Goal: Task Accomplishment & Management: Manage account settings

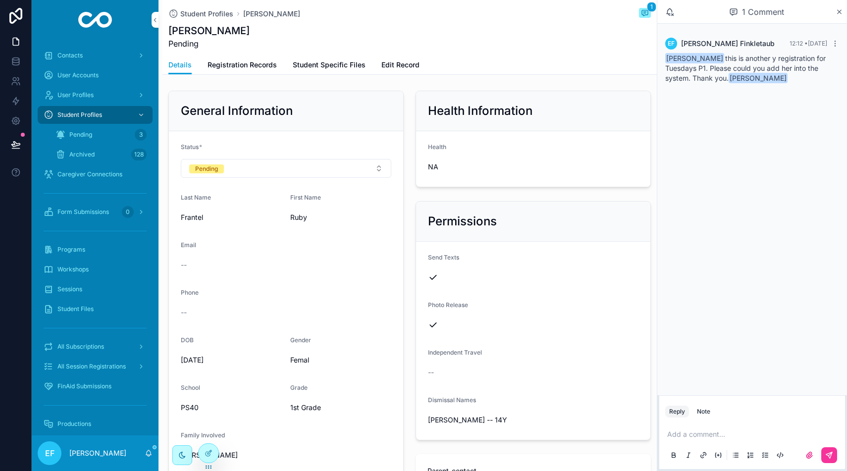
click at [395, 66] on span "Edit Record" at bounding box center [400, 65] width 38 height 10
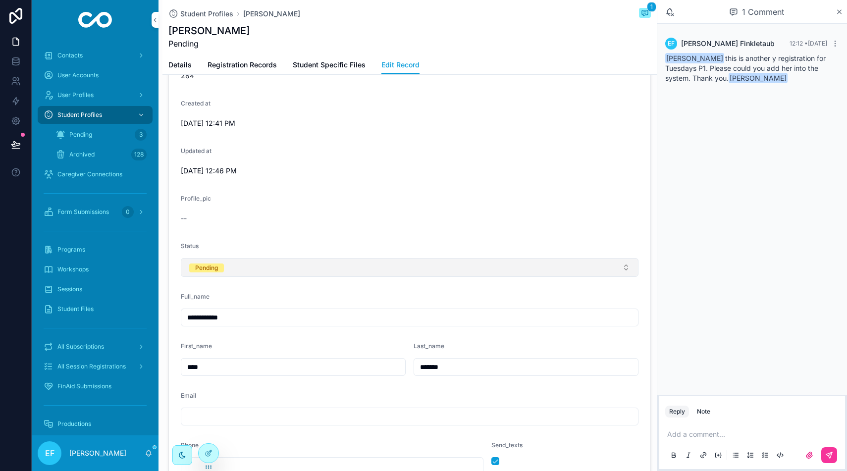
scroll to position [194, 0]
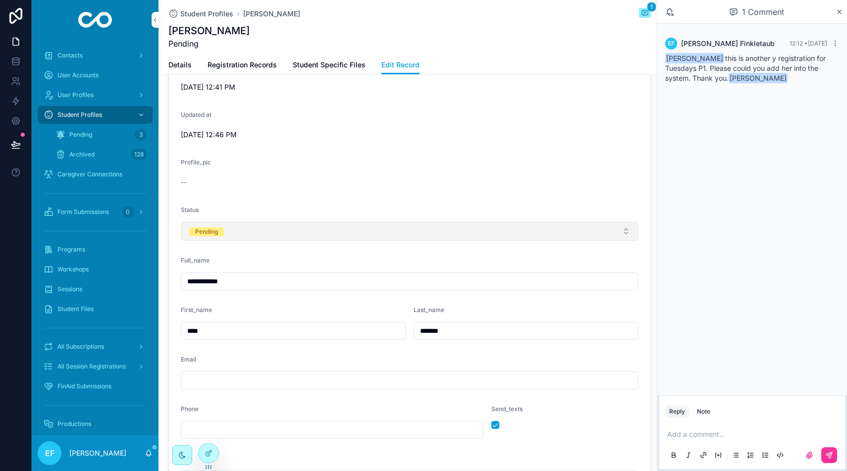
click at [364, 237] on button "Pending" at bounding box center [409, 231] width 457 height 19
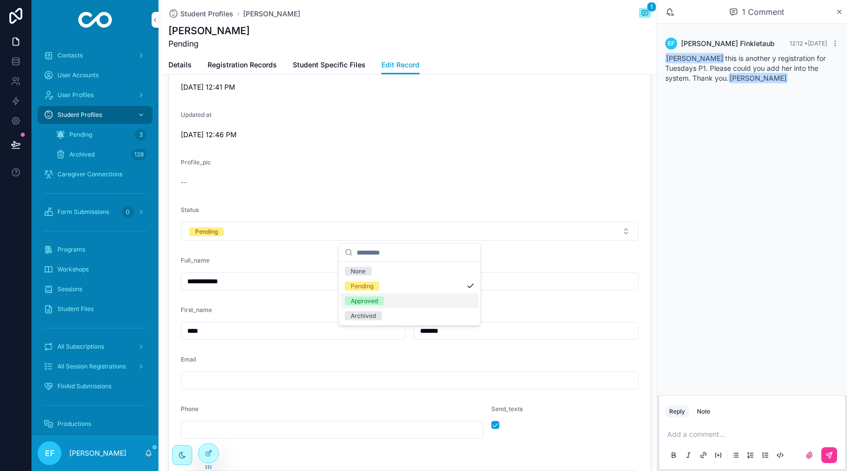
click at [374, 298] on div "Approved" at bounding box center [363, 301] width 27 height 9
click at [91, 345] on span "All Subscriptions" at bounding box center [80, 347] width 47 height 8
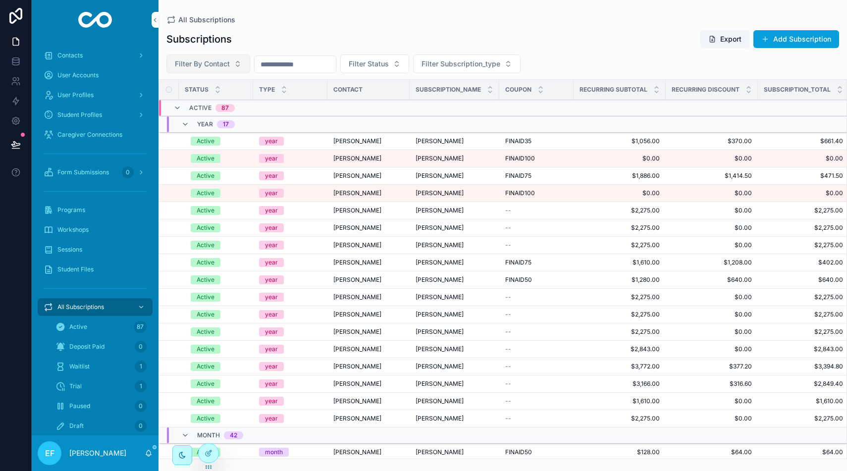
click at [212, 59] on span "Filter By Contact" at bounding box center [202, 64] width 55 height 10
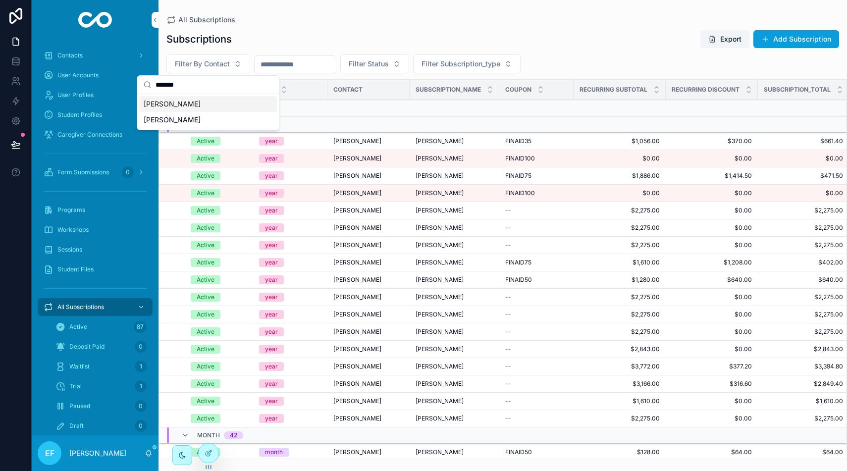
type input "*******"
click at [149, 104] on span "[PERSON_NAME]" at bounding box center [172, 104] width 57 height 10
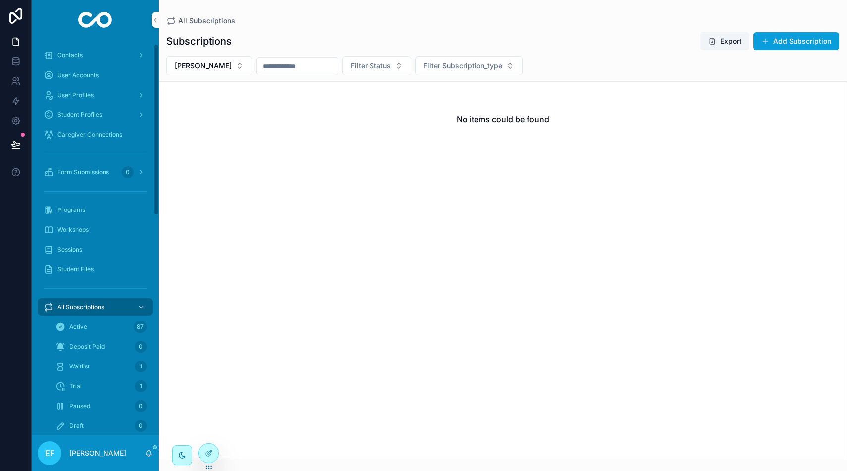
scroll to position [19, 0]
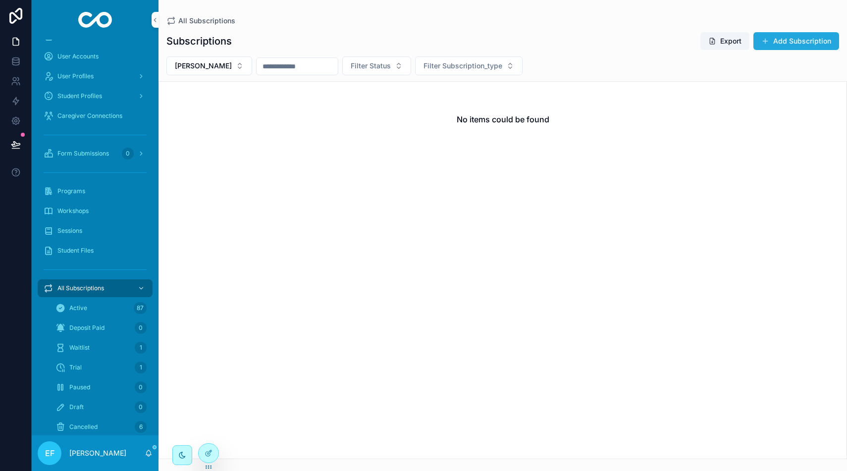
click at [808, 46] on button "Add Subscription" at bounding box center [796, 41] width 86 height 18
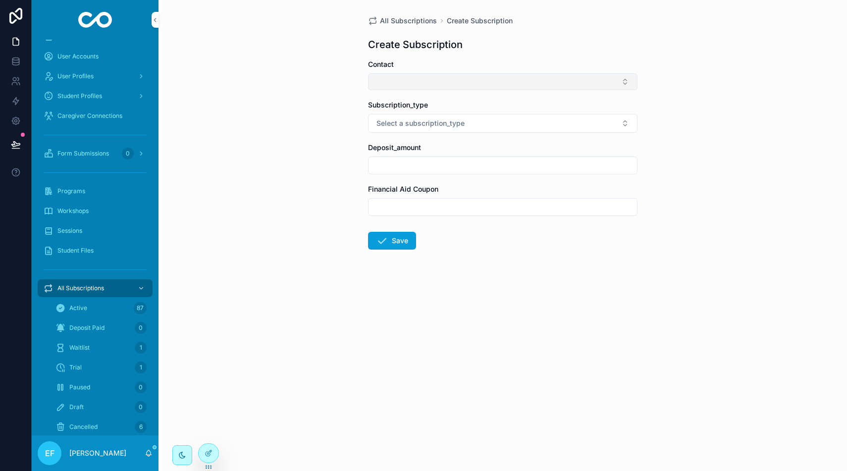
click at [518, 84] on button "Select Button" at bounding box center [502, 81] width 269 height 17
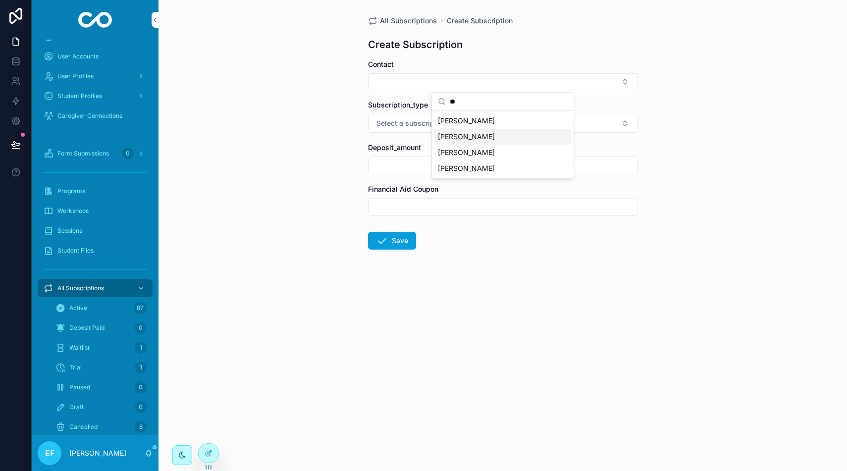
type input "**"
click at [516, 137] on div "[PERSON_NAME]" at bounding box center [503, 137] width 138 height 16
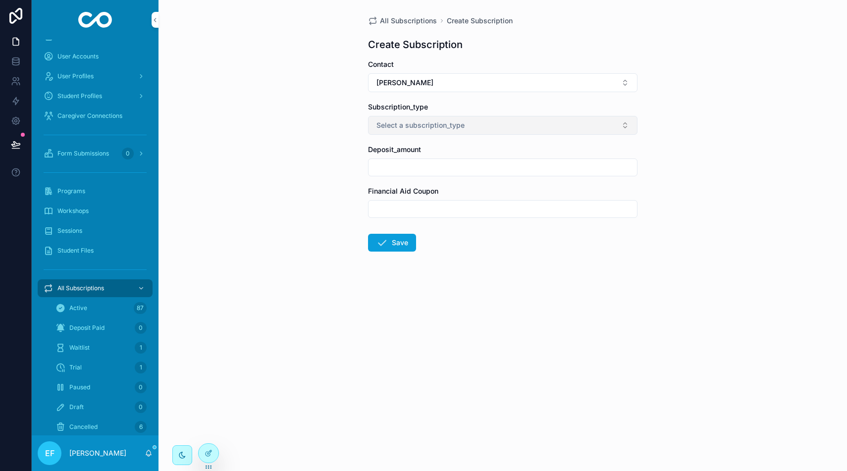
click at [521, 127] on button "Select a subscription_type" at bounding box center [502, 125] width 269 height 19
click at [517, 194] on div "semester" at bounding box center [503, 194] width 138 height 15
click at [526, 167] on input "scrollable content" at bounding box center [502, 167] width 268 height 14
click at [550, 180] on form "Contact [PERSON_NAME] Subscription_type semester Deposit_amount Financial Aid C…" at bounding box center [502, 186] width 269 height 255
click at [514, 172] on input "scrollable content" at bounding box center [502, 167] width 268 height 14
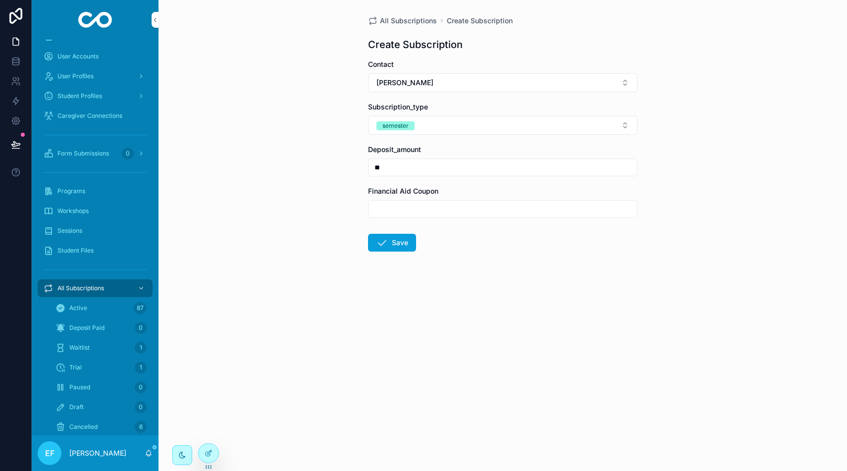
type input "**"
click at [515, 227] on form "Contact [PERSON_NAME] Subscription_type semester Deposit_amount ** Financial Ai…" at bounding box center [502, 186] width 269 height 255
click at [479, 200] on div "scrollable content" at bounding box center [502, 209] width 269 height 18
click at [390, 242] on button "Save" at bounding box center [392, 243] width 48 height 18
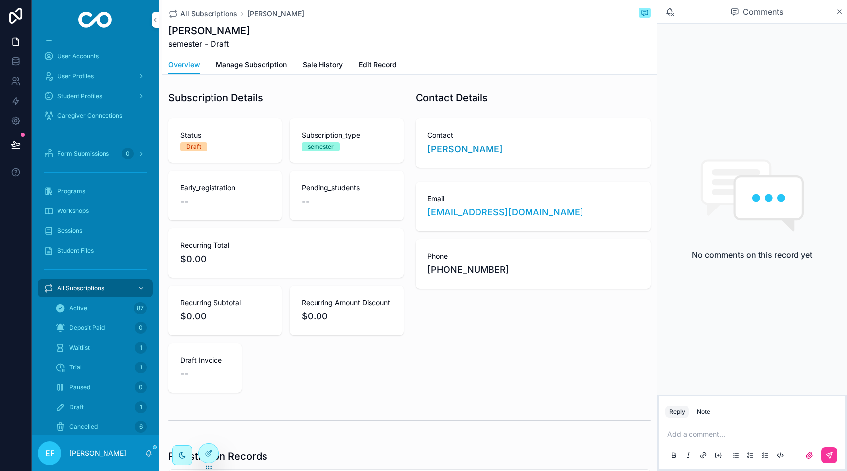
click at [260, 64] on span "Manage Subscription" at bounding box center [251, 65] width 71 height 10
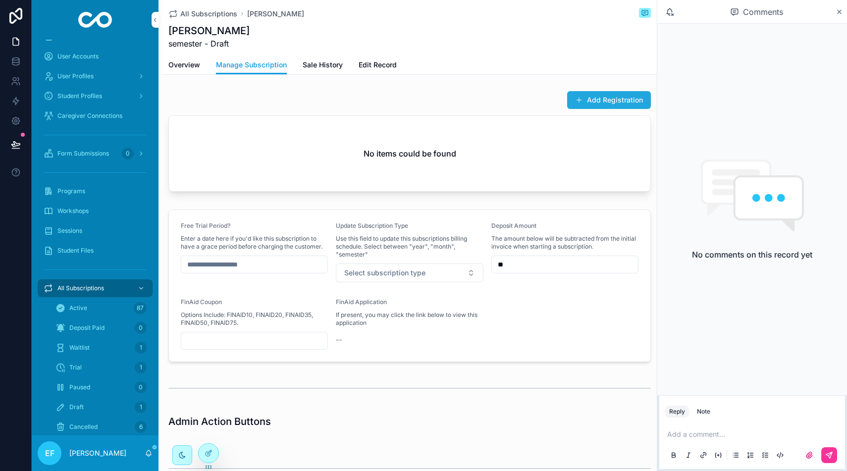
click at [590, 99] on button "Add Registration" at bounding box center [609, 100] width 84 height 18
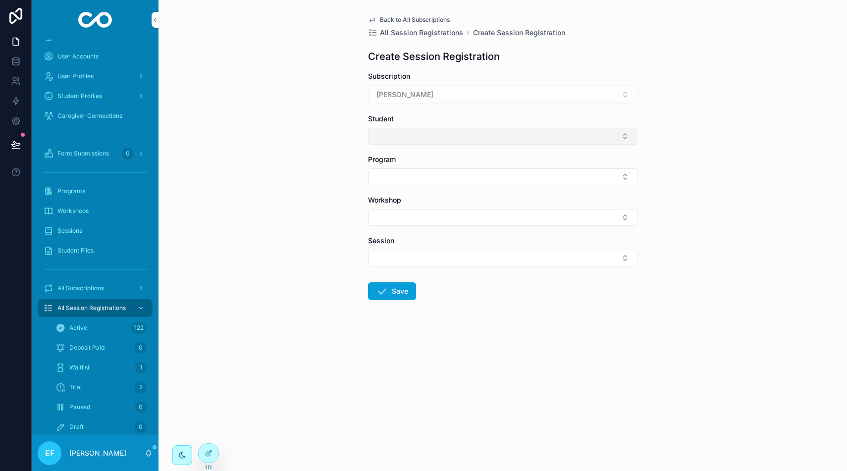
click at [501, 136] on button "Select Button" at bounding box center [502, 136] width 269 height 17
click at [490, 176] on div "[PERSON_NAME]" at bounding box center [503, 175] width 138 height 16
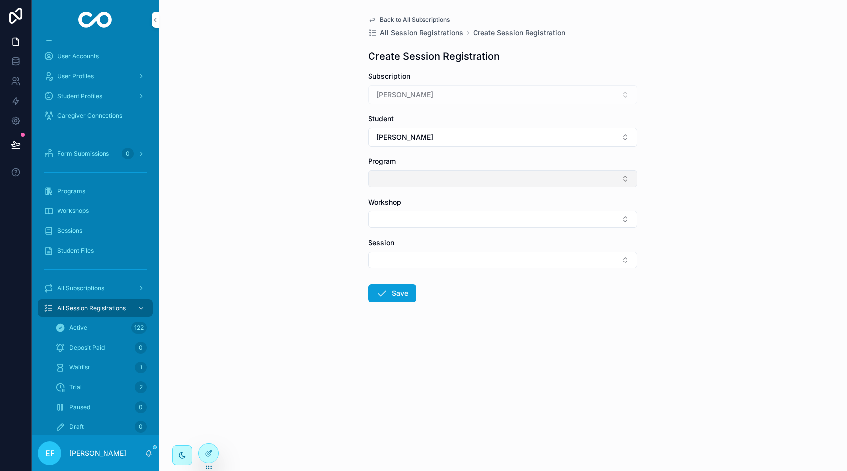
click at [490, 176] on button "Select Button" at bounding box center [502, 178] width 269 height 17
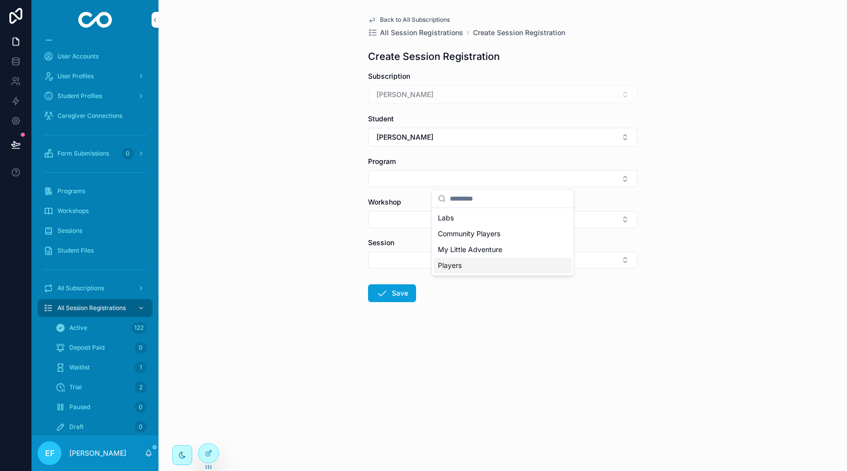
click at [491, 259] on div "Players" at bounding box center [503, 265] width 138 height 16
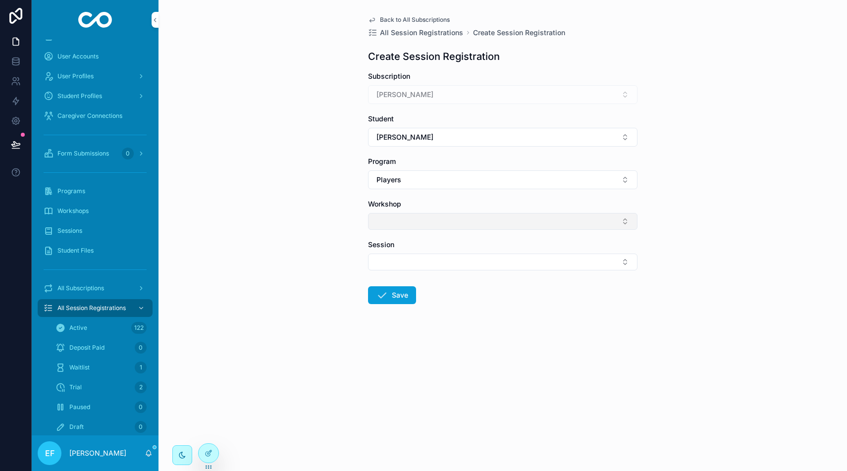
click at [495, 225] on button "Select Button" at bounding box center [502, 221] width 269 height 17
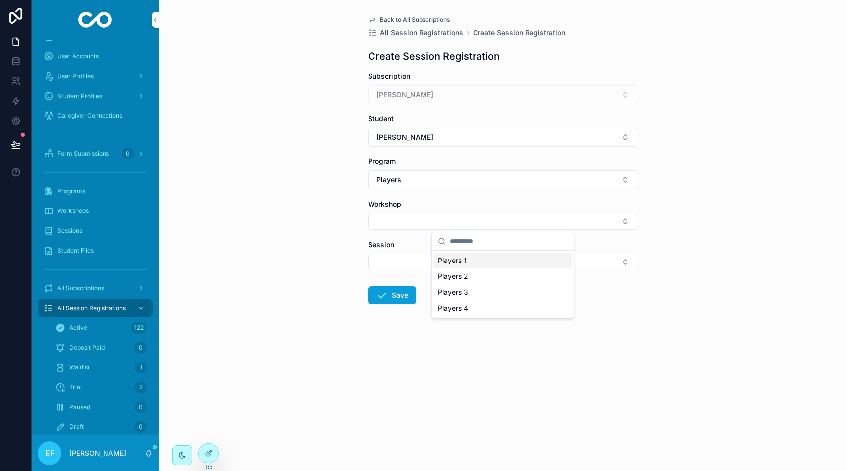
click at [492, 262] on div "Players 1" at bounding box center [503, 260] width 138 height 16
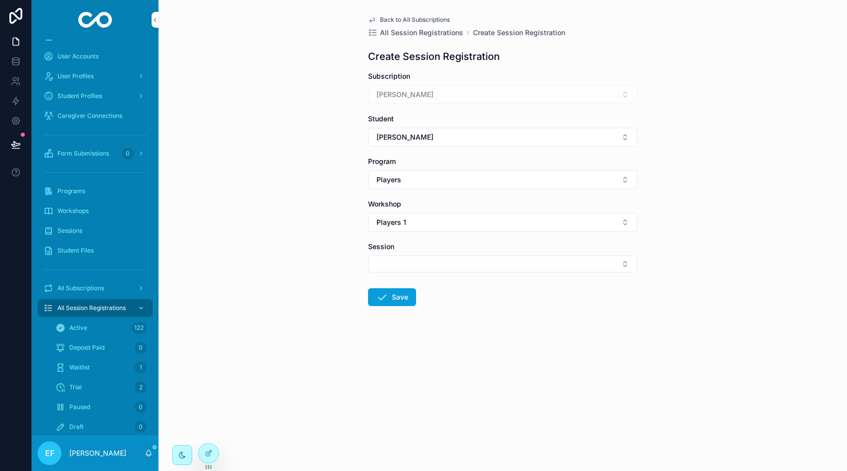
click at [492, 262] on button "Select Button" at bounding box center [502, 263] width 269 height 17
click at [489, 303] on div "CP1 - Tuesdays" at bounding box center [503, 303] width 138 height 16
click at [394, 298] on button "Save" at bounding box center [392, 299] width 48 height 18
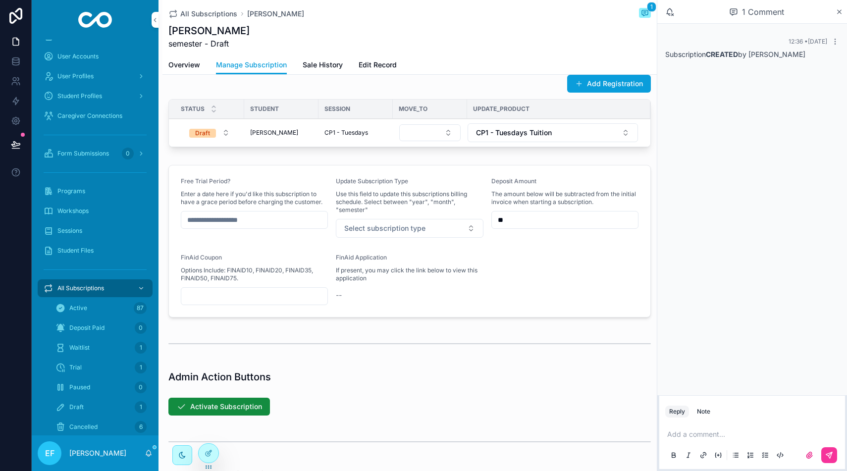
scroll to position [21, 0]
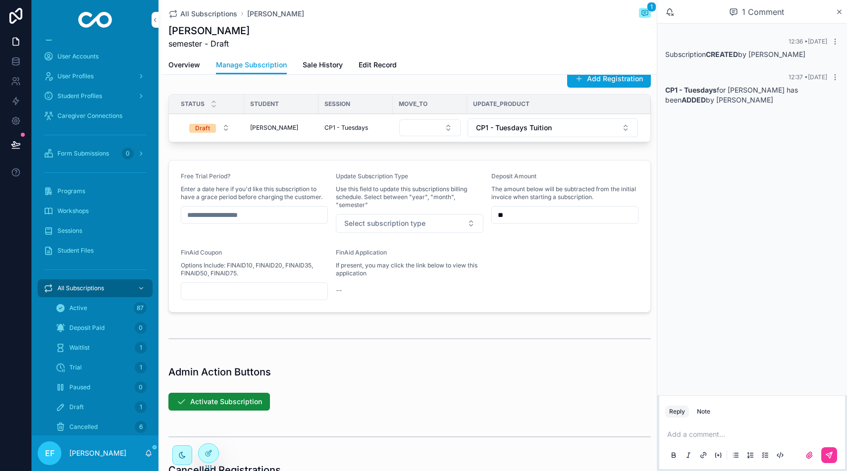
click at [257, 137] on td "[PERSON_NAME]" at bounding box center [281, 128] width 74 height 28
click at [257, 124] on span "[PERSON_NAME]" at bounding box center [274, 128] width 48 height 8
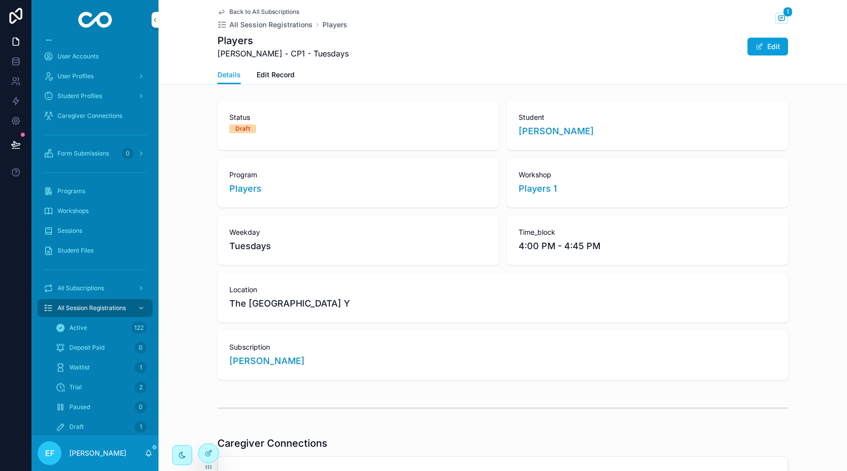
click at [284, 78] on span "Edit Record" at bounding box center [275, 75] width 38 height 10
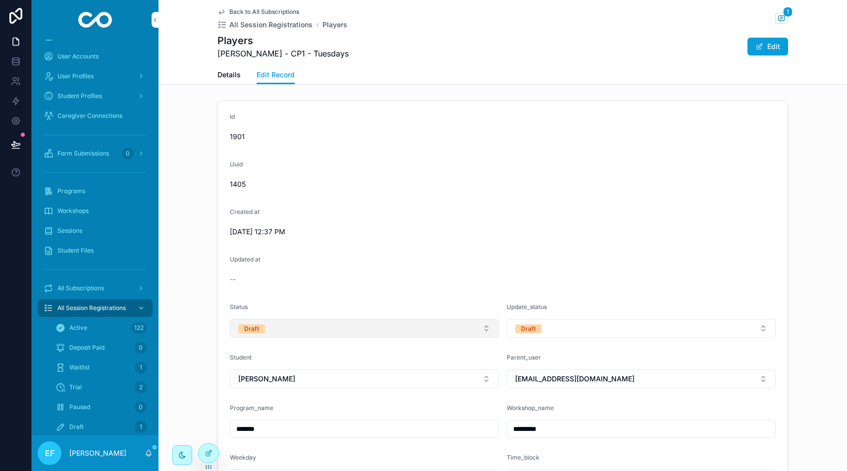
click at [375, 329] on button "Draft" at bounding box center [364, 328] width 269 height 19
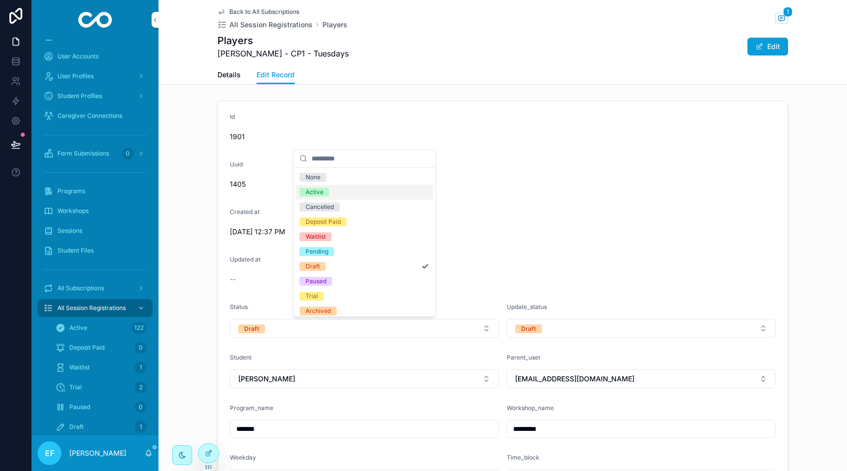
click at [361, 194] on div "Active" at bounding box center [365, 192] width 138 height 15
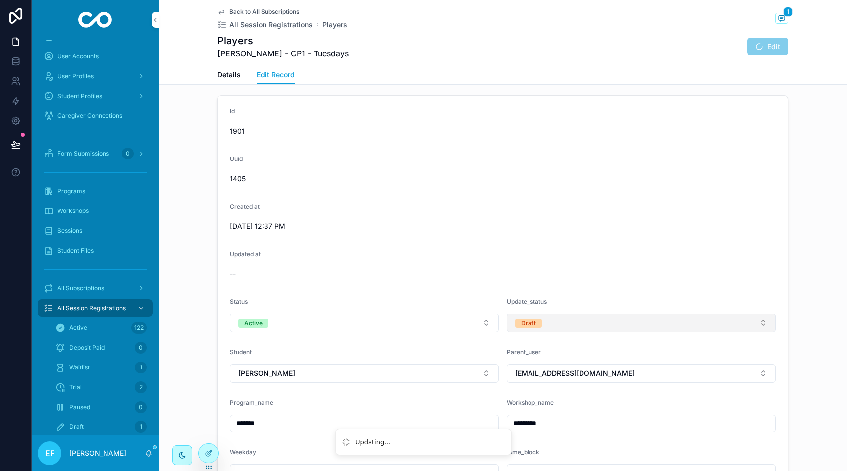
click at [585, 330] on button "Draft" at bounding box center [640, 322] width 269 height 19
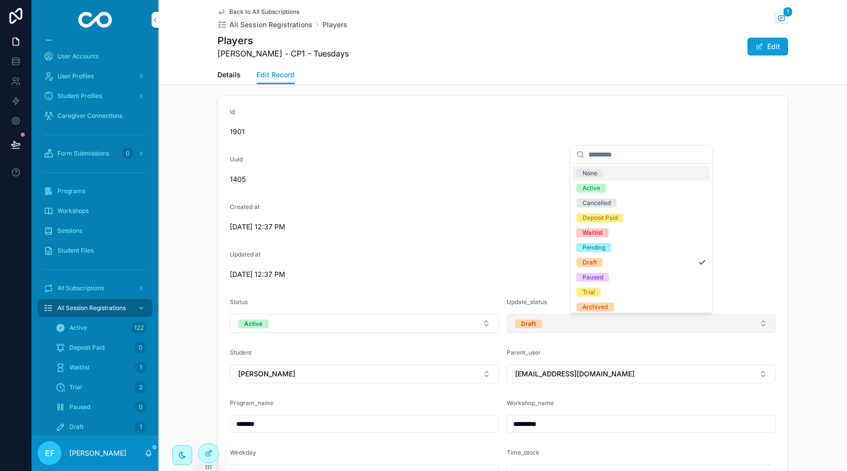
scroll to position [4, 0]
click at [594, 187] on div "Active" at bounding box center [591, 188] width 18 height 9
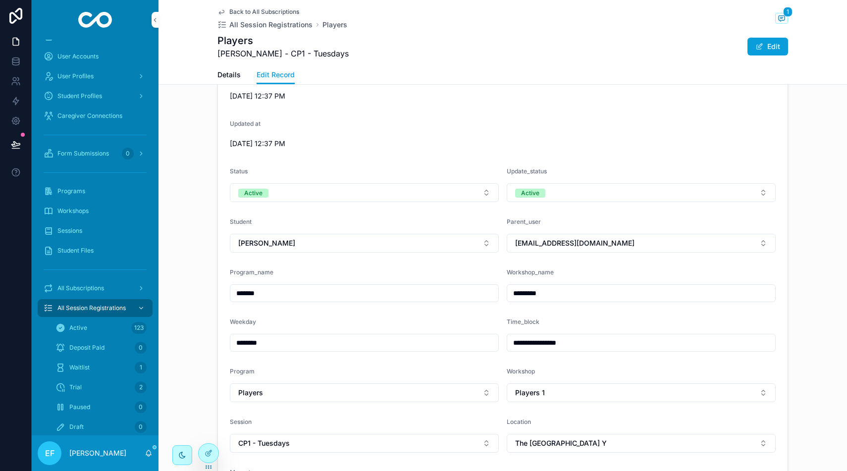
scroll to position [0, 0]
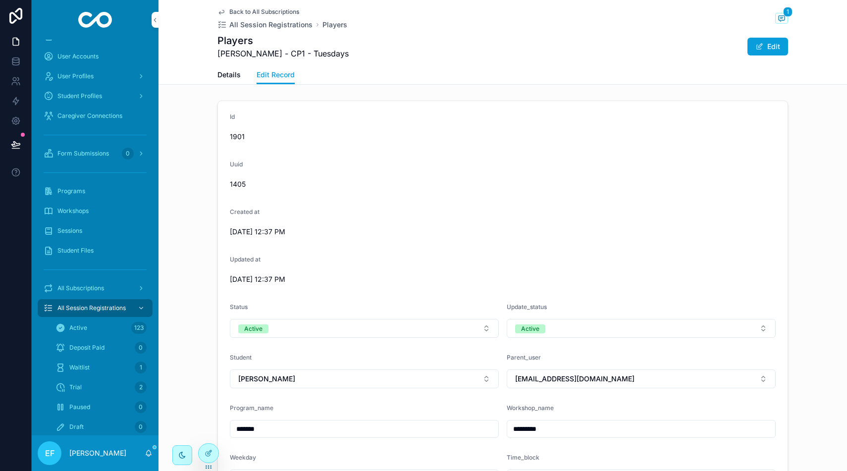
click at [229, 77] on span "Details" at bounding box center [228, 75] width 23 height 10
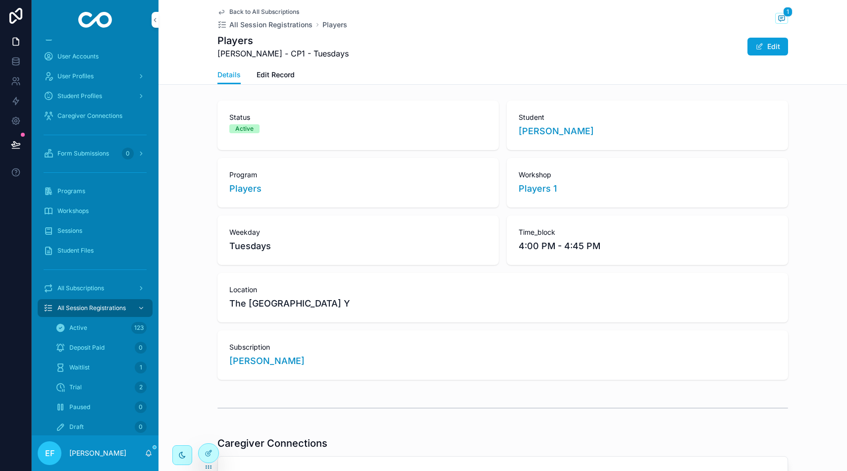
click at [88, 288] on span "All Subscriptions" at bounding box center [80, 288] width 47 height 8
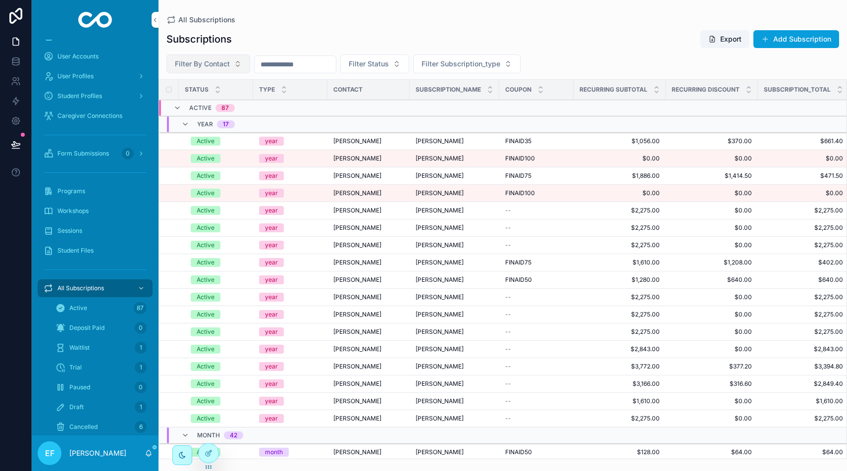
click at [222, 64] on span "Filter By Contact" at bounding box center [202, 64] width 55 height 10
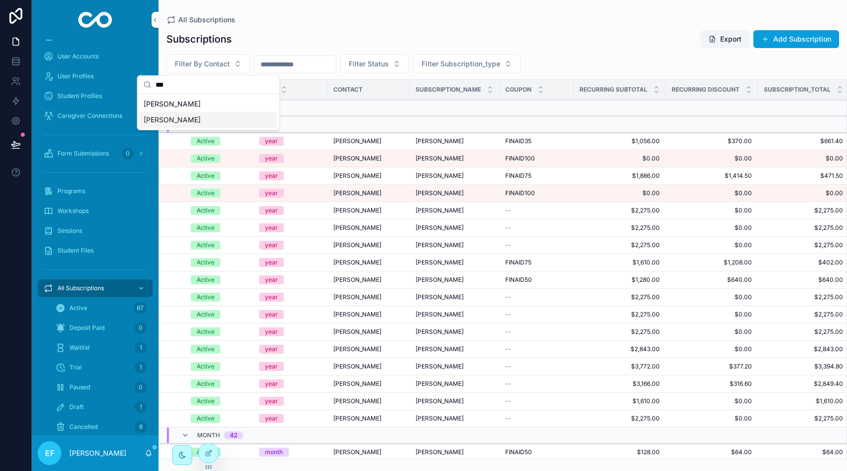
type input "***"
click at [178, 123] on span "[PERSON_NAME]" at bounding box center [172, 120] width 57 height 10
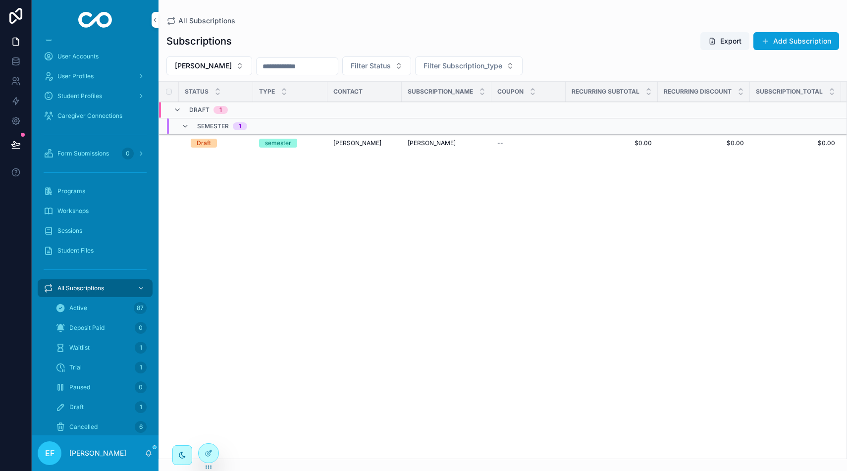
click at [313, 142] on div "semester" at bounding box center [290, 143] width 62 height 9
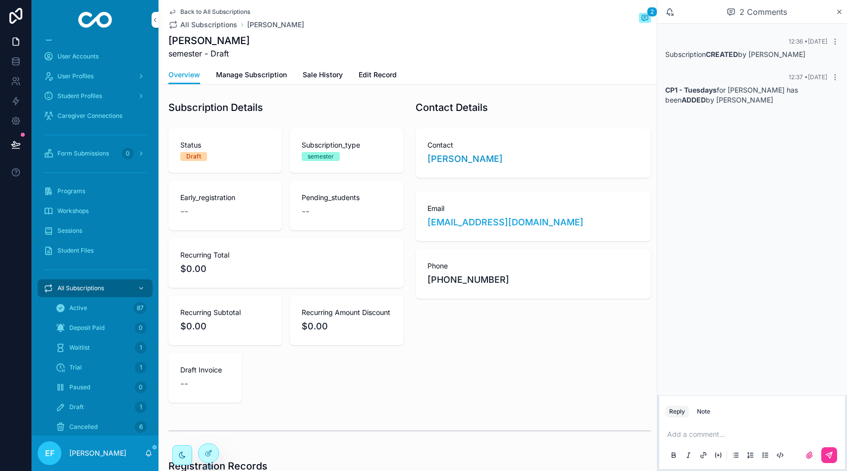
click at [383, 71] on span "Edit Record" at bounding box center [377, 75] width 38 height 10
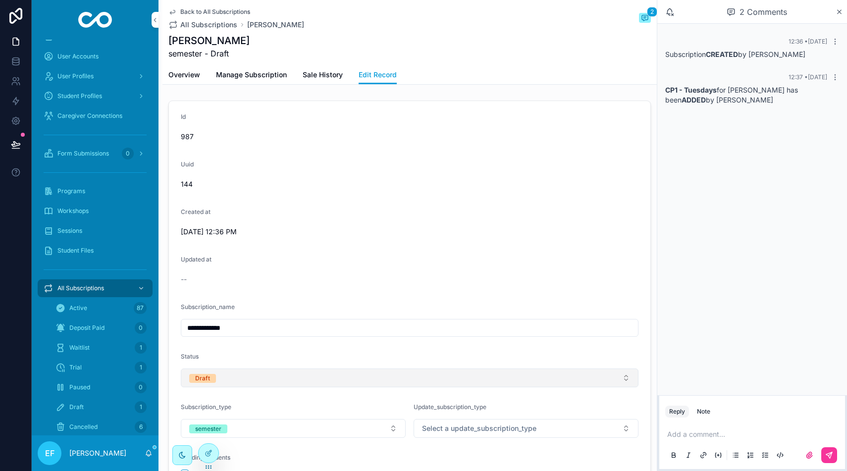
click at [325, 380] on button "Draft" at bounding box center [409, 377] width 457 height 19
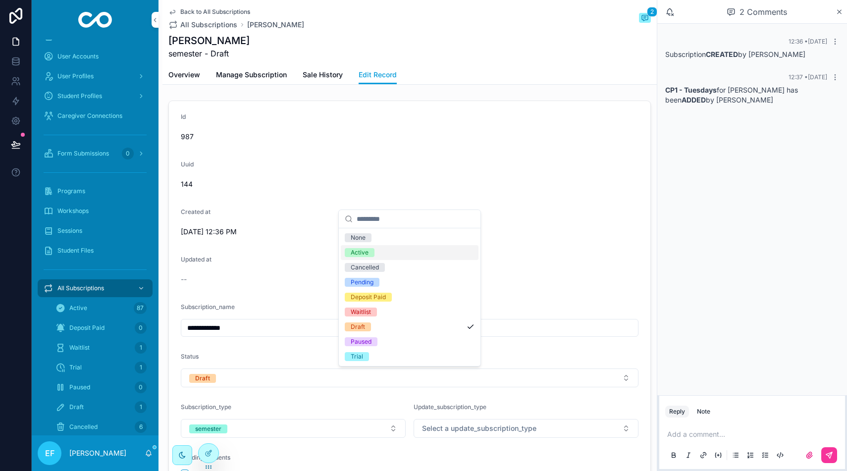
click at [364, 248] on div "Active" at bounding box center [359, 252] width 18 height 9
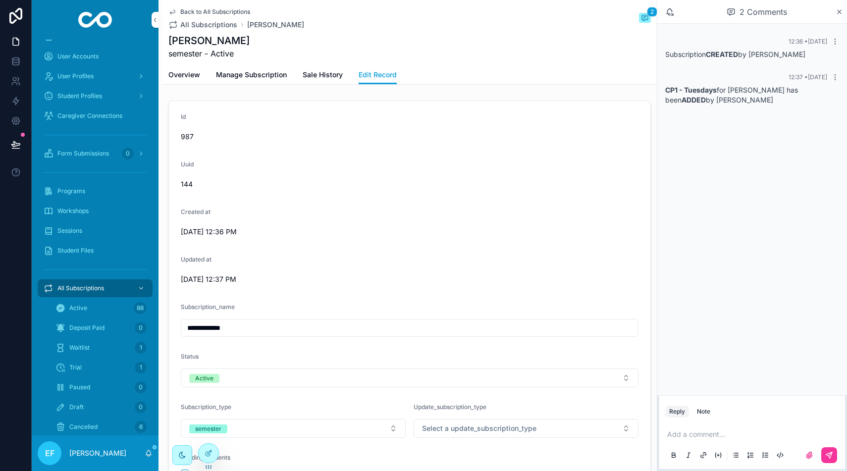
click at [252, 75] on span "Manage Subscription" at bounding box center [251, 75] width 71 height 10
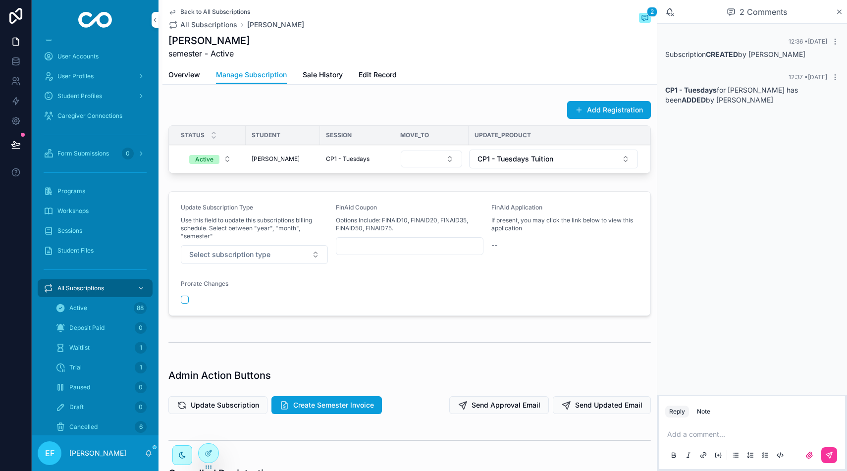
click at [269, 158] on span "[PERSON_NAME]" at bounding box center [275, 159] width 48 height 8
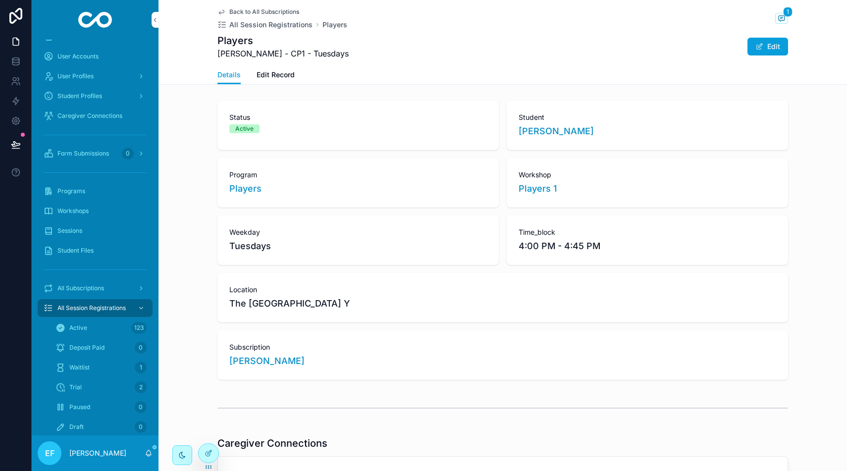
click at [531, 128] on span "[PERSON_NAME]" at bounding box center [555, 131] width 75 height 14
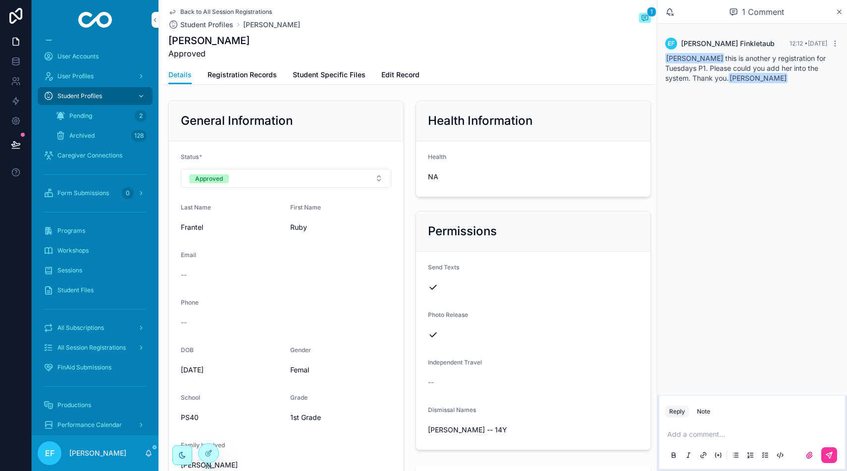
click at [689, 432] on p "scrollable content" at bounding box center [754, 434] width 174 height 10
click at [827, 450] on button "scrollable content" at bounding box center [829, 455] width 16 height 16
click at [86, 322] on div "All Subscriptions" at bounding box center [95, 328] width 103 height 16
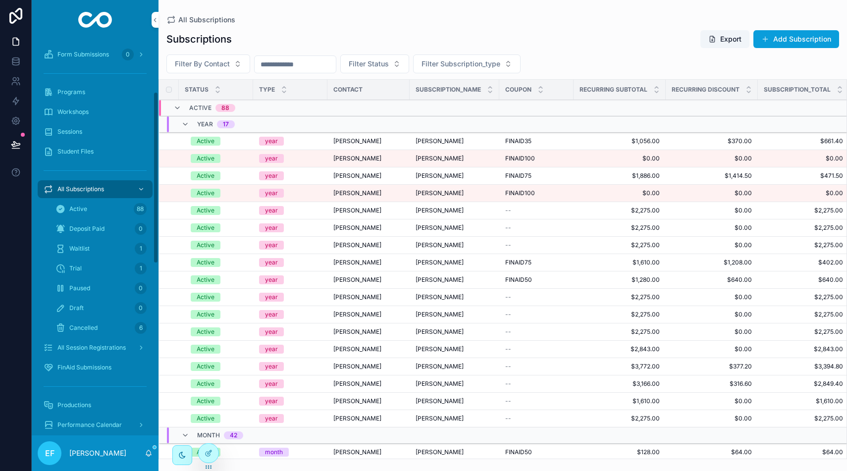
scroll to position [120, 0]
click at [98, 346] on span "All Session Registrations" at bounding box center [91, 346] width 68 height 8
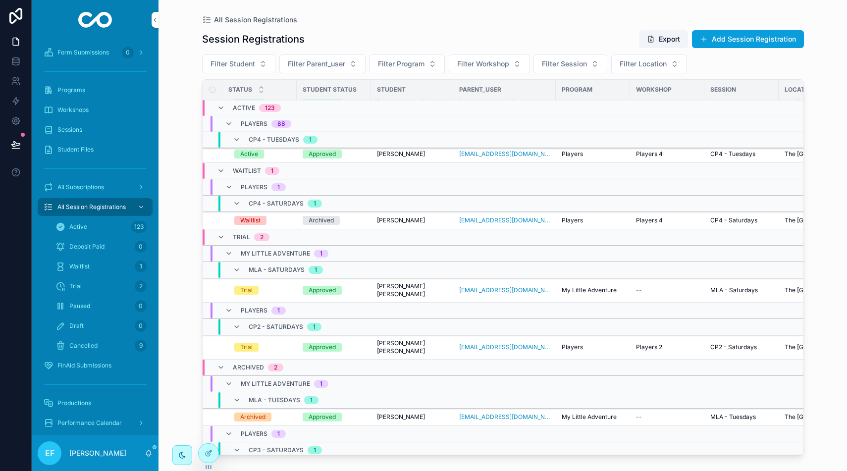
scroll to position [2418, 0]
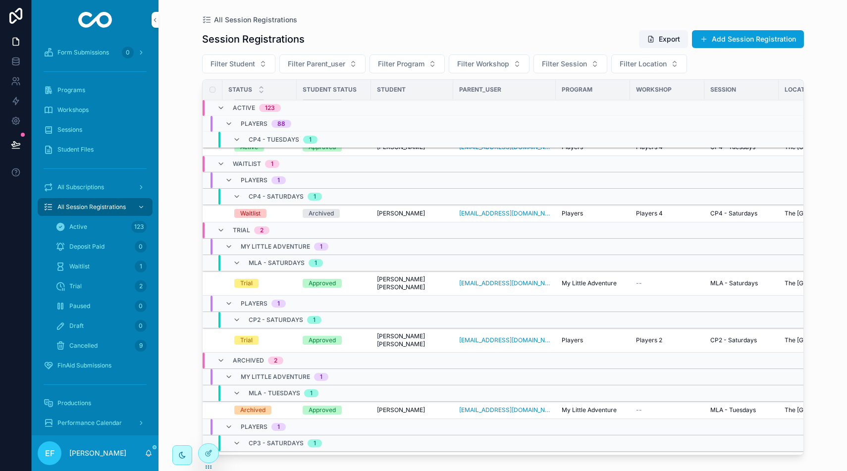
click at [393, 279] on span "[PERSON_NAME] [PERSON_NAME]" at bounding box center [412, 283] width 70 height 16
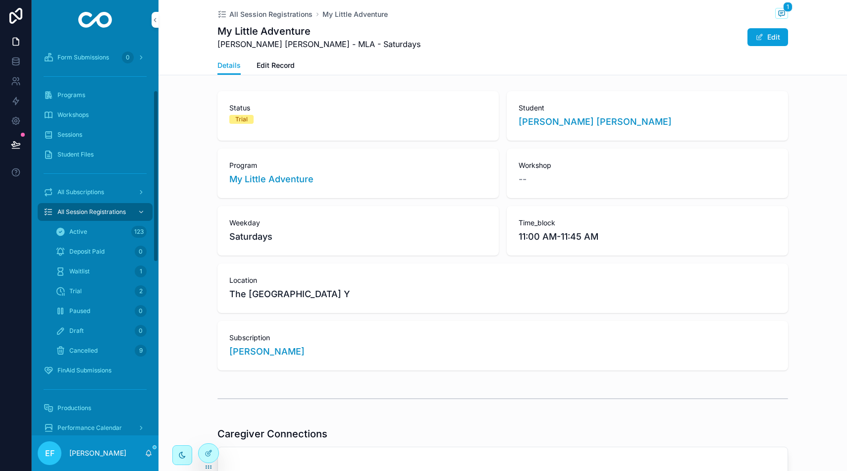
scroll to position [116, 0]
click at [80, 189] on span "All Subscriptions" at bounding box center [80, 191] width 47 height 8
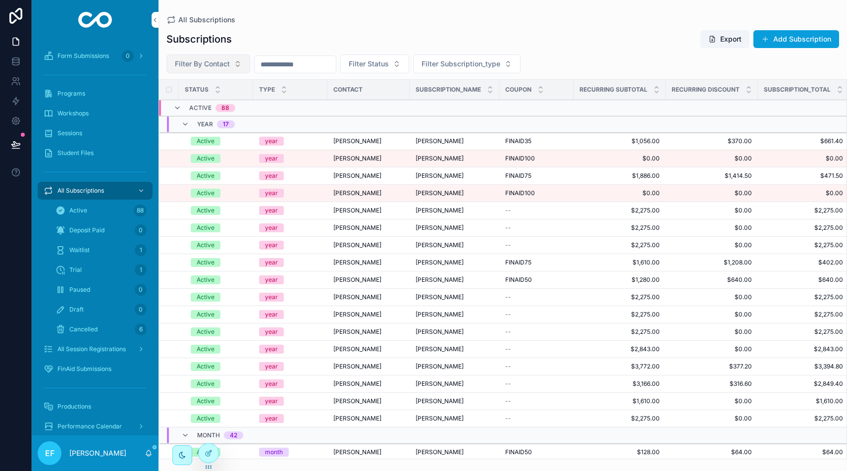
click at [213, 62] on span "Filter By Contact" at bounding box center [202, 64] width 55 height 10
type input "****"
click at [166, 108] on span "[PERSON_NAME]" at bounding box center [172, 104] width 57 height 10
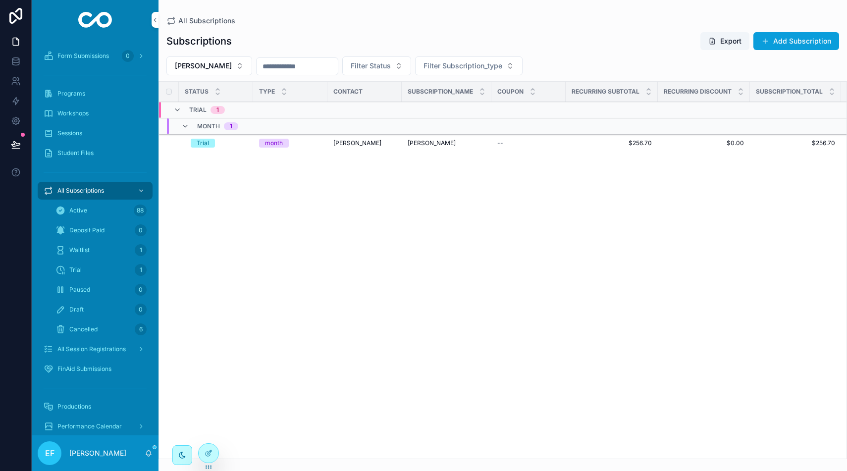
click at [395, 140] on div "[PERSON_NAME]" at bounding box center [364, 143] width 62 height 8
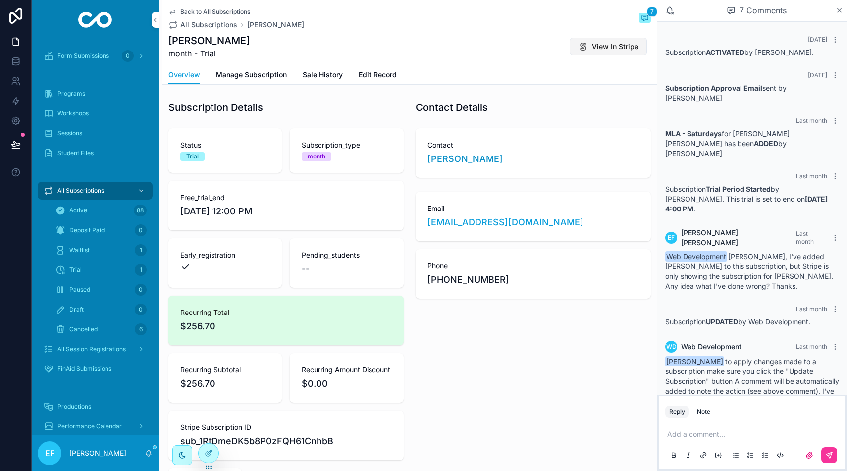
click at [591, 47] on button "View In Stripe" at bounding box center [607, 47] width 77 height 18
click at [255, 71] on span "Manage Subscription" at bounding box center [251, 75] width 71 height 10
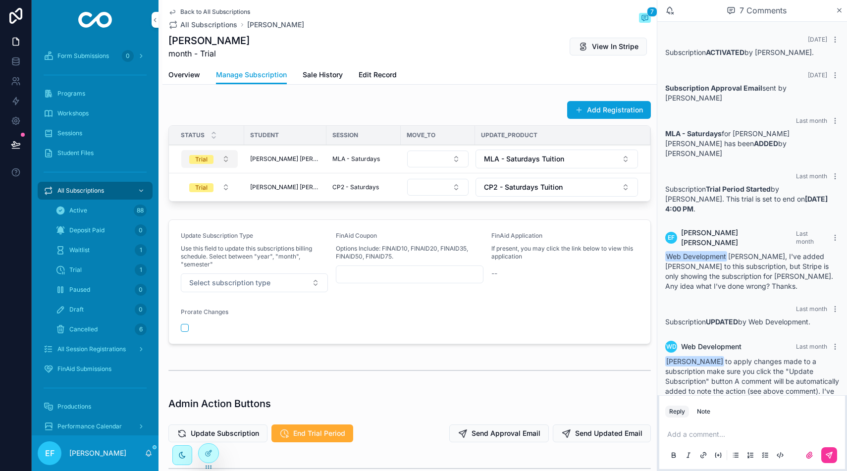
click at [226, 164] on button "Trial" at bounding box center [209, 159] width 56 height 18
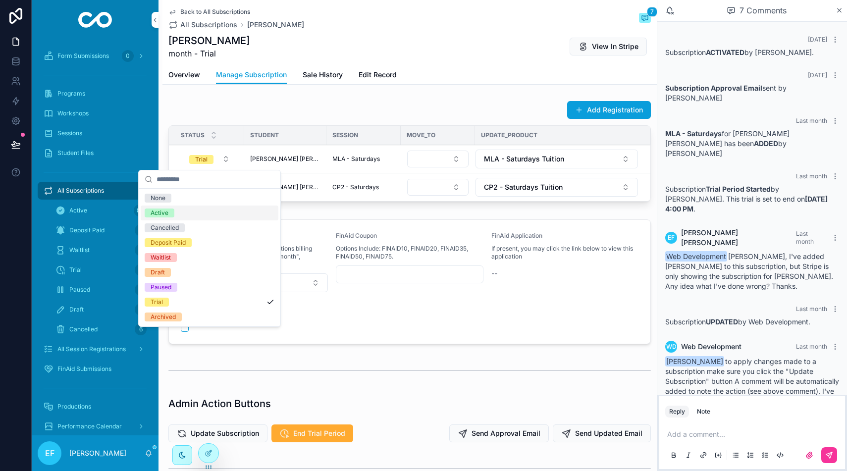
click at [181, 207] on div "Active" at bounding box center [210, 212] width 138 height 15
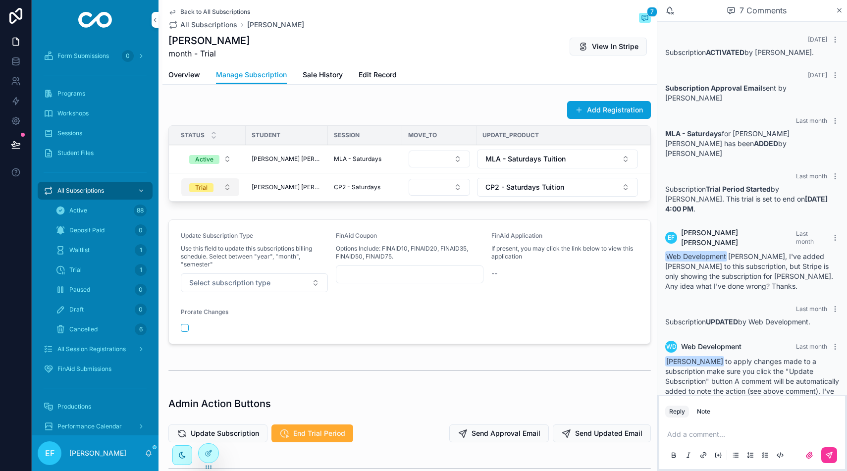
click at [227, 186] on button "Trial" at bounding box center [210, 187] width 58 height 18
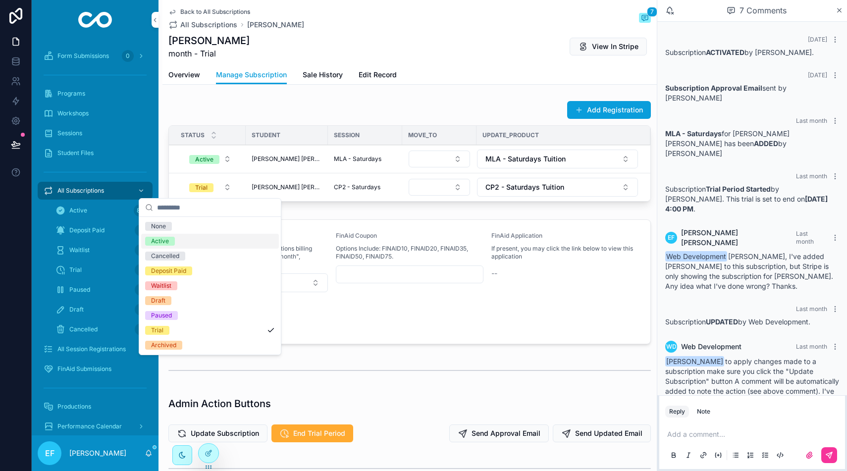
click at [171, 241] on span "Active" at bounding box center [160, 241] width 30 height 9
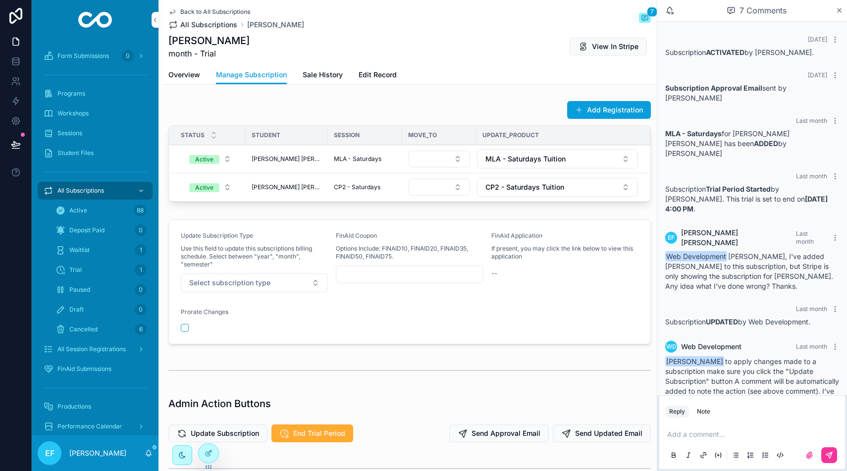
click at [223, 27] on span "All Subscriptions" at bounding box center [208, 25] width 57 height 10
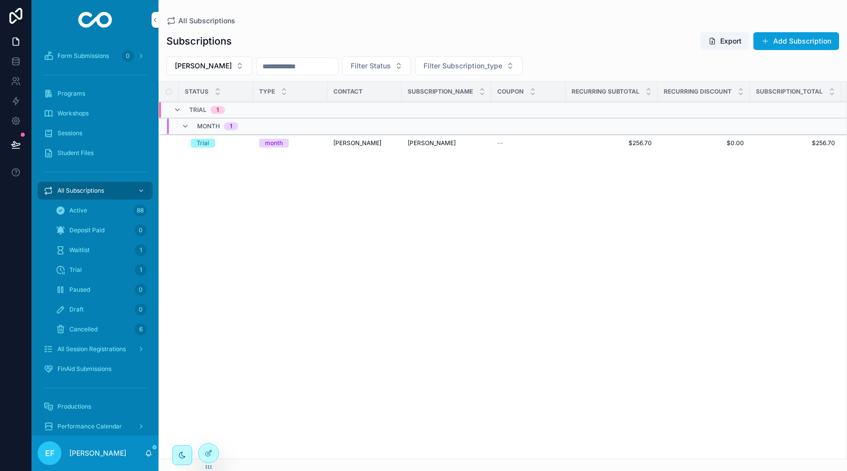
click at [386, 141] on div "[PERSON_NAME]" at bounding box center [364, 143] width 62 height 8
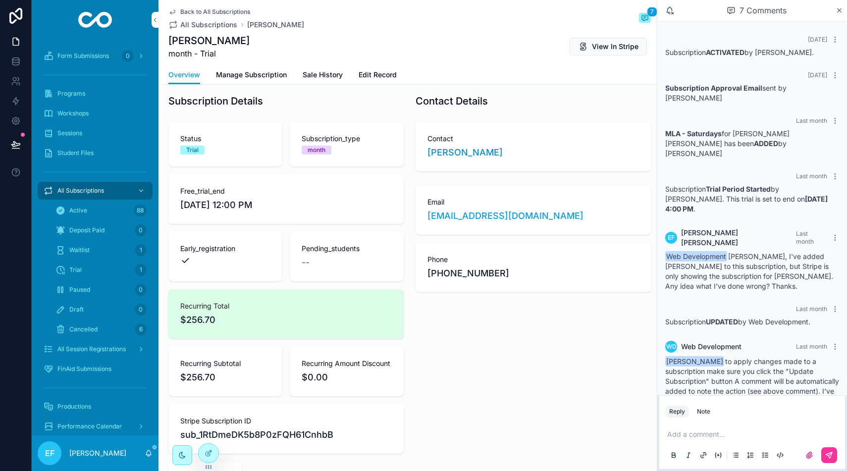
scroll to position [3, 0]
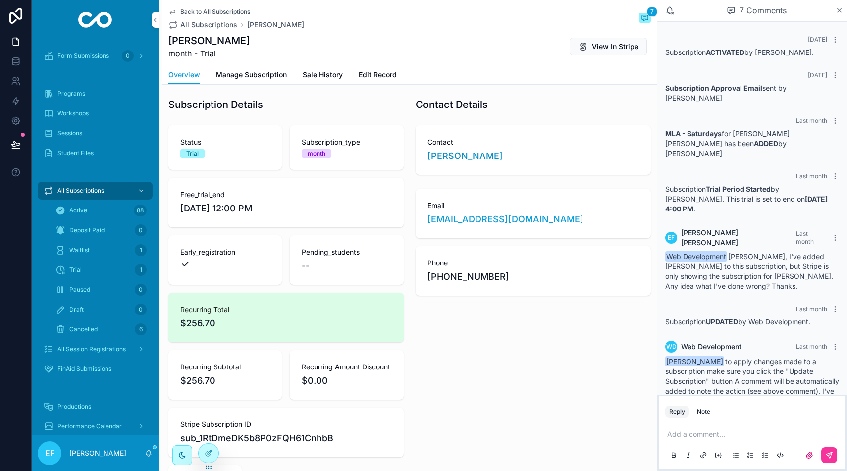
click at [272, 75] on span "Manage Subscription" at bounding box center [251, 75] width 71 height 10
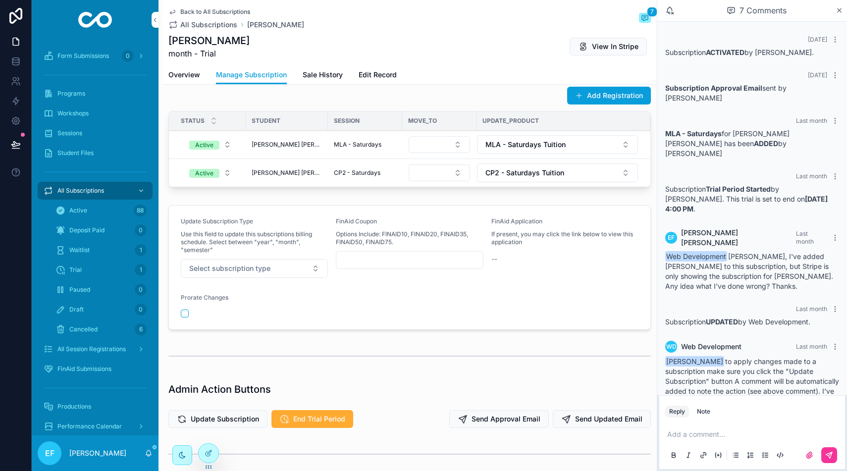
scroll to position [11, 0]
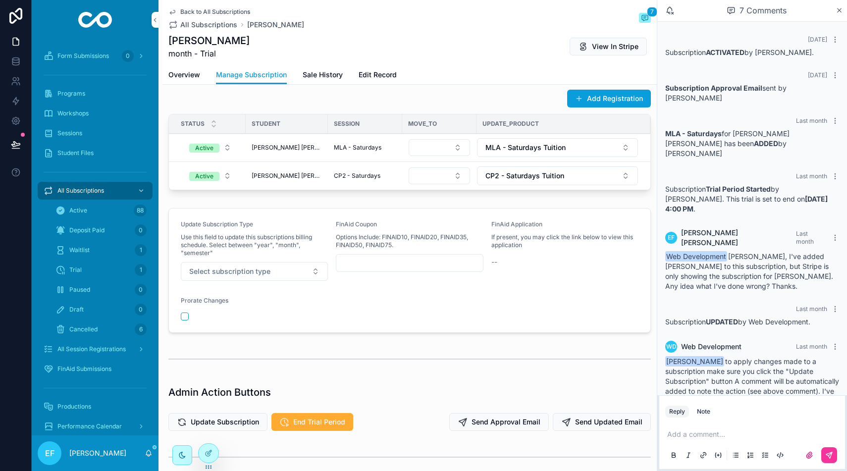
click at [184, 77] on span "Overview" at bounding box center [184, 75] width 32 height 10
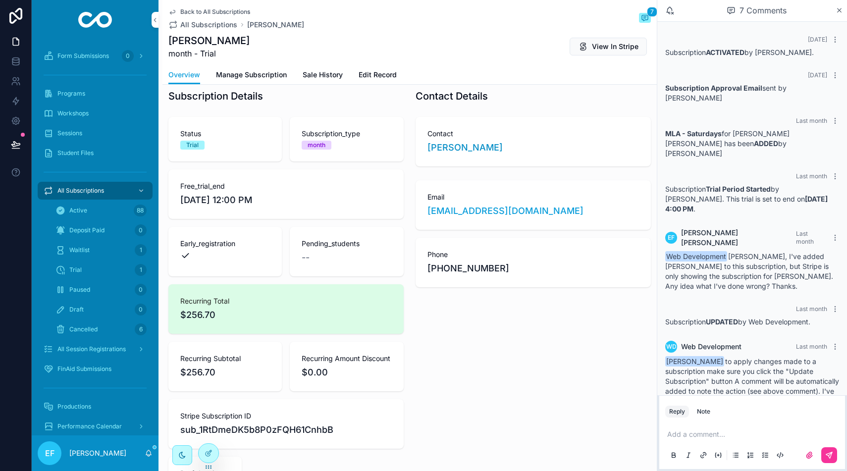
scroll to position [0, 0]
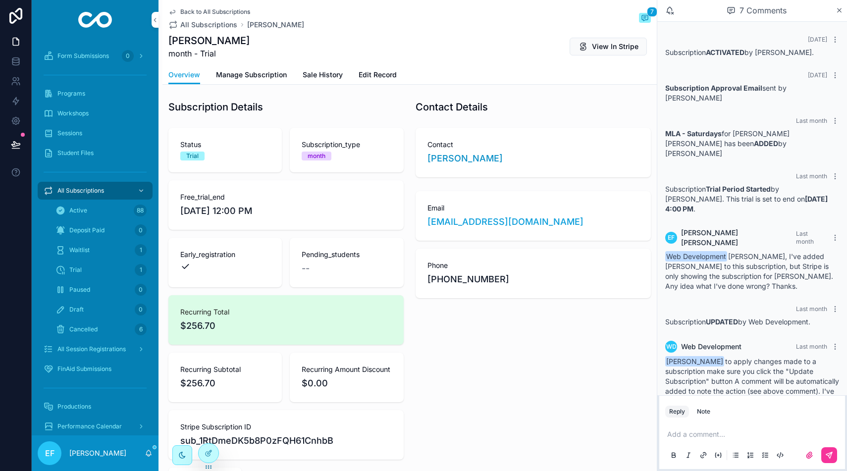
click at [383, 72] on span "Edit Record" at bounding box center [377, 75] width 38 height 10
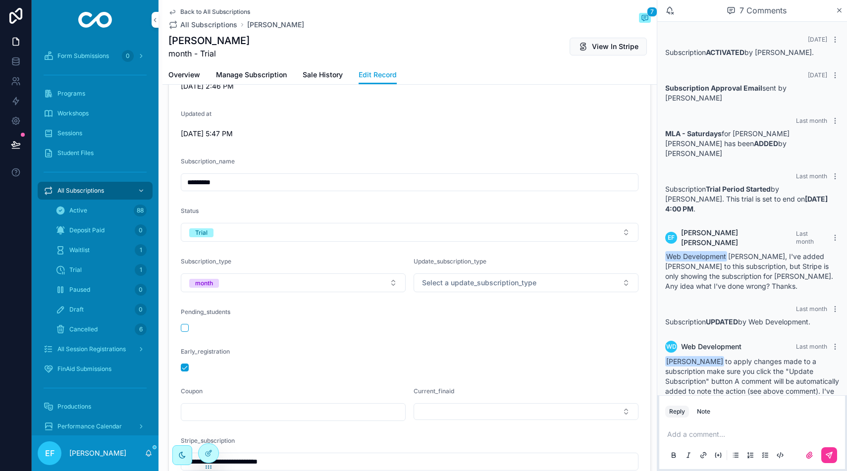
scroll to position [178, 0]
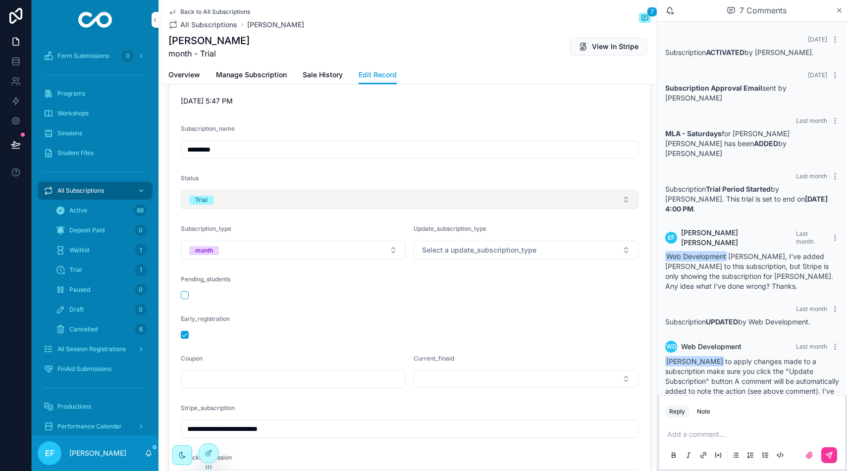
click at [349, 204] on button "Trial" at bounding box center [409, 199] width 457 height 19
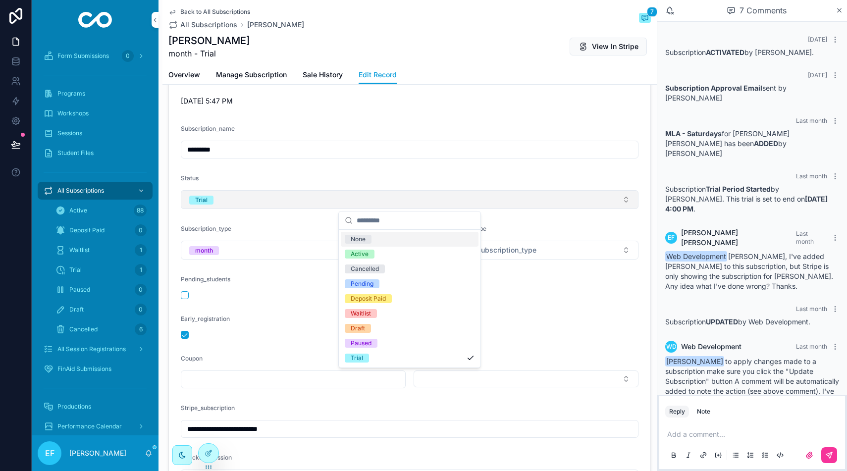
scroll to position [177, 0]
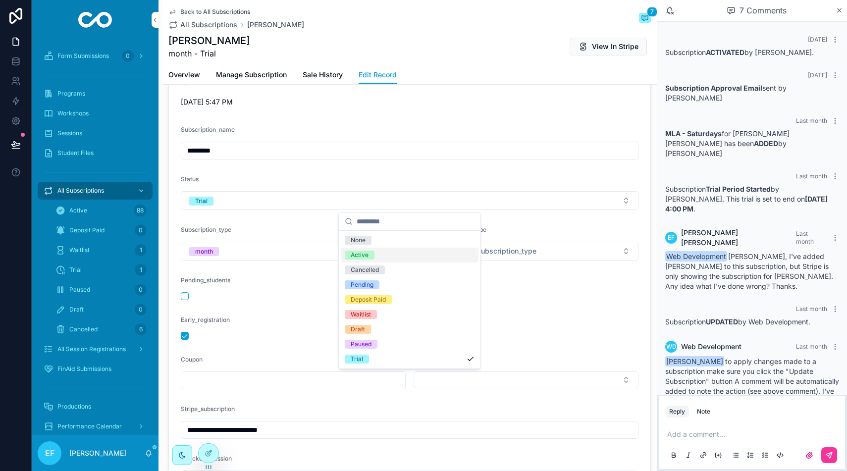
click at [358, 252] on div "Active" at bounding box center [359, 254] width 18 height 9
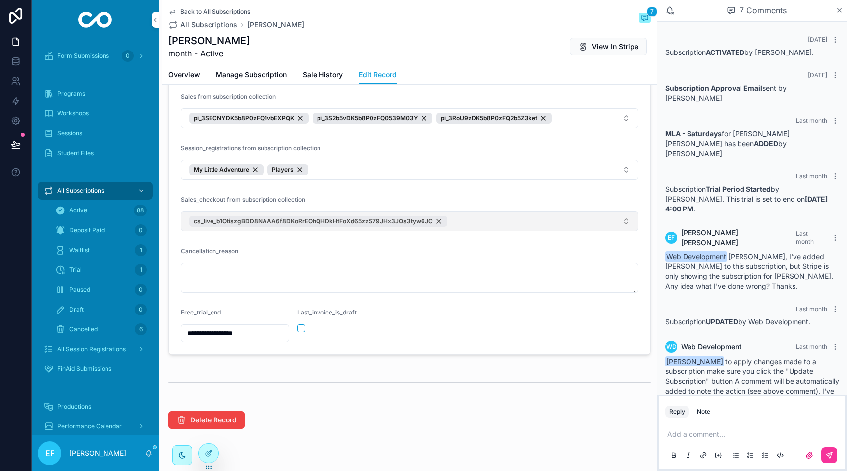
scroll to position [812, 0]
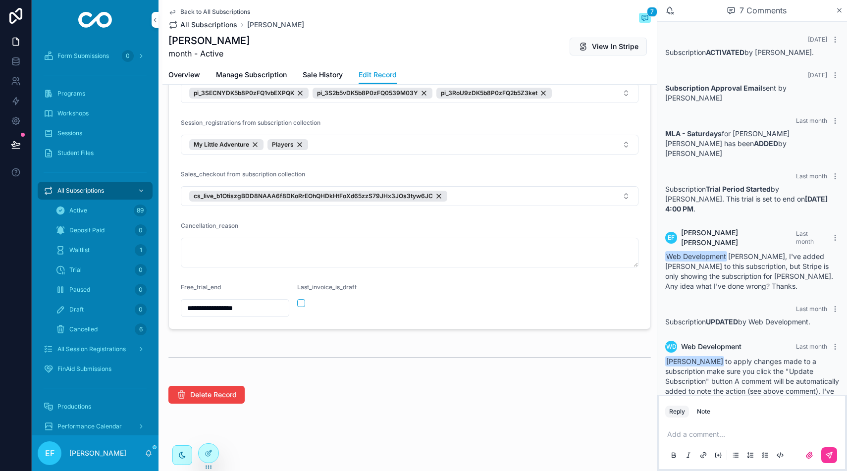
click at [190, 23] on span "All Subscriptions" at bounding box center [208, 25] width 57 height 10
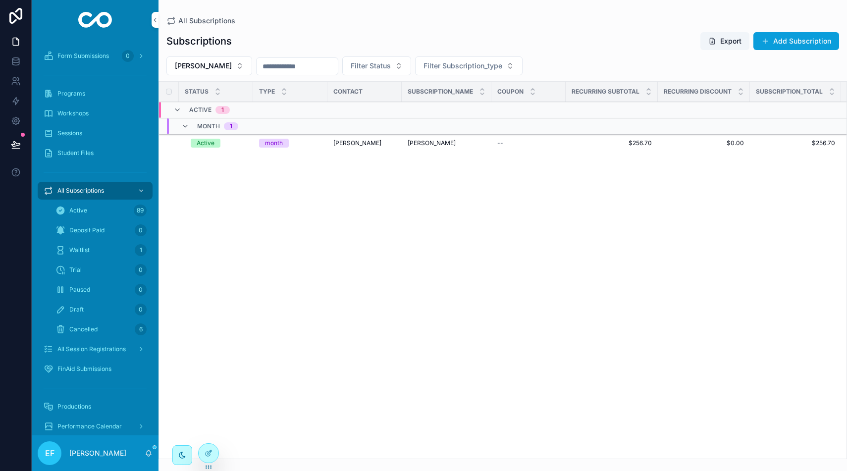
drag, startPoint x: 200, startPoint y: 21, endPoint x: 201, endPoint y: 38, distance: 16.9
click at [199, 21] on span "All Subscriptions" at bounding box center [206, 21] width 57 height 10
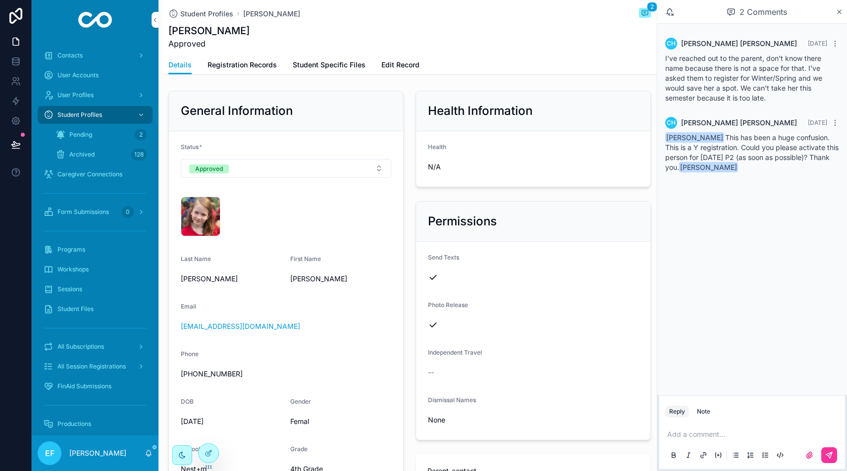
click at [83, 111] on span "Student Profiles" at bounding box center [79, 115] width 45 height 8
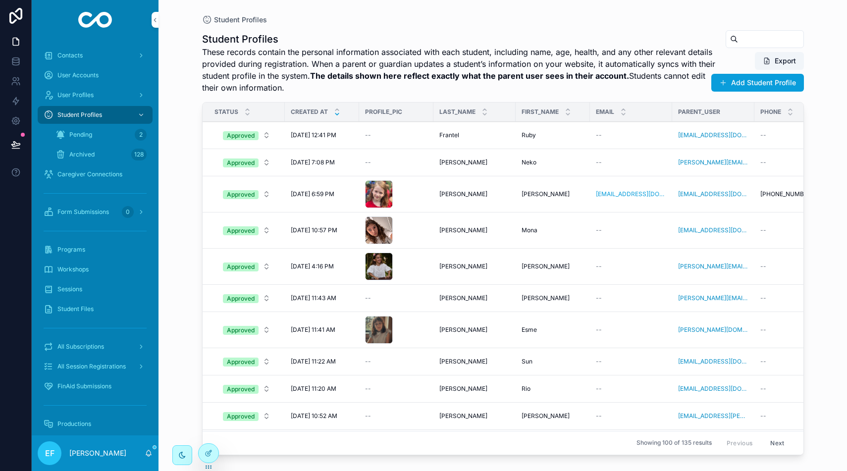
click at [750, 36] on input "scrollable content" at bounding box center [770, 39] width 65 height 14
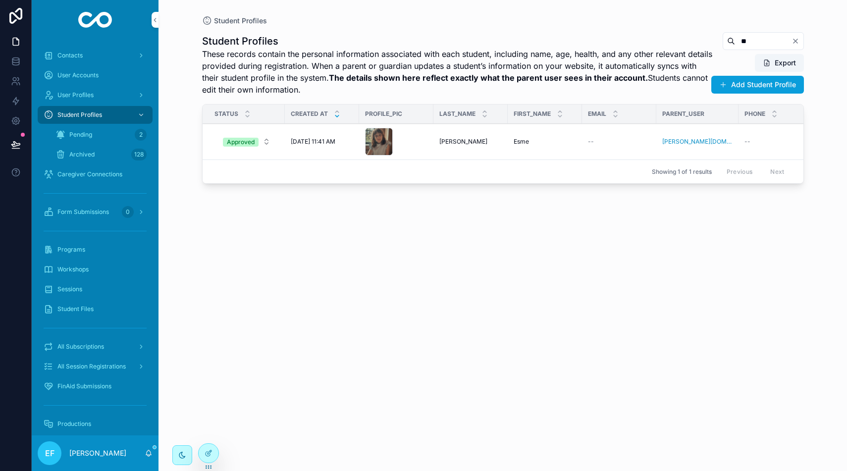
type input "*"
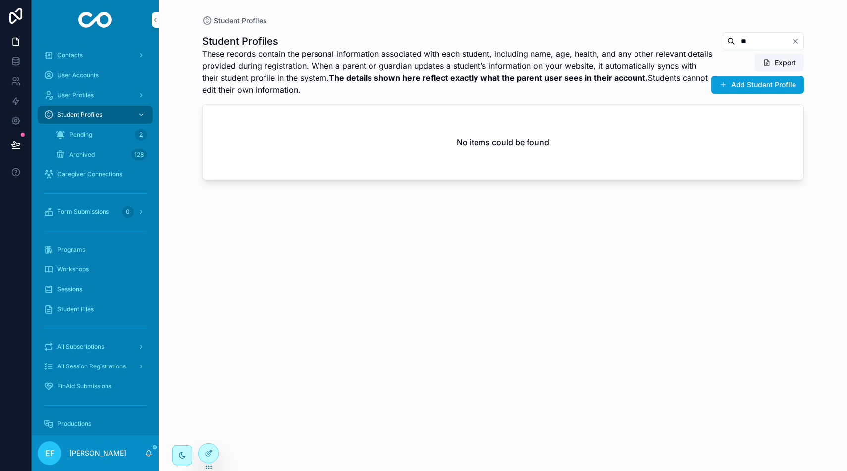
type input "*"
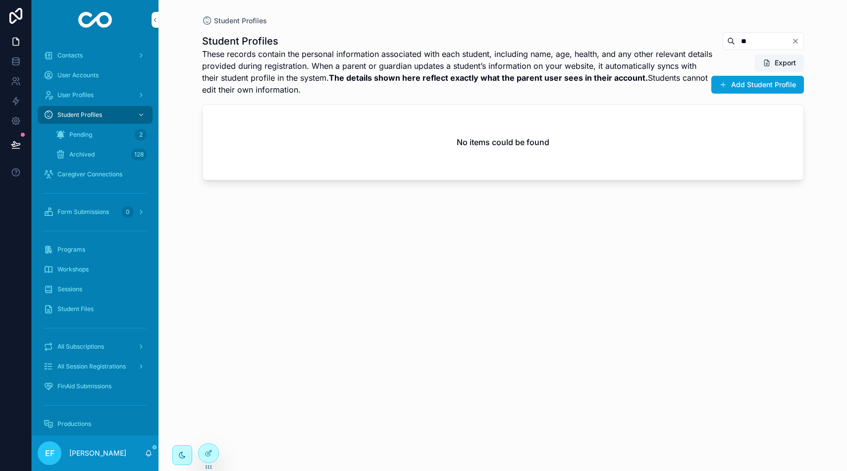
type input "*"
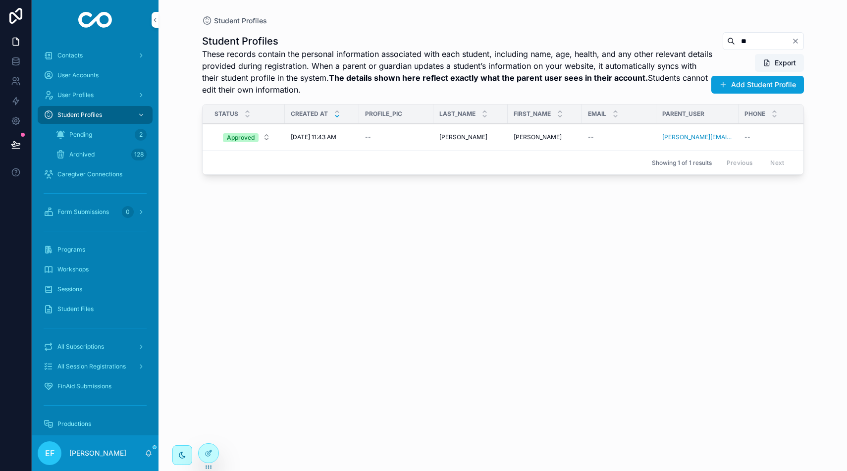
type input "*"
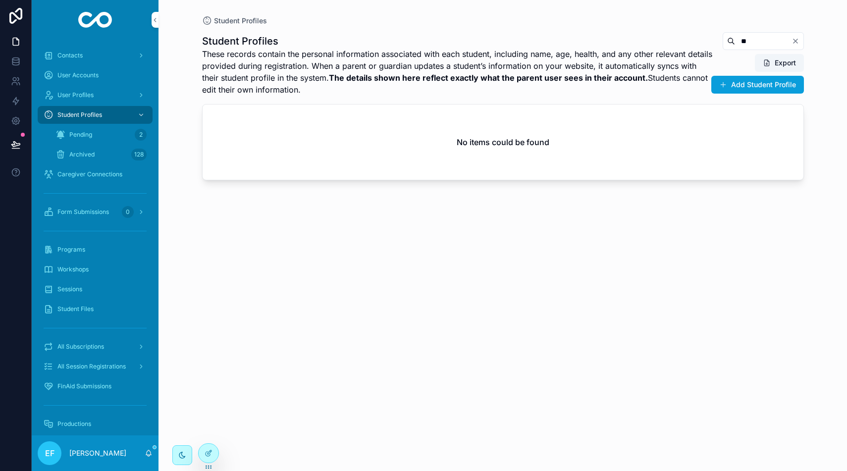
type input "*"
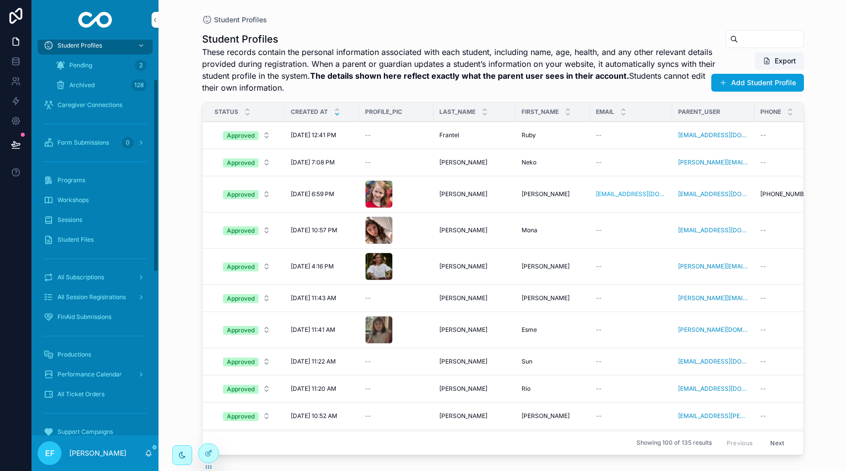
scroll to position [84, 0]
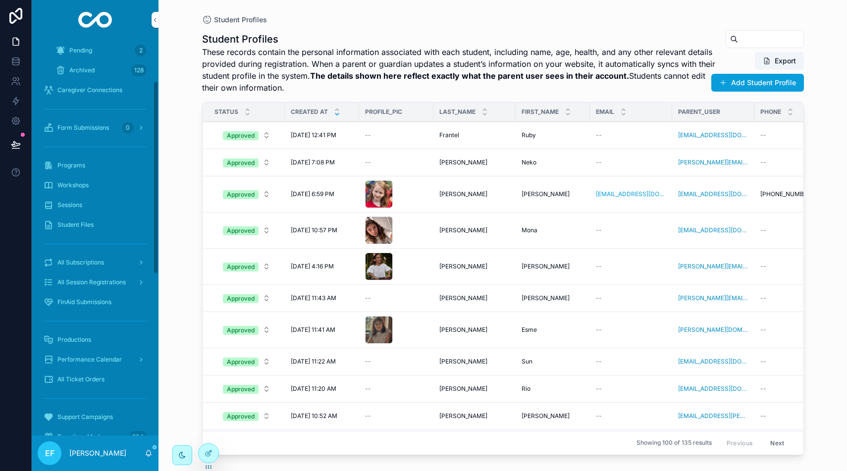
click at [95, 258] on span "All Subscriptions" at bounding box center [80, 262] width 47 height 8
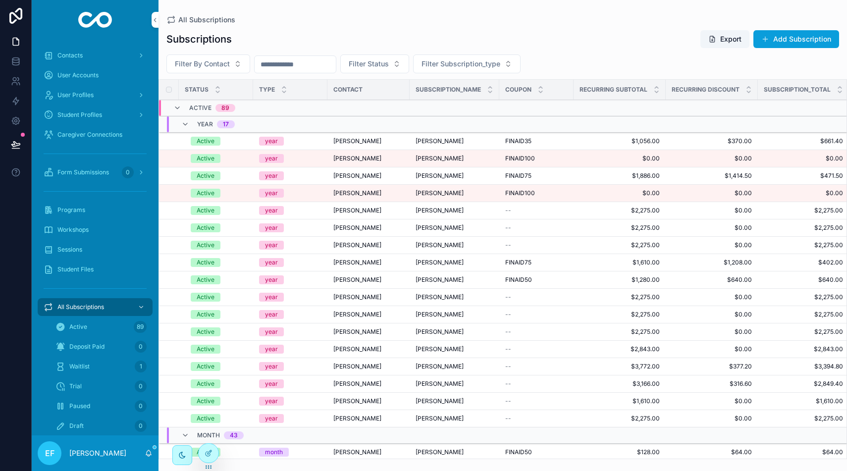
click at [83, 50] on div "Contacts" at bounding box center [95, 56] width 103 height 16
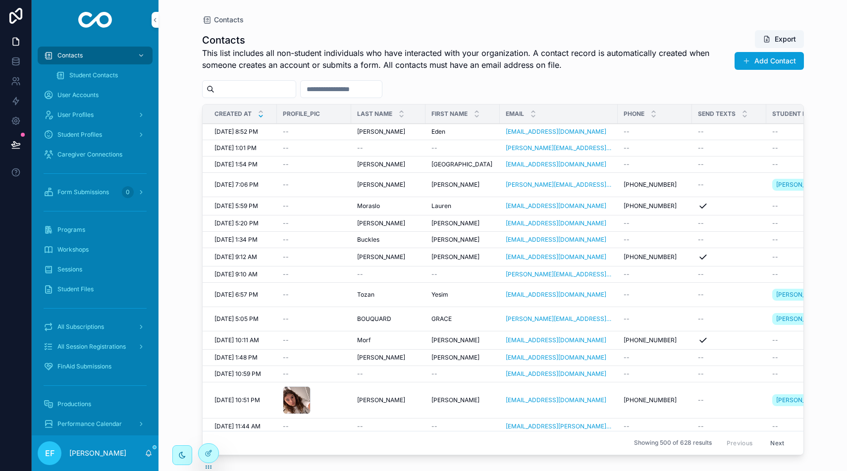
click at [282, 88] on input "scrollable content" at bounding box center [254, 89] width 81 height 14
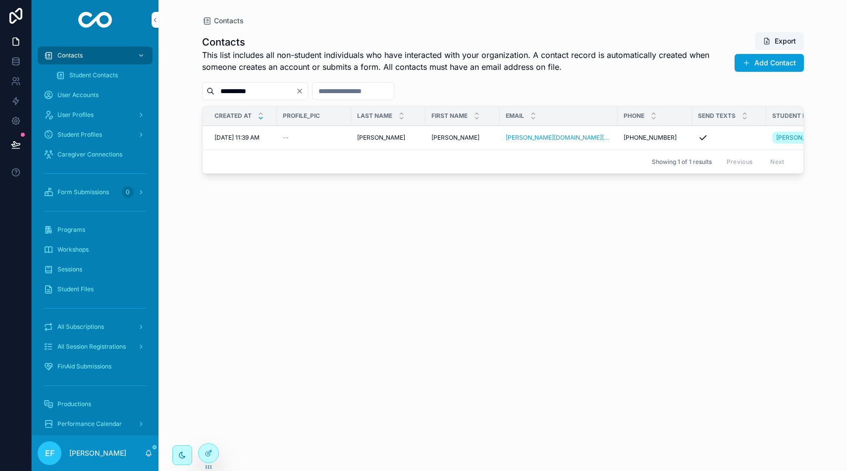
type input "**********"
click at [89, 327] on span "All Subscriptions" at bounding box center [80, 327] width 47 height 8
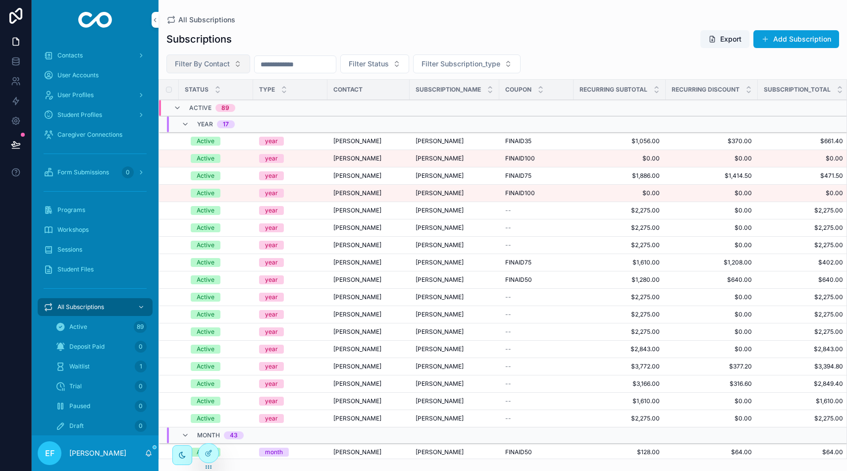
click at [231, 64] on button "Filter By Contact" at bounding box center [208, 63] width 84 height 19
type input "*"
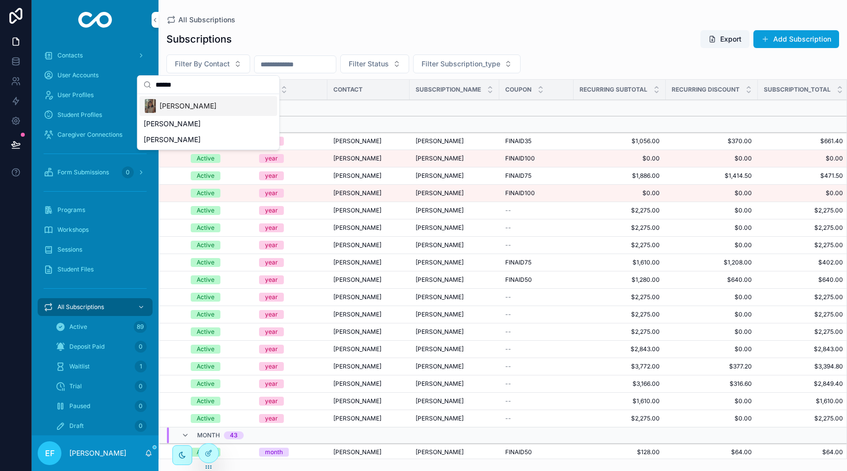
type input "******"
click at [210, 106] on span "[PERSON_NAME]" at bounding box center [187, 106] width 57 height 10
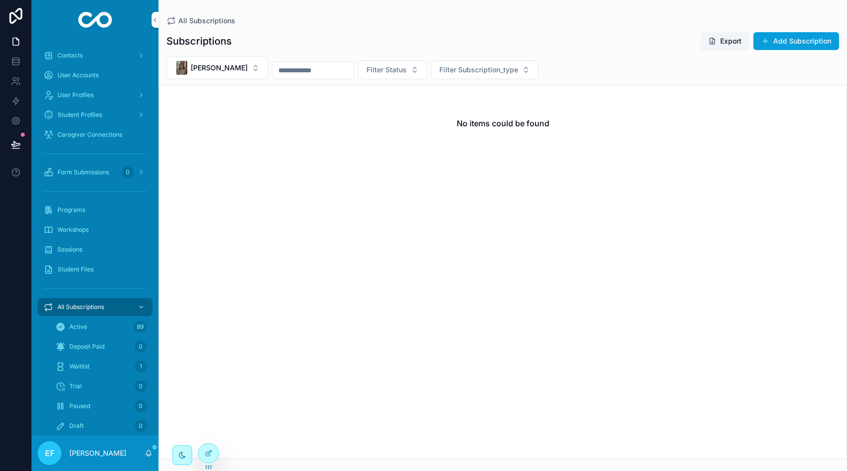
click at [205, 23] on span "All Subscriptions" at bounding box center [206, 21] width 57 height 10
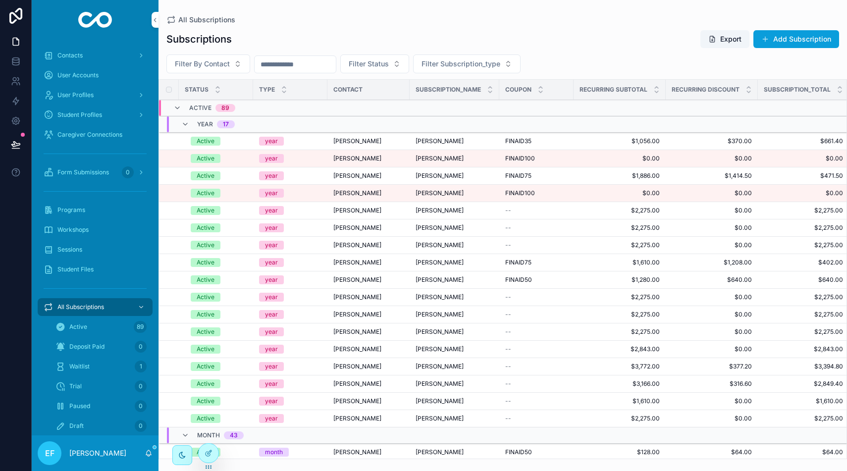
drag, startPoint x: 793, startPoint y: 41, endPoint x: 785, endPoint y: 44, distance: 8.6
click at [793, 41] on button "Add Subscription" at bounding box center [796, 39] width 86 height 18
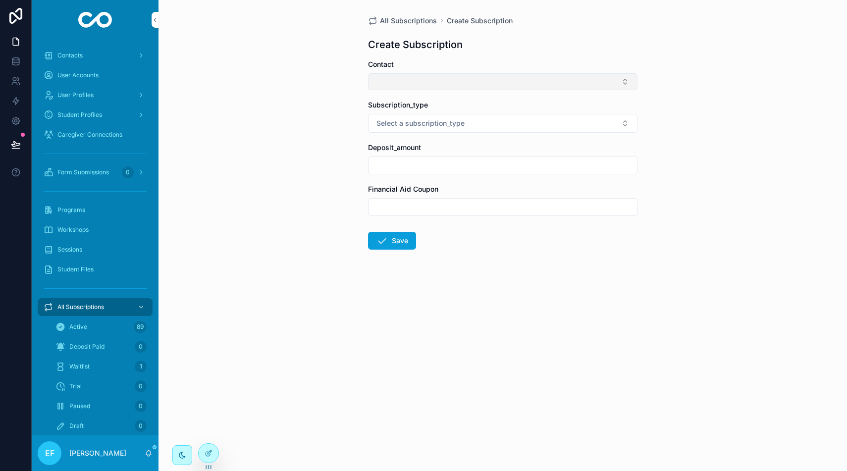
click at [541, 85] on button "Select Button" at bounding box center [502, 81] width 269 height 17
type input "******"
click at [520, 122] on div "[PERSON_NAME]" at bounding box center [503, 121] width 138 height 16
click at [520, 122] on button "Select a subscription_type" at bounding box center [502, 125] width 269 height 19
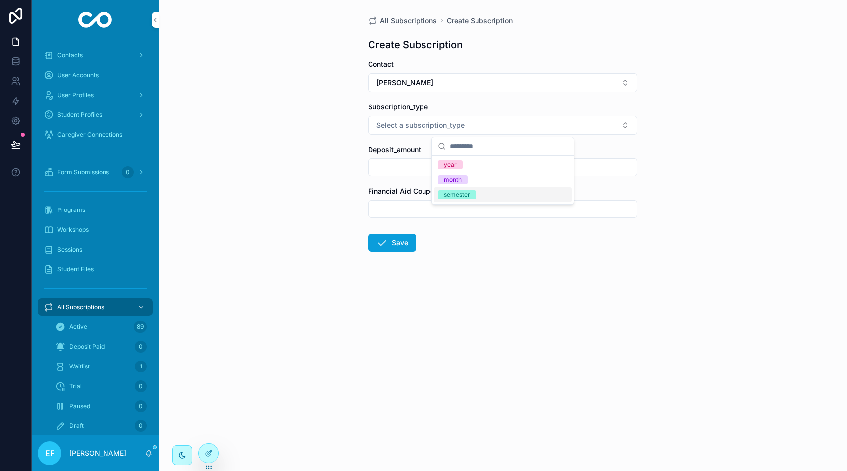
click at [509, 194] on div "semester" at bounding box center [503, 194] width 138 height 15
click at [514, 168] on input "scrollable content" at bounding box center [502, 167] width 268 height 14
click at [497, 81] on button "[PERSON_NAME]" at bounding box center [502, 82] width 269 height 19
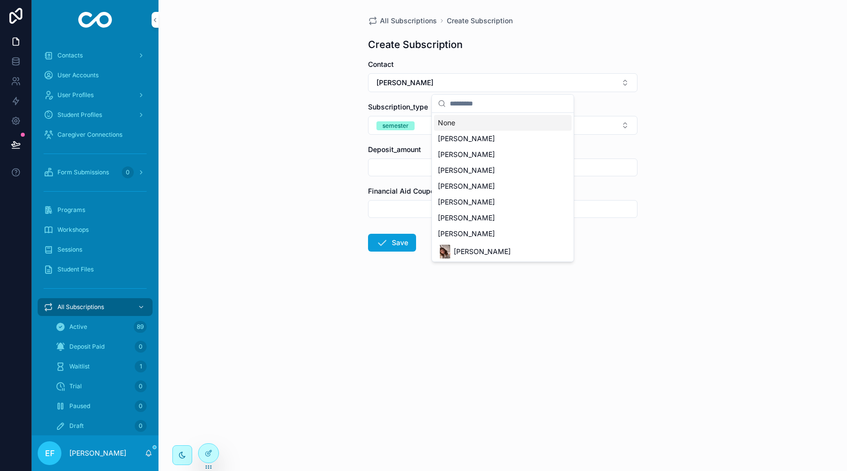
click at [454, 124] on div "None" at bounding box center [503, 123] width 138 height 16
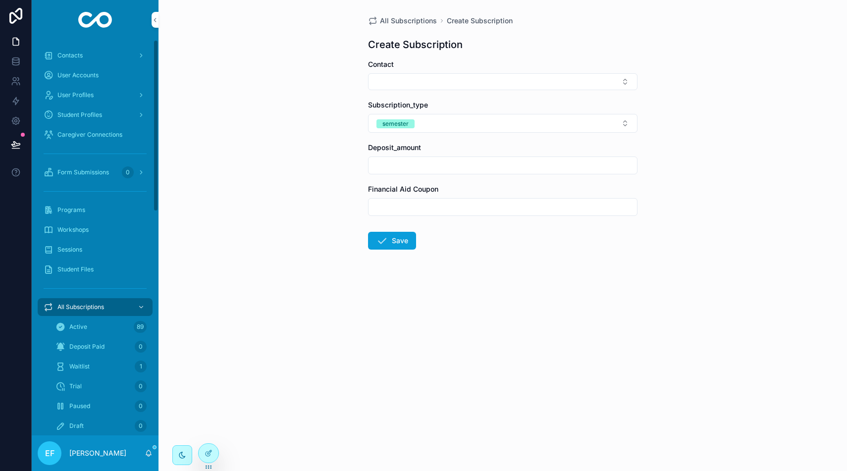
click at [68, 50] on div "Contacts" at bounding box center [95, 56] width 103 height 16
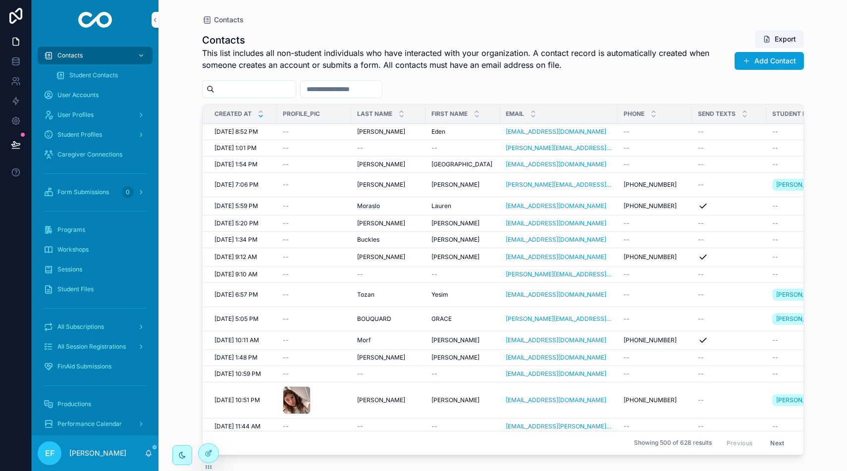
click at [261, 87] on input "scrollable content" at bounding box center [254, 89] width 81 height 14
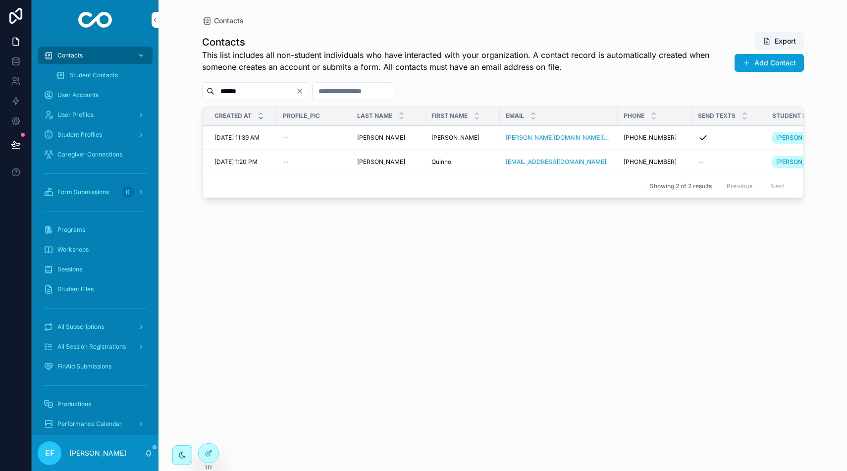
type input "******"
click at [415, 141] on div "Rogers Rogers" at bounding box center [388, 138] width 62 height 8
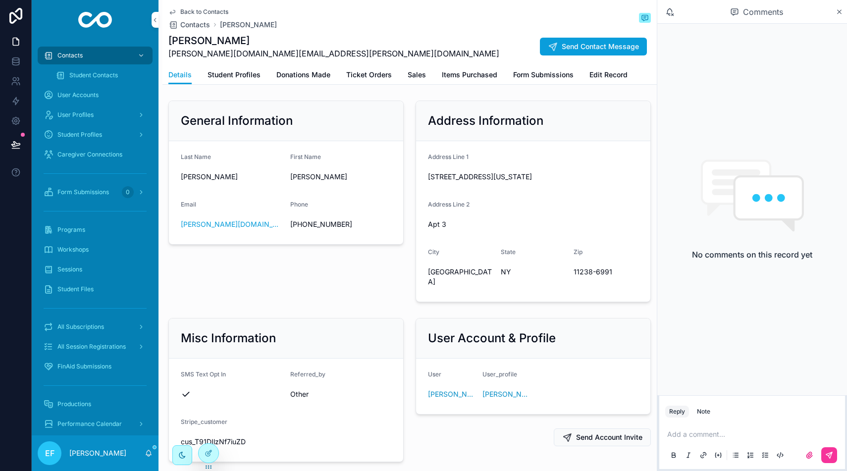
click at [89, 130] on div "Student Profiles" at bounding box center [95, 135] width 103 height 16
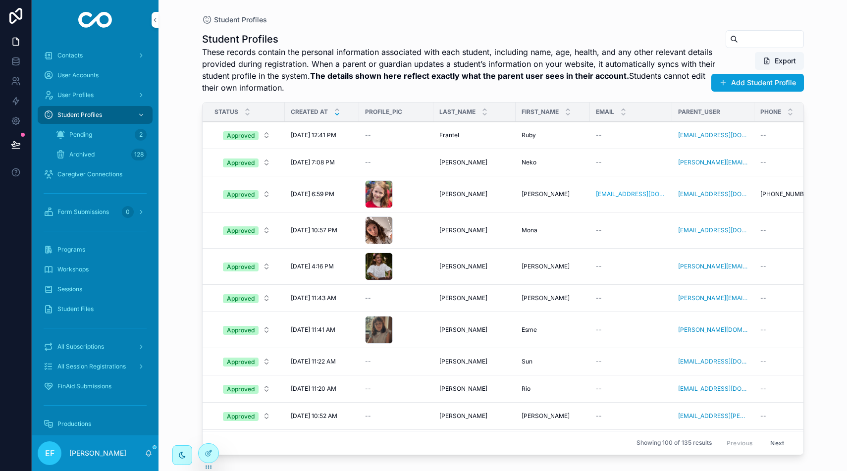
click at [748, 38] on input "scrollable content" at bounding box center [770, 39] width 65 height 14
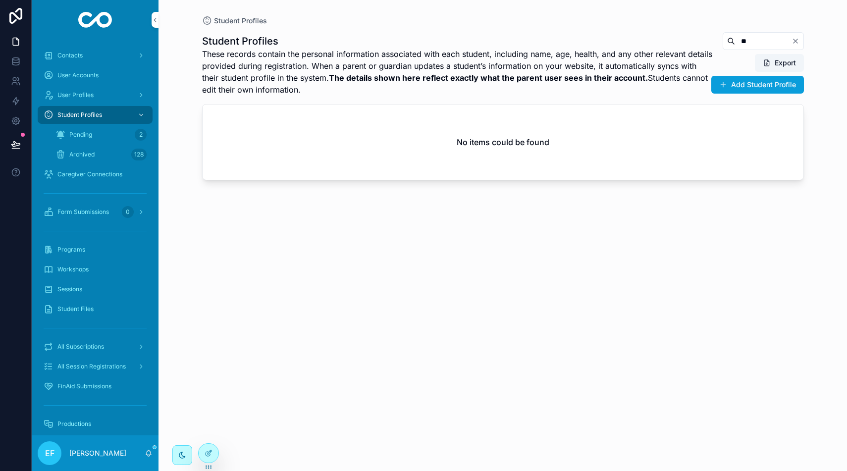
type input "*"
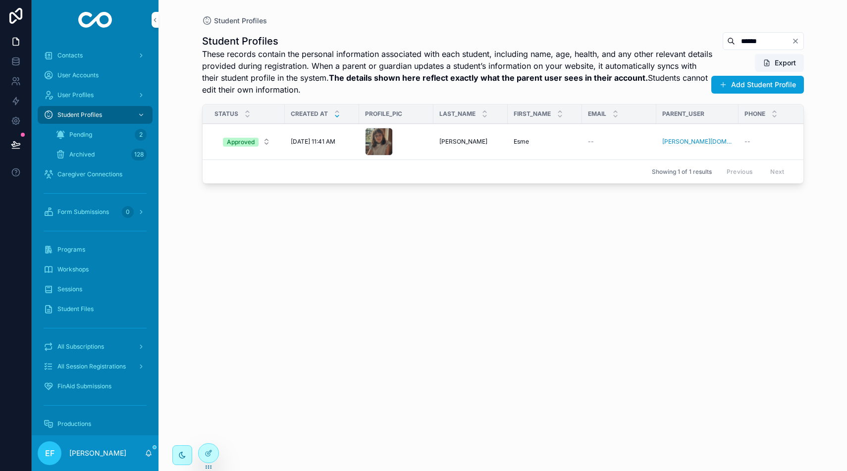
type input "******"
click at [444, 144] on span "Allen-Rogers" at bounding box center [463, 142] width 48 height 8
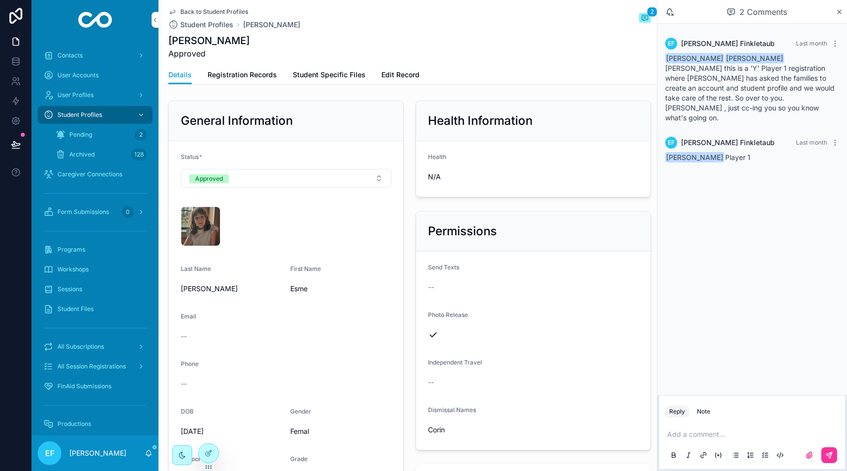
scroll to position [0, 0]
click at [247, 79] on span "Registration Records" at bounding box center [241, 75] width 69 height 10
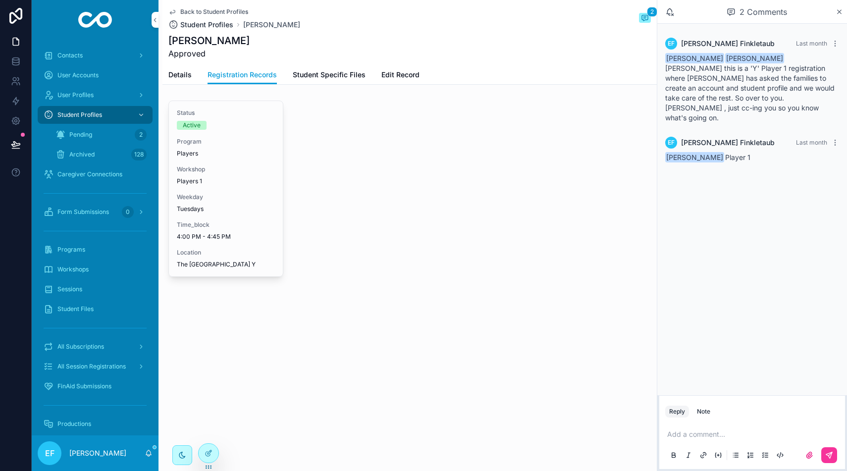
click at [208, 28] on span "Student Profiles" at bounding box center [206, 25] width 53 height 10
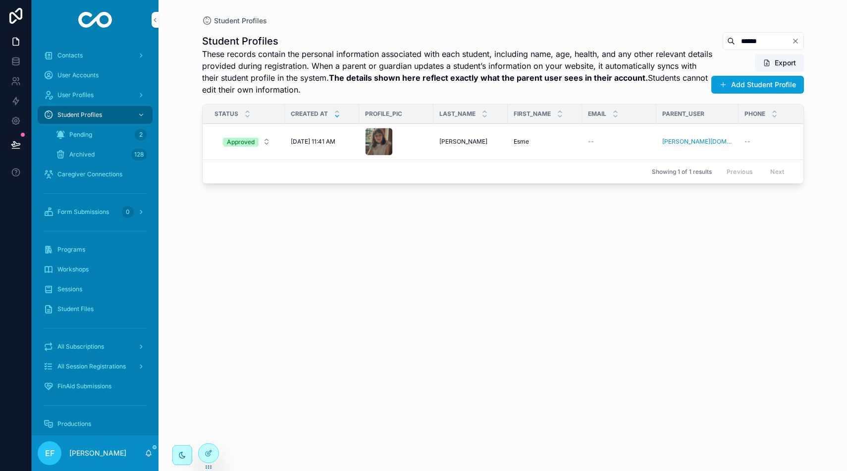
click at [795, 37] on icon "Clear" at bounding box center [795, 41] width 8 height 8
click at [757, 40] on input "scrollable content" at bounding box center [770, 41] width 65 height 14
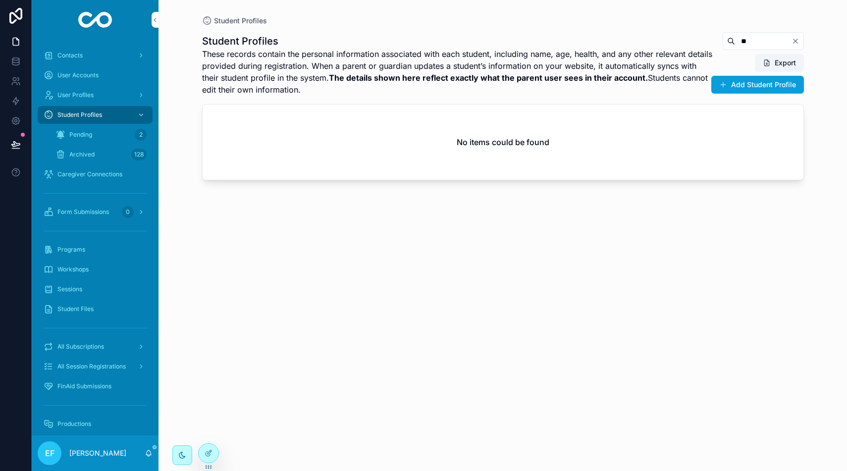
type input "*"
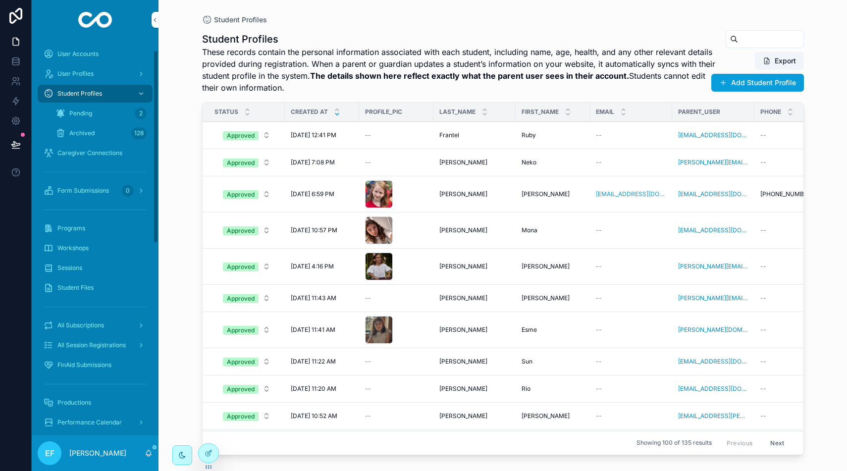
scroll to position [25, 0]
click at [100, 321] on span "All Subscriptions" at bounding box center [80, 322] width 47 height 8
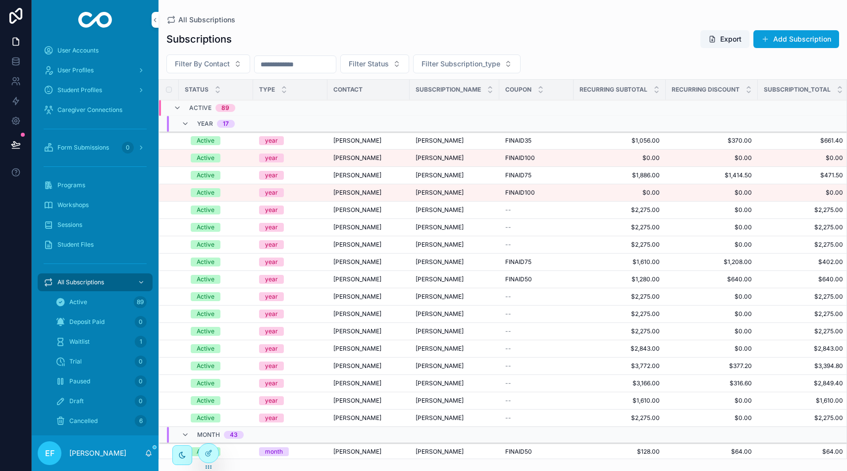
scroll to position [1, 0]
click at [223, 67] on span "Filter By Contact" at bounding box center [202, 64] width 55 height 10
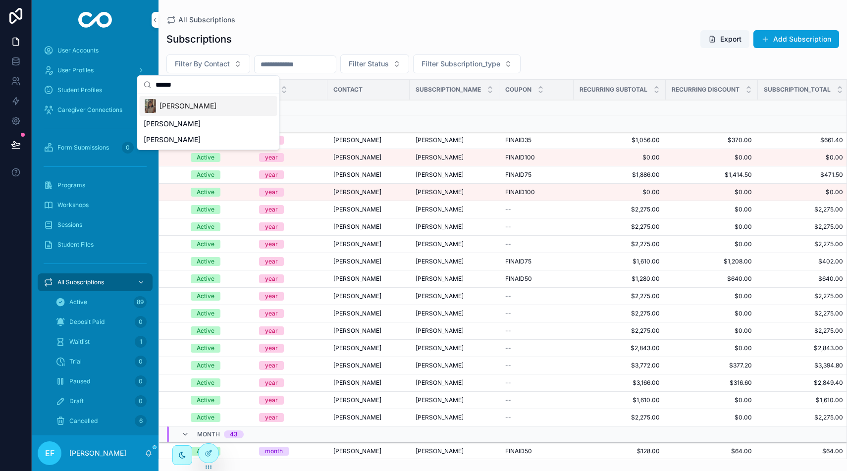
type input "******"
click at [207, 108] on span "[PERSON_NAME]" at bounding box center [187, 106] width 57 height 10
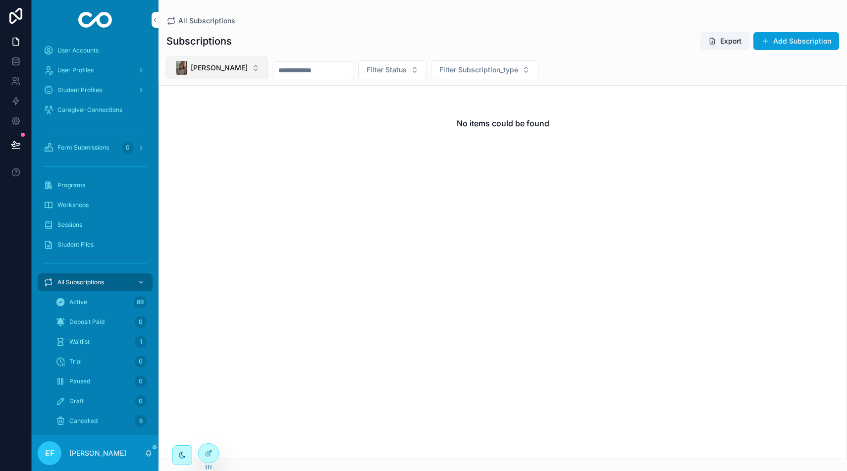
click at [256, 68] on button "[PERSON_NAME]" at bounding box center [216, 67] width 101 height 23
type input "****"
click at [198, 113] on span "[PERSON_NAME]" at bounding box center [183, 110] width 57 height 10
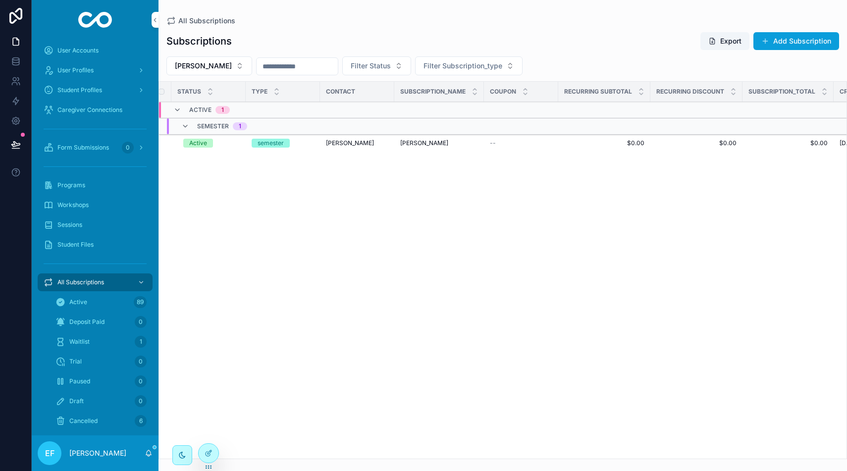
scroll to position [0, 8]
click at [230, 67] on button "[PERSON_NAME]" at bounding box center [209, 65] width 86 height 19
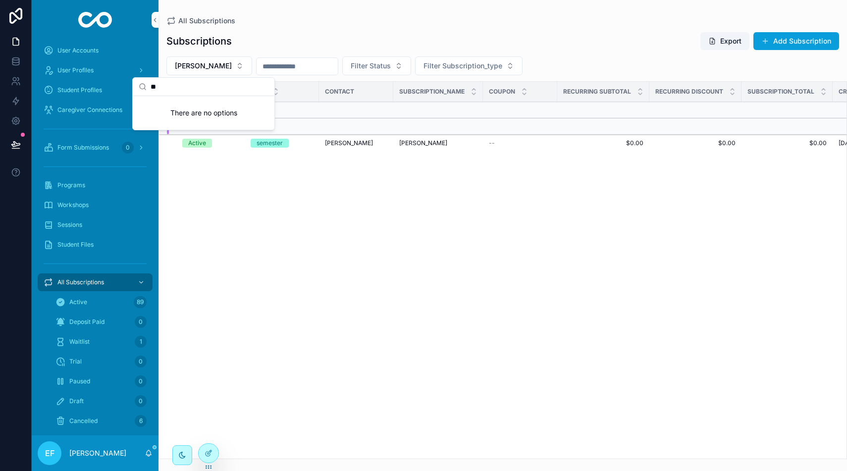
type input "*"
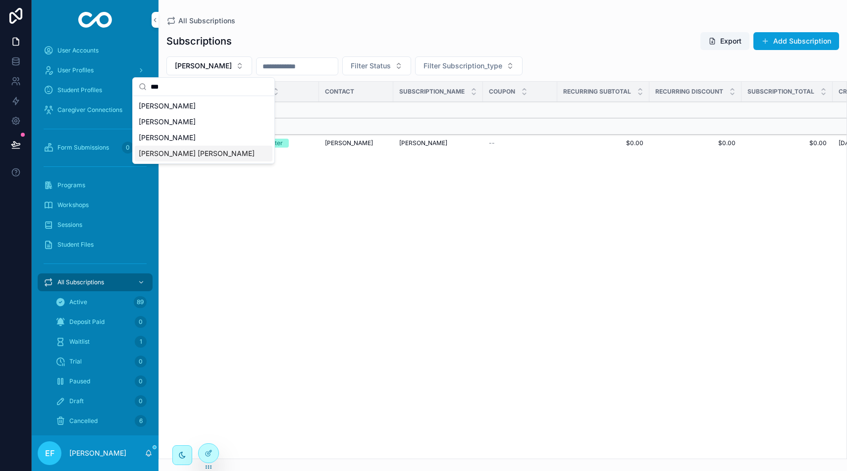
type input "***"
click at [206, 150] on span "Christine Kim de Santis" at bounding box center [197, 154] width 116 height 10
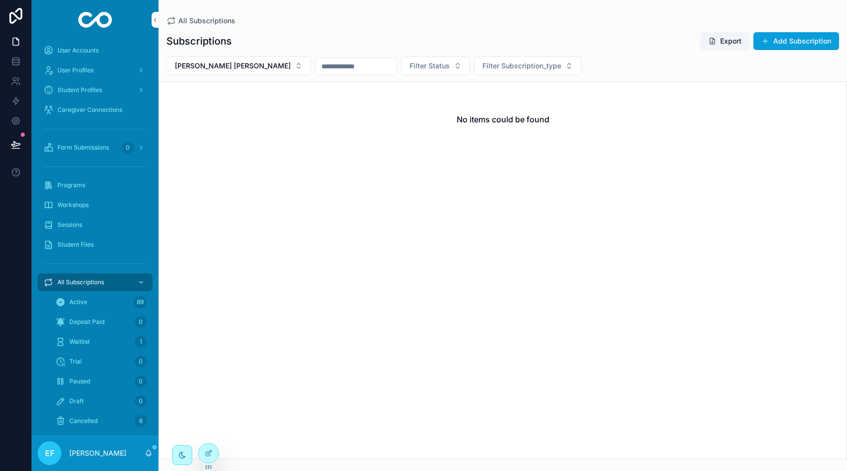
click at [785, 41] on button "Add Subscription" at bounding box center [796, 41] width 86 height 18
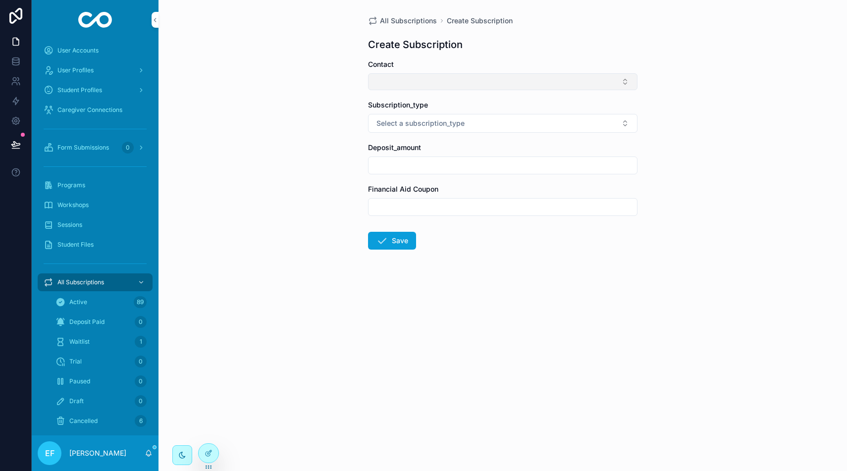
click at [483, 82] on button "Select Button" at bounding box center [502, 81] width 269 height 17
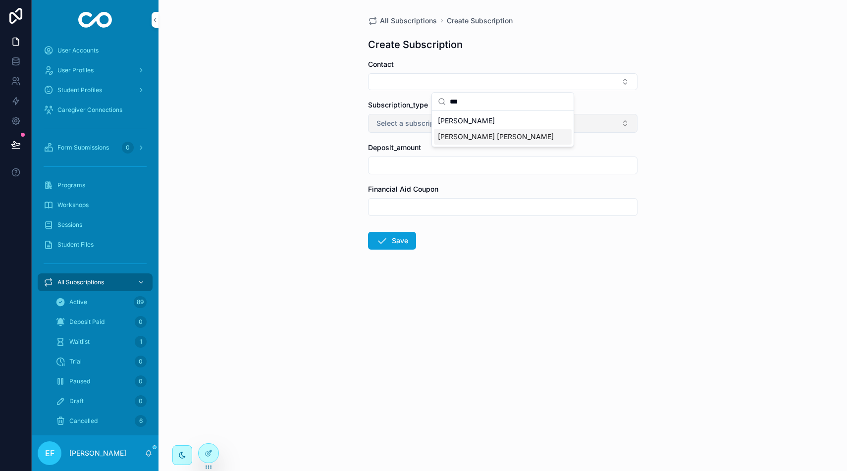
type input "***"
click at [505, 134] on span "Christine Kim de Santis" at bounding box center [496, 137] width 116 height 10
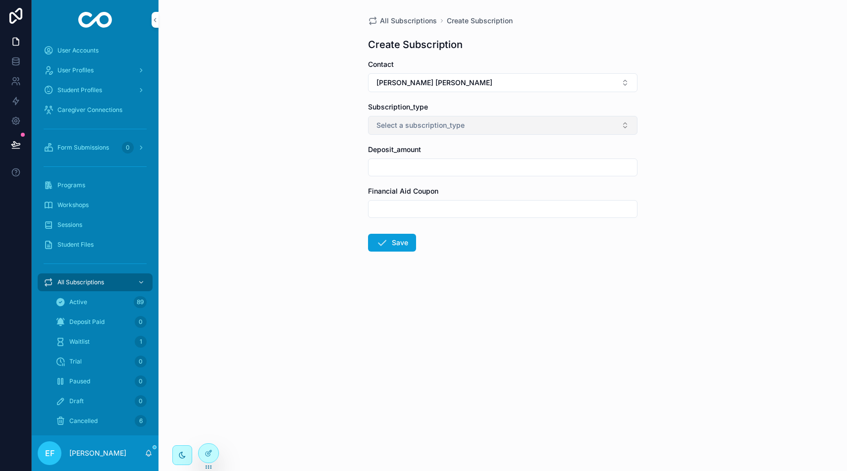
click at [500, 129] on button "Select a subscription_type" at bounding box center [502, 125] width 269 height 19
click at [479, 196] on div "semester" at bounding box center [503, 194] width 138 height 15
click at [494, 165] on input "scrollable content" at bounding box center [502, 167] width 268 height 14
type input "**"
click at [406, 245] on button "Save" at bounding box center [392, 243] width 48 height 18
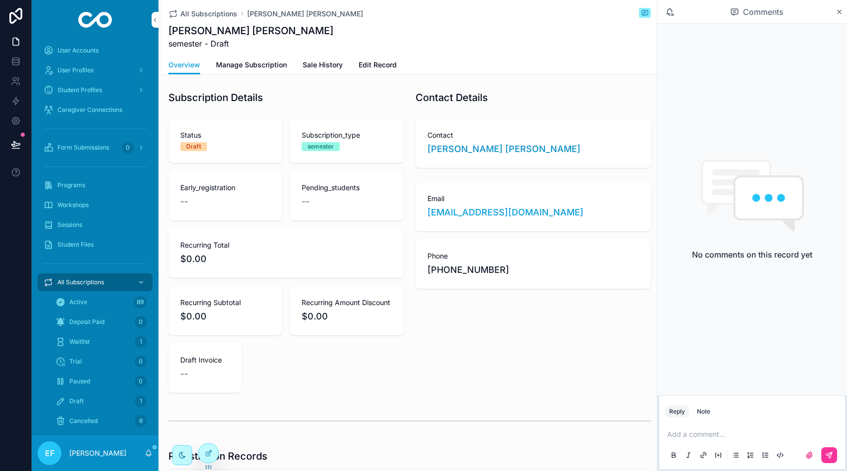
click at [268, 62] on span "Manage Subscription" at bounding box center [251, 65] width 71 height 10
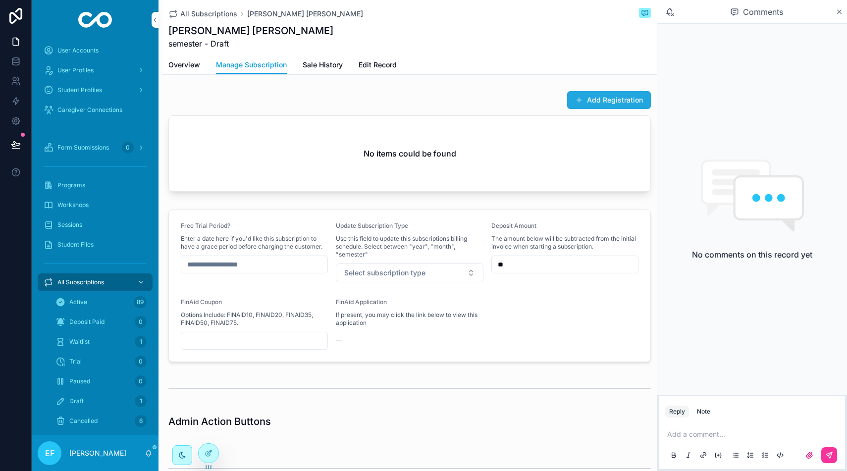
click at [608, 96] on button "Add Registration" at bounding box center [609, 100] width 84 height 18
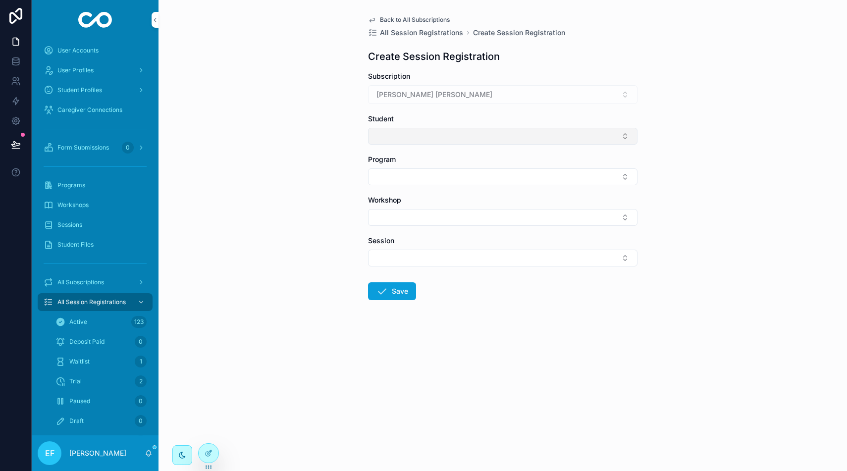
click at [470, 131] on button "Select Button" at bounding box center [502, 136] width 269 height 17
click at [477, 176] on span "Rio-[GEOGRAPHIC_DATA][PERSON_NAME]" at bounding box center [504, 180] width 102 height 20
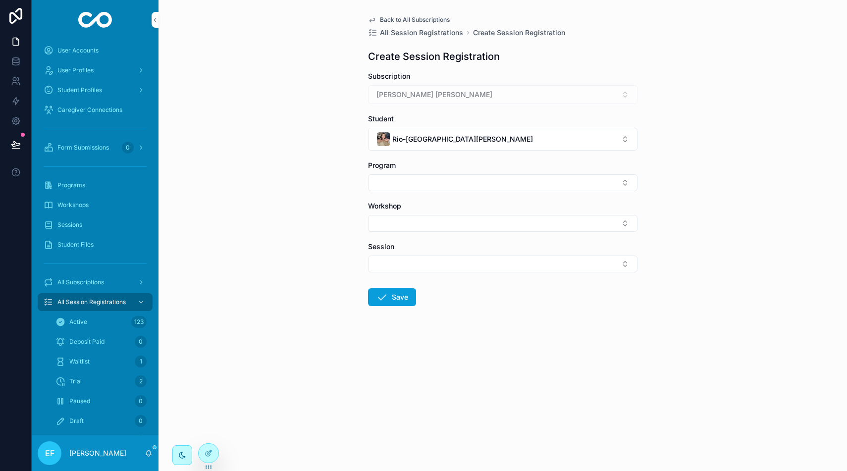
click at [477, 176] on button "Select Button" at bounding box center [502, 182] width 269 height 17
click at [483, 265] on div "Players" at bounding box center [503, 269] width 138 height 16
click at [483, 224] on button "Select Button" at bounding box center [502, 225] width 269 height 17
click at [471, 261] on div "Players 1" at bounding box center [503, 264] width 138 height 16
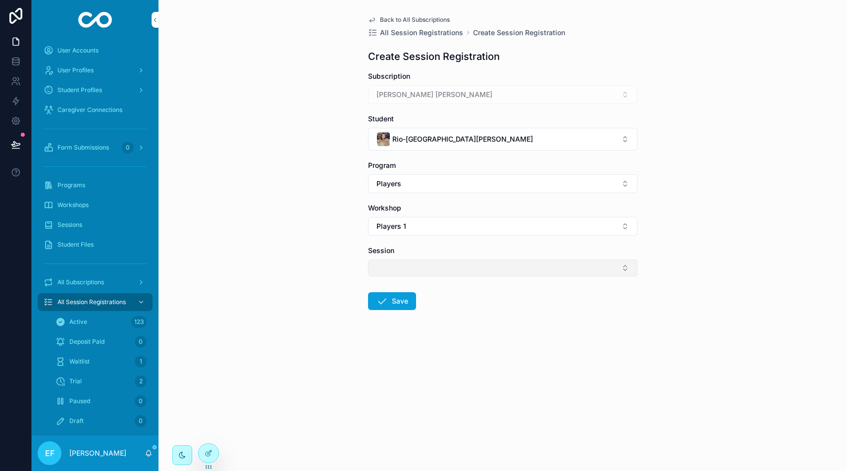
click at [470, 267] on button "Select Button" at bounding box center [502, 267] width 269 height 17
click at [466, 307] on span "CP1 - Tuesdays" at bounding box center [463, 307] width 50 height 10
click at [398, 303] on button "Save" at bounding box center [392, 303] width 48 height 18
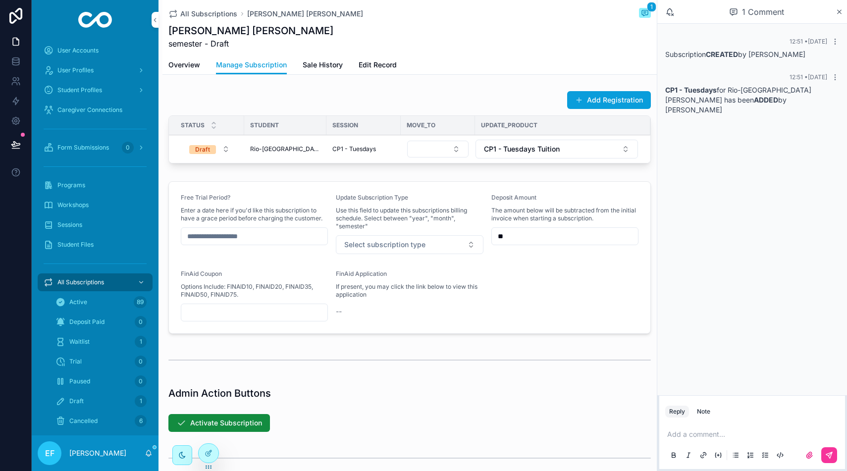
click at [256, 151] on span "Rio-[GEOGRAPHIC_DATA][PERSON_NAME]" at bounding box center [285, 149] width 70 height 8
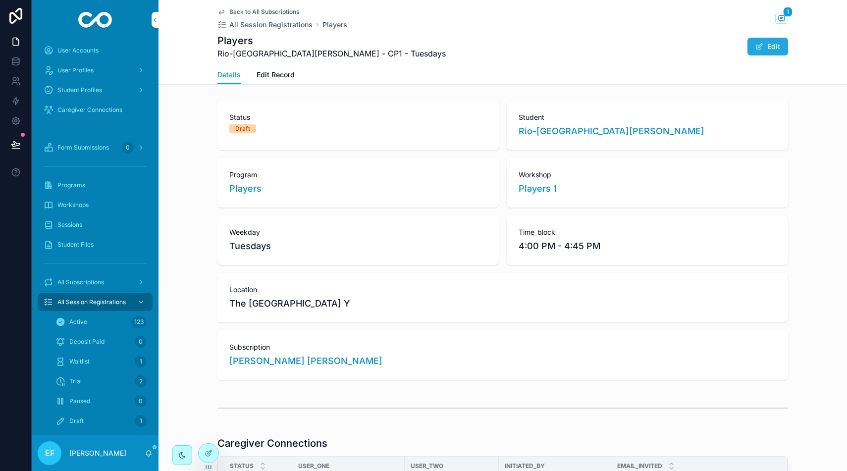
click at [777, 50] on button "Edit" at bounding box center [767, 47] width 41 height 18
click at [287, 75] on span "Edit Record" at bounding box center [275, 75] width 38 height 10
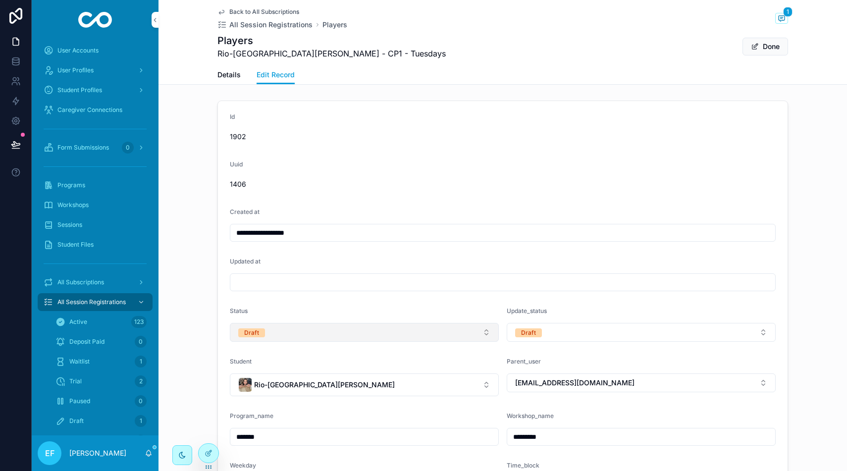
click at [376, 333] on button "Draft" at bounding box center [364, 332] width 269 height 19
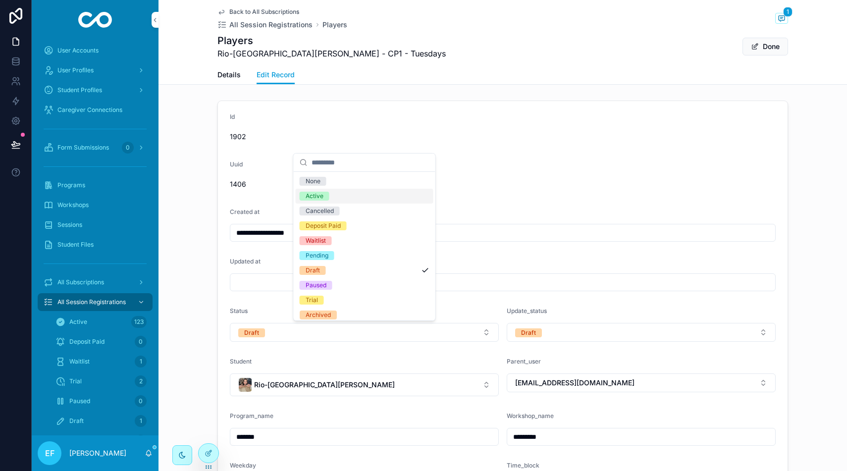
click at [361, 194] on div "Active" at bounding box center [365, 196] width 138 height 15
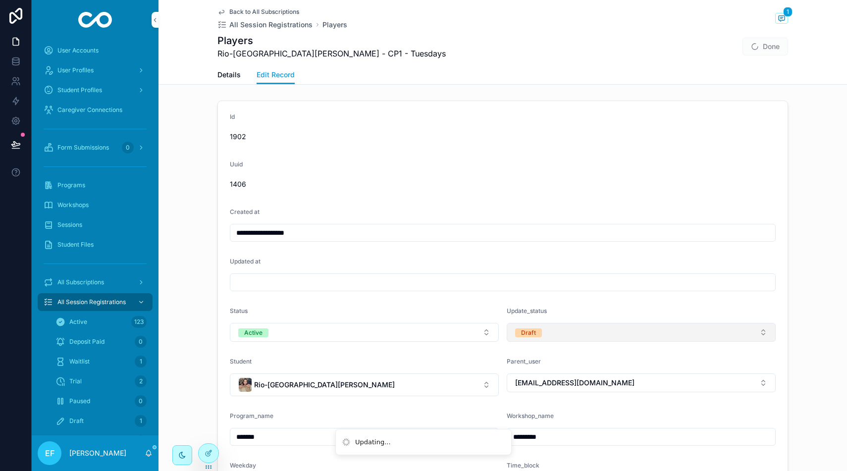
click at [569, 330] on button "Draft" at bounding box center [640, 332] width 269 height 19
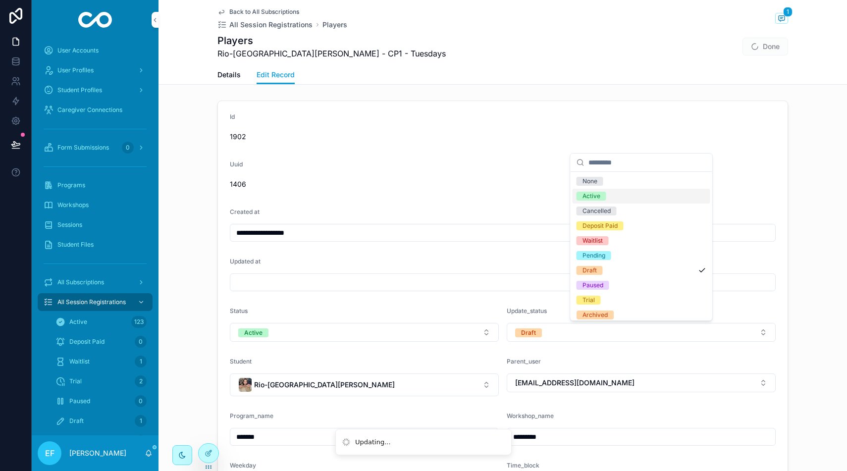
click at [602, 197] on span "Active" at bounding box center [591, 196] width 30 height 9
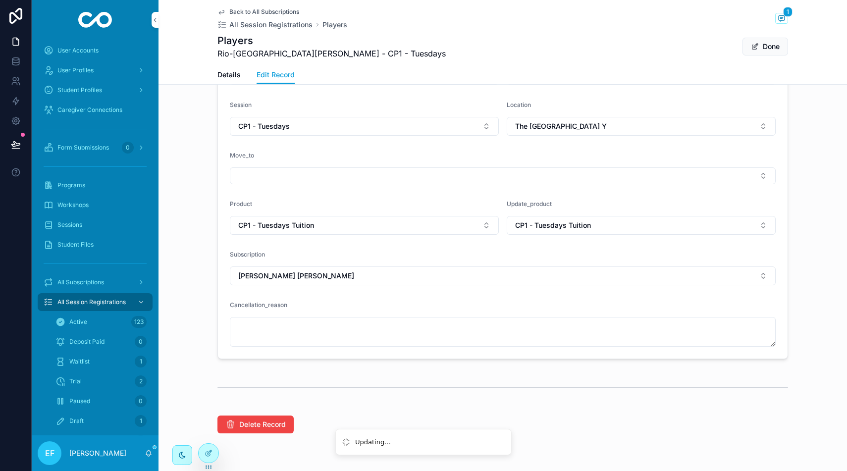
type input "**********"
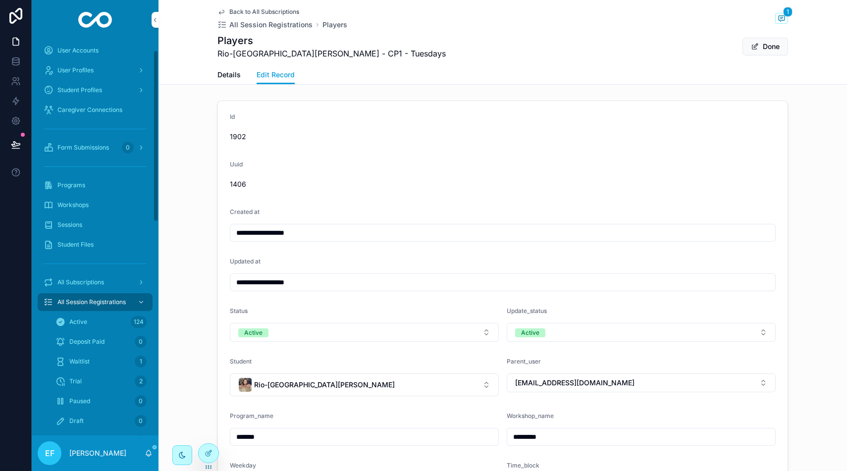
click at [94, 281] on span "All Subscriptions" at bounding box center [80, 282] width 47 height 8
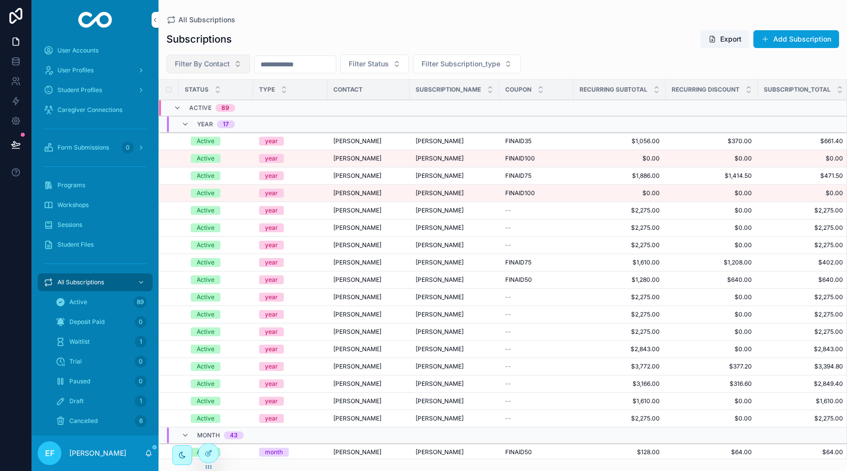
click at [217, 64] on span "Filter By Contact" at bounding box center [202, 64] width 55 height 10
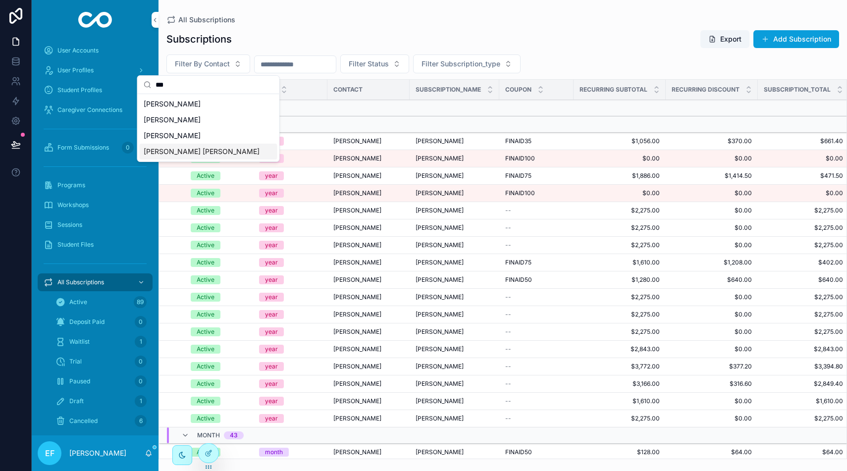
type input "***"
click at [197, 145] on div "Christine Kim de Santis" at bounding box center [209, 152] width 138 height 16
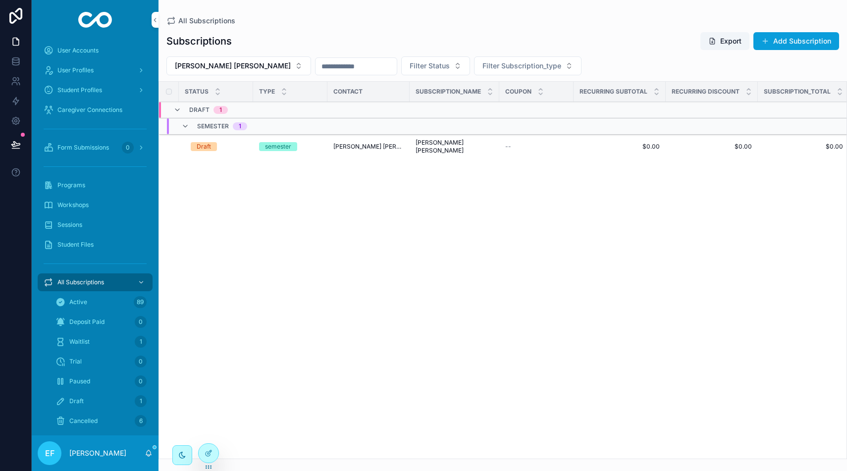
click at [333, 144] on span "Christine Kim de Santis" at bounding box center [368, 147] width 70 height 8
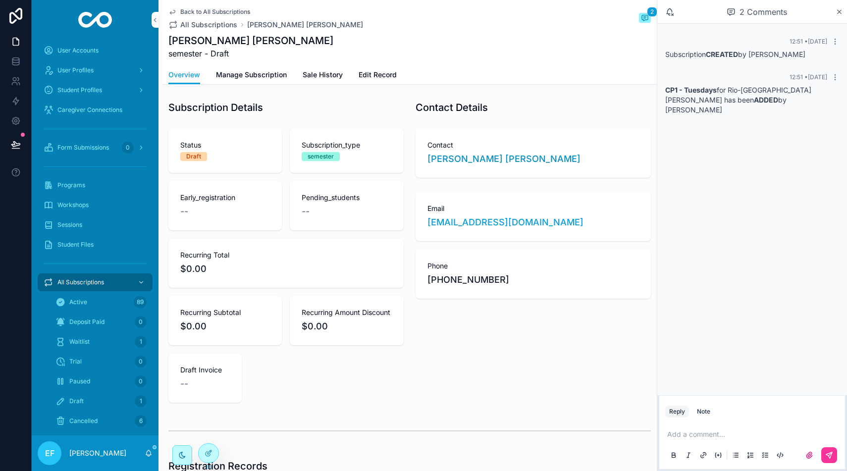
click at [369, 71] on span "Edit Record" at bounding box center [377, 75] width 38 height 10
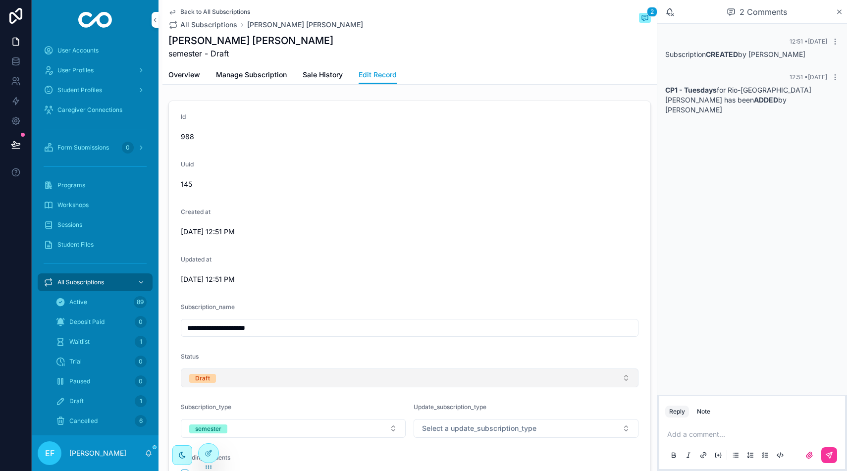
click at [371, 378] on button "Draft" at bounding box center [409, 377] width 457 height 19
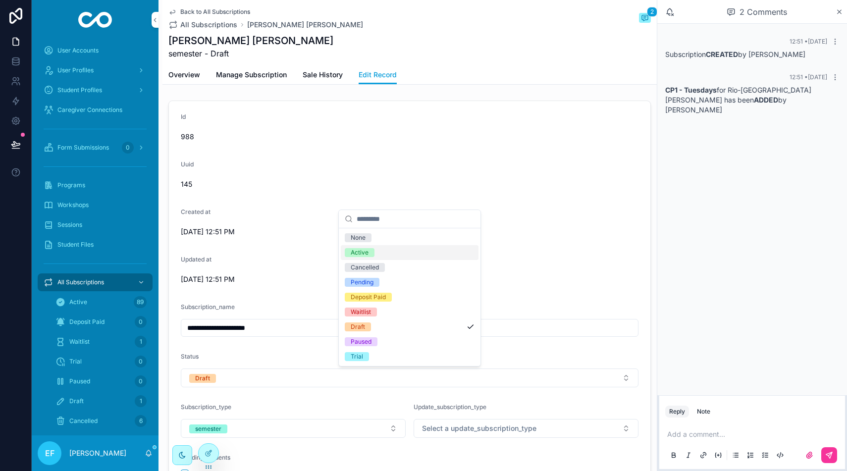
click at [363, 250] on div "Active" at bounding box center [359, 252] width 18 height 9
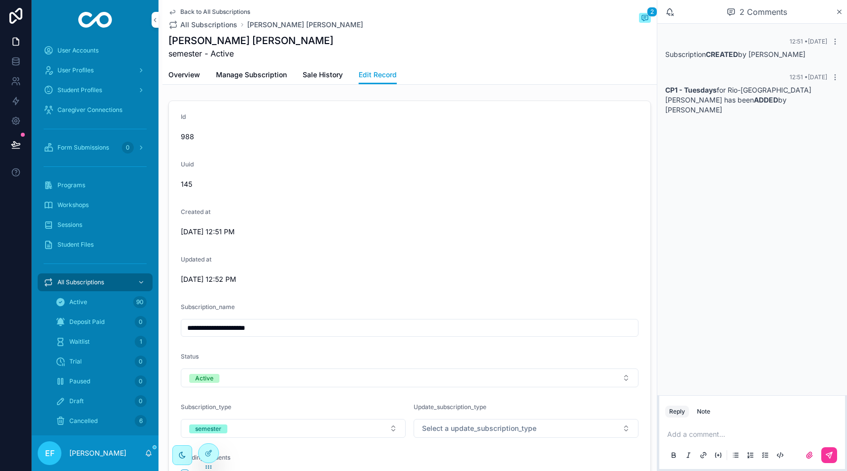
click at [90, 279] on span "All Subscriptions" at bounding box center [80, 282] width 47 height 8
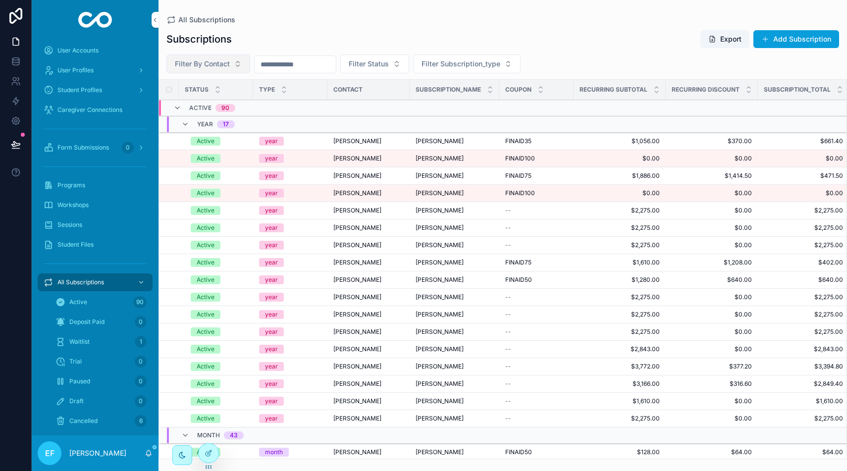
click at [202, 67] on span "Filter By Contact" at bounding box center [202, 64] width 55 height 10
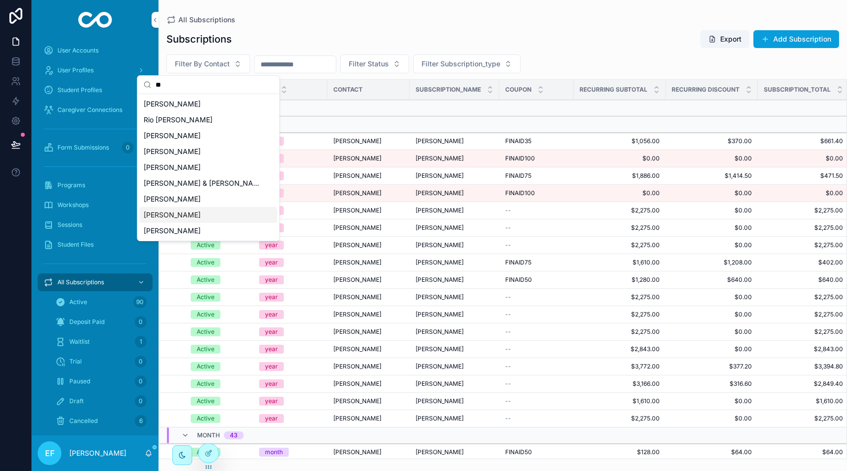
type input "**"
click at [186, 219] on span "[PERSON_NAME]" at bounding box center [172, 215] width 57 height 10
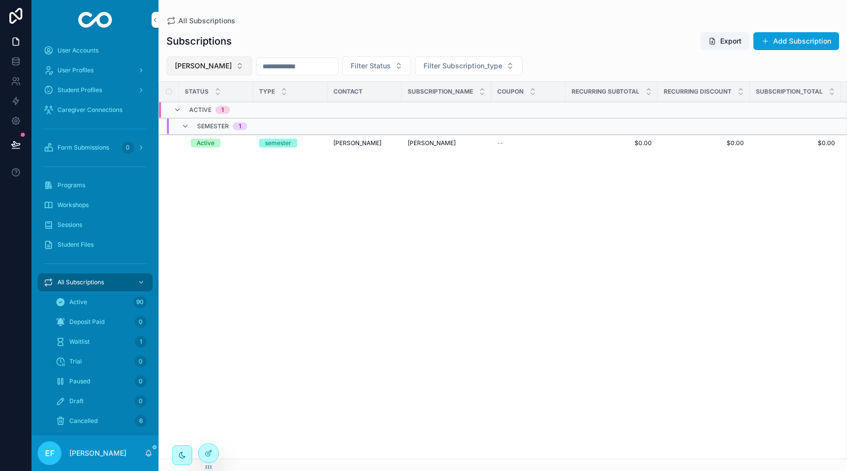
click at [212, 62] on span "[PERSON_NAME]" at bounding box center [203, 66] width 57 height 10
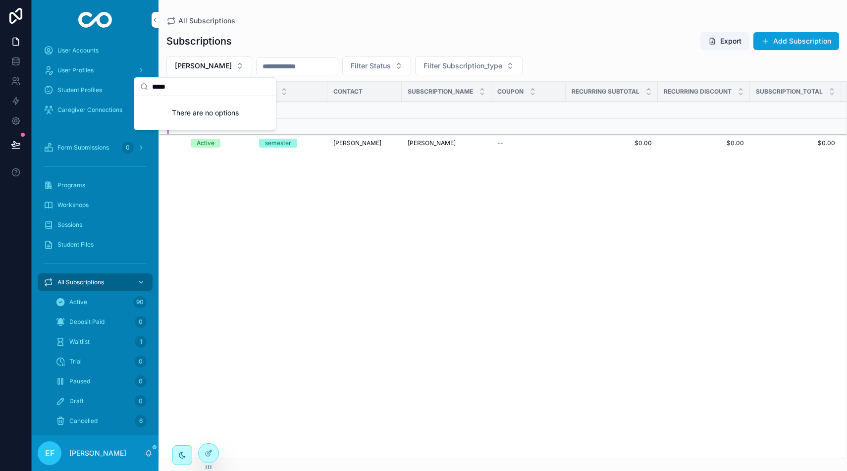
type input "*****"
click at [87, 88] on span "Student Profiles" at bounding box center [79, 90] width 45 height 8
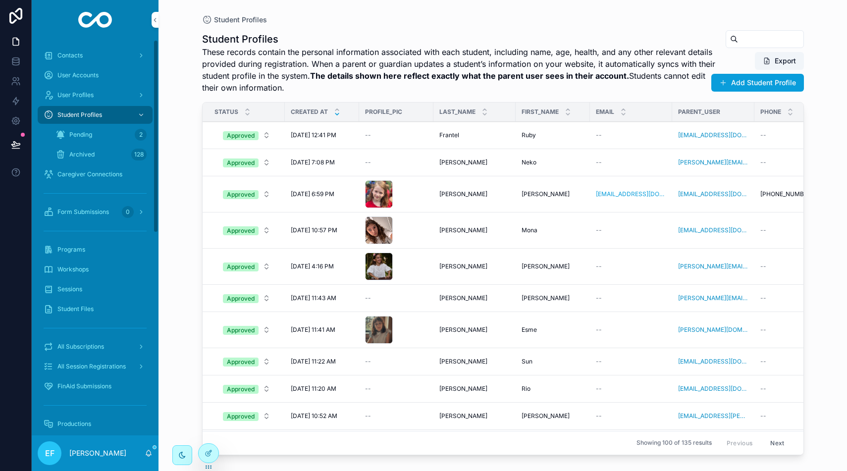
click at [81, 51] on span "Contacts" at bounding box center [69, 55] width 25 height 8
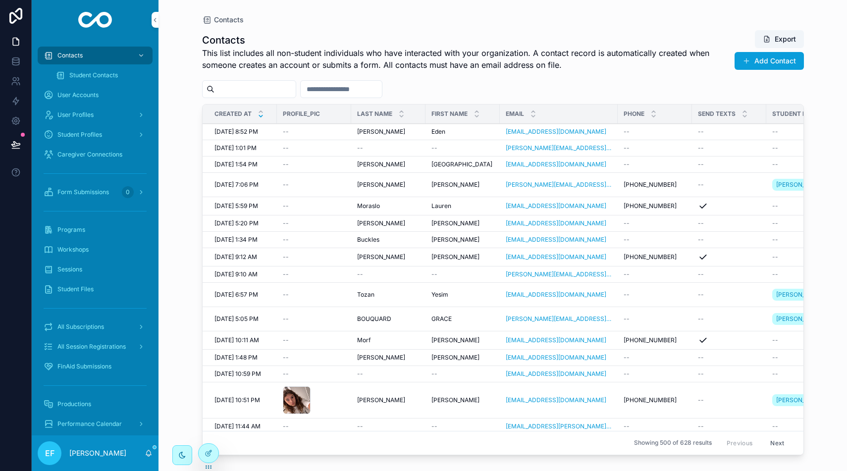
click at [277, 89] on input "scrollable content" at bounding box center [254, 89] width 81 height 14
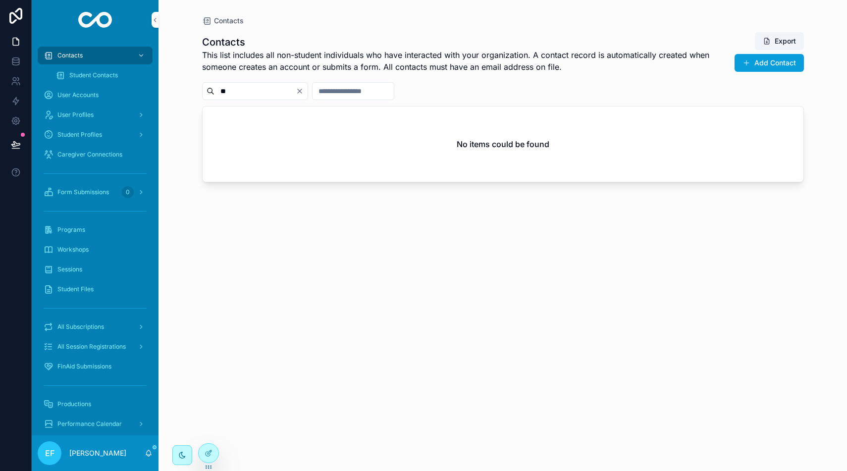
type input "*"
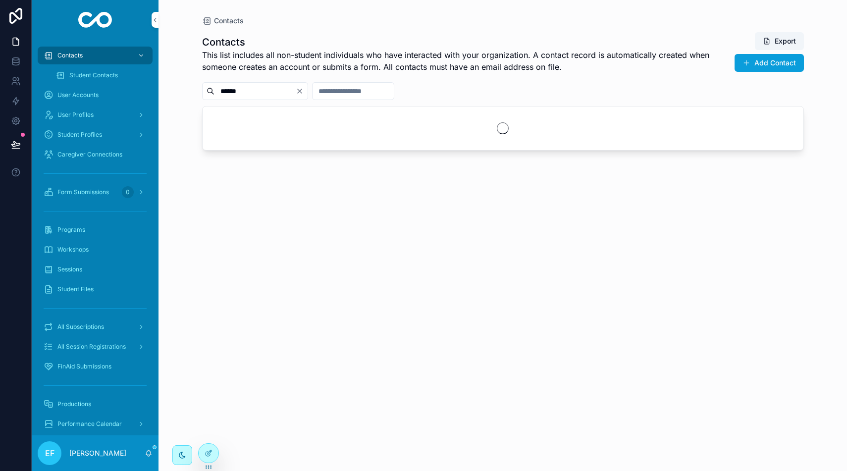
type input "******"
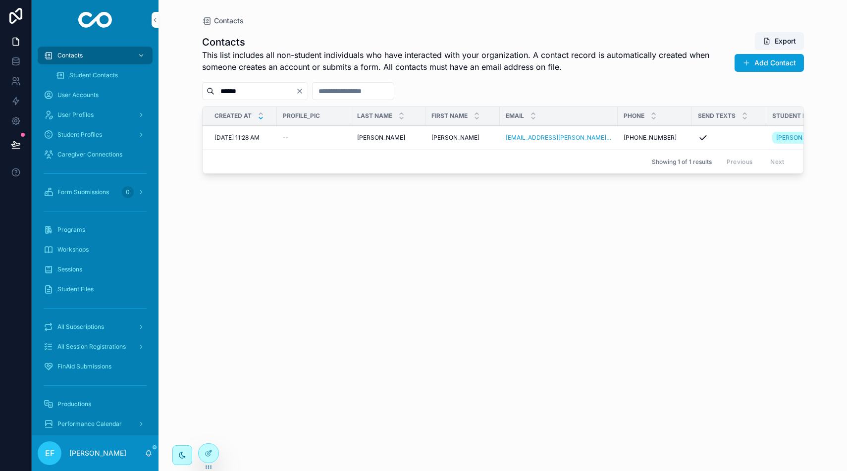
click at [365, 142] on span "Armijo" at bounding box center [381, 138] width 48 height 8
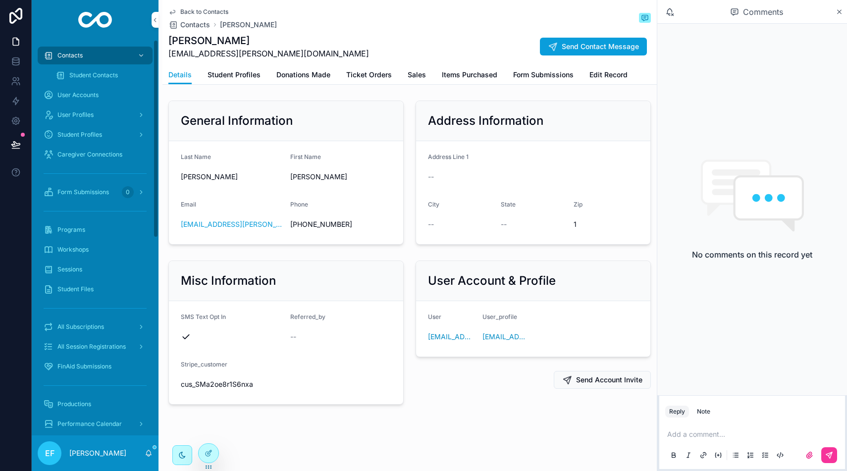
click at [101, 324] on span "All Subscriptions" at bounding box center [80, 327] width 47 height 8
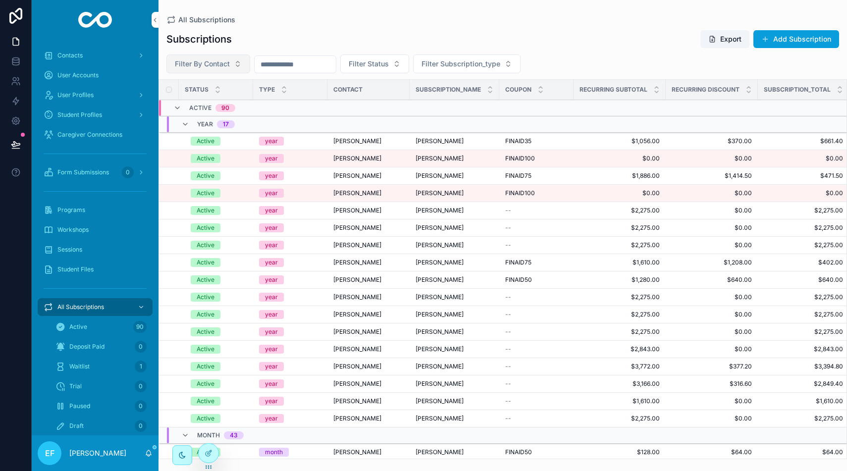
click at [228, 66] on span "Filter By Contact" at bounding box center [202, 64] width 55 height 10
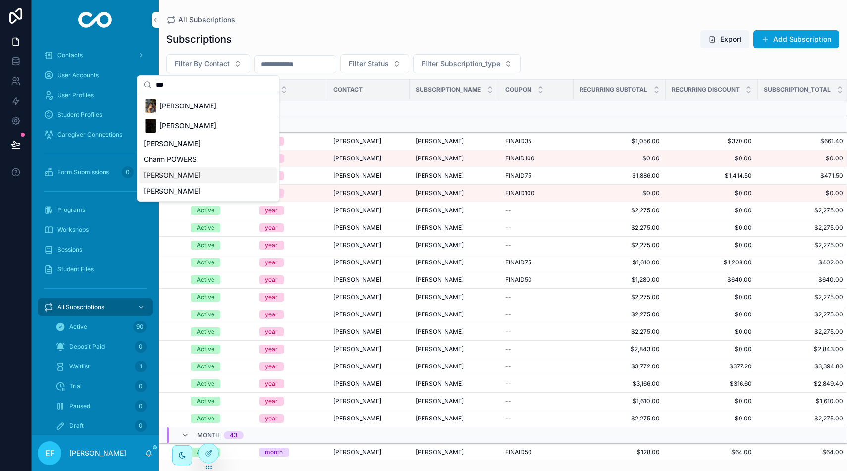
type input "***"
click at [193, 176] on div "Heather Armijo" at bounding box center [209, 175] width 138 height 16
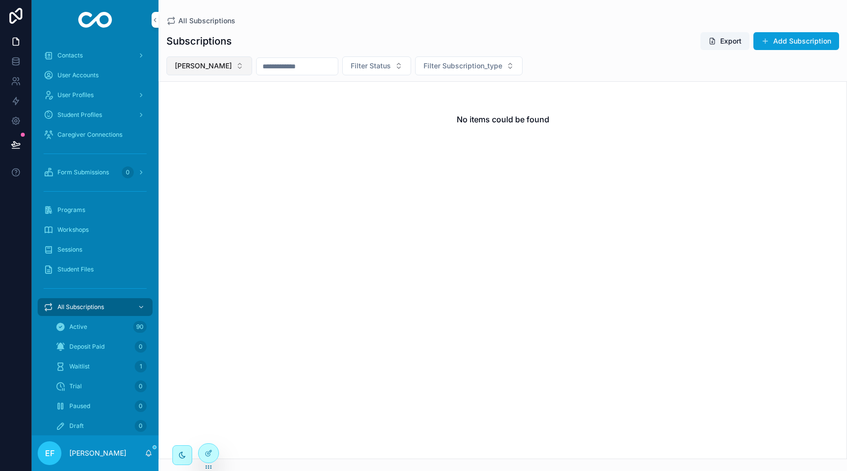
click at [225, 69] on button "Heather Armijo" at bounding box center [209, 65] width 86 height 19
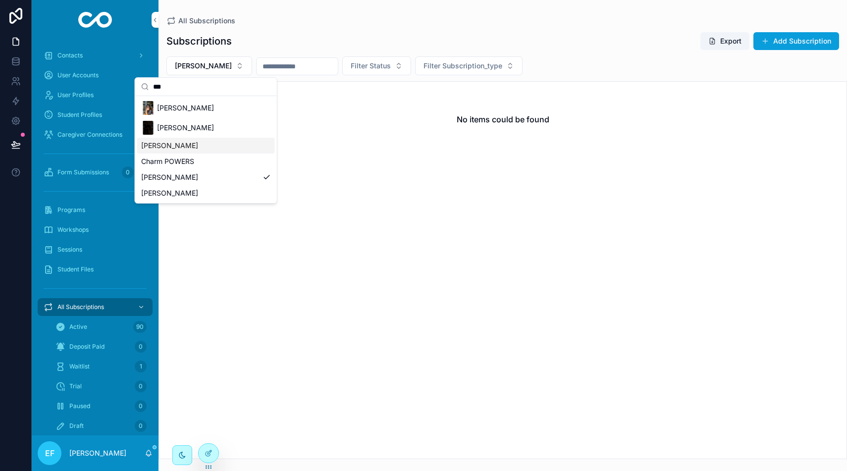
type input "***"
click at [198, 147] on span "Emilia Ramirez Armijo" at bounding box center [169, 146] width 57 height 10
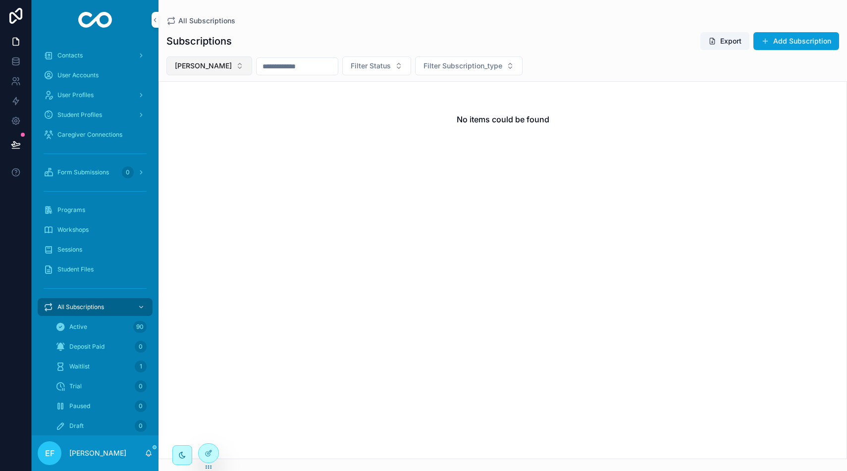
click at [232, 69] on span "Emilia Ramirez Armijo" at bounding box center [203, 66] width 57 height 10
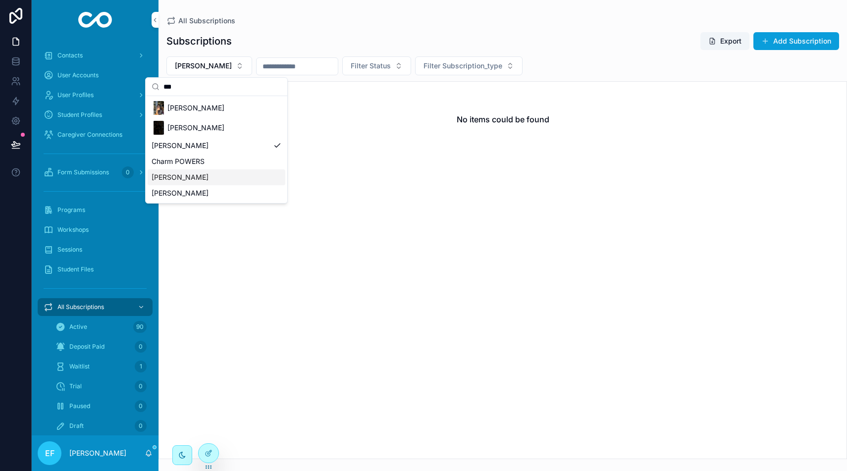
type input "***"
click at [192, 178] on span "Heather Armijo" at bounding box center [179, 177] width 57 height 10
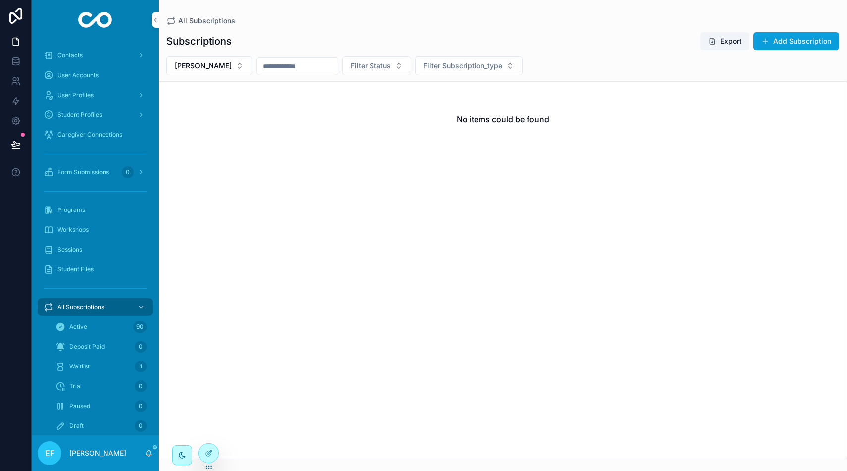
click at [780, 41] on button "Add Subscription" at bounding box center [796, 41] width 86 height 18
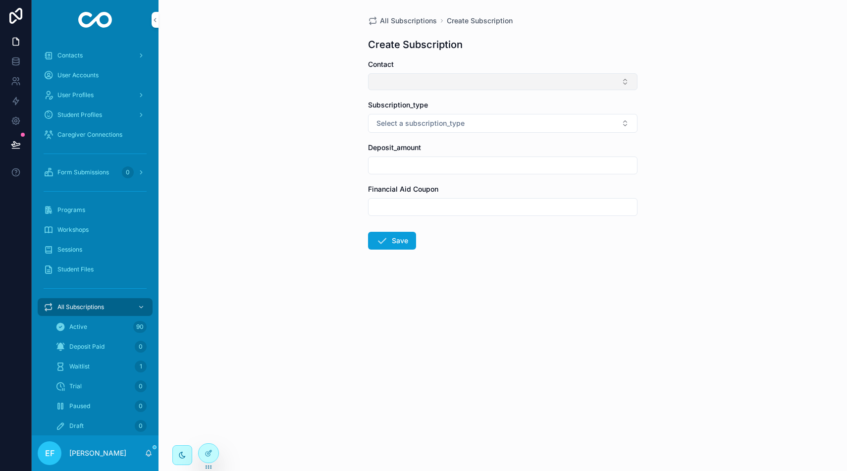
click at [497, 82] on button "Select Button" at bounding box center [502, 81] width 269 height 17
type input "***"
click at [499, 133] on div "Heather Armijo" at bounding box center [503, 137] width 138 height 16
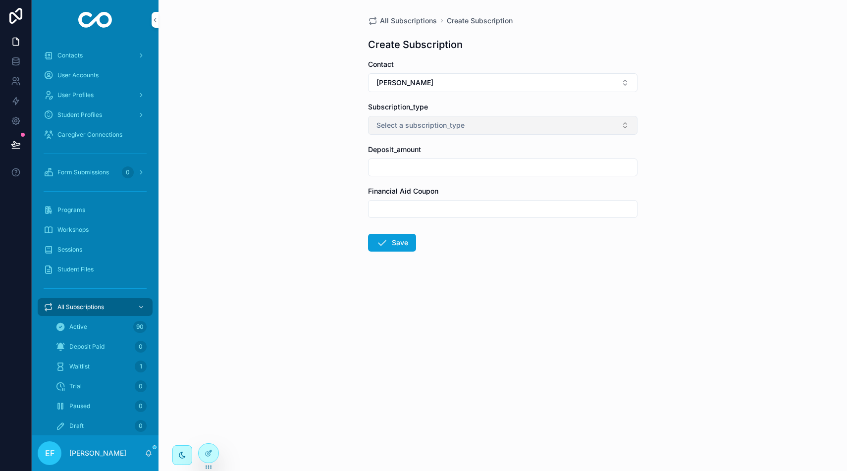
click at [501, 127] on button "Select a subscription_type" at bounding box center [502, 125] width 269 height 19
click at [475, 195] on span "semester" at bounding box center [457, 194] width 38 height 9
click at [479, 166] on input "scrollable content" at bounding box center [502, 167] width 268 height 14
type input "**"
click at [479, 202] on input "scrollable content" at bounding box center [502, 209] width 268 height 14
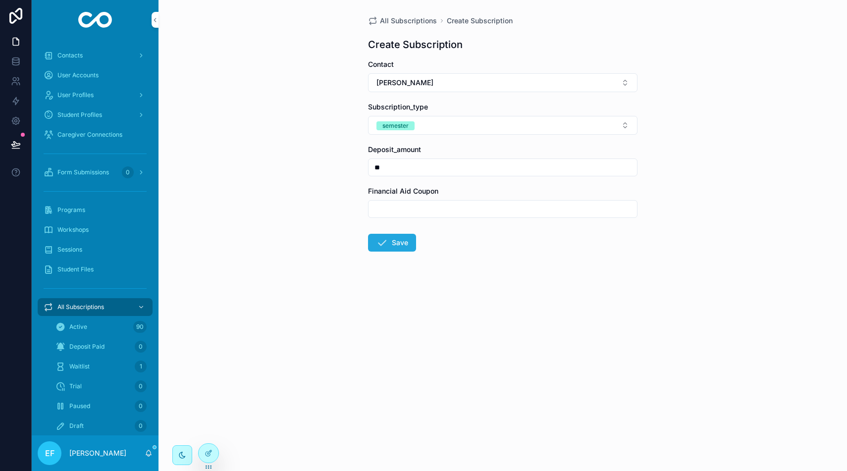
click at [399, 241] on button "Save" at bounding box center [392, 243] width 48 height 18
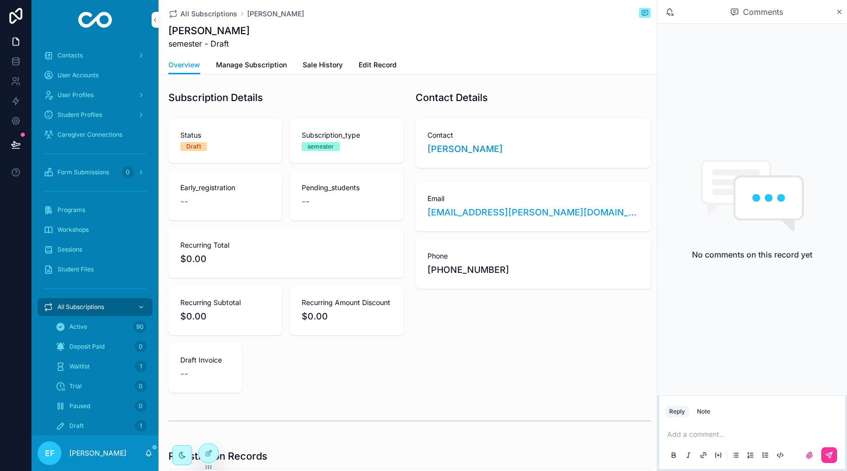
click at [273, 60] on span "Manage Subscription" at bounding box center [251, 65] width 71 height 10
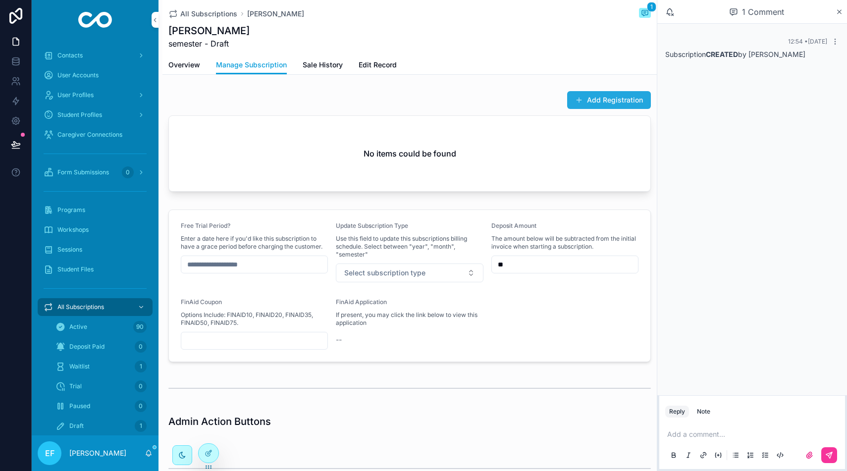
click at [599, 98] on button "Add Registration" at bounding box center [609, 100] width 84 height 18
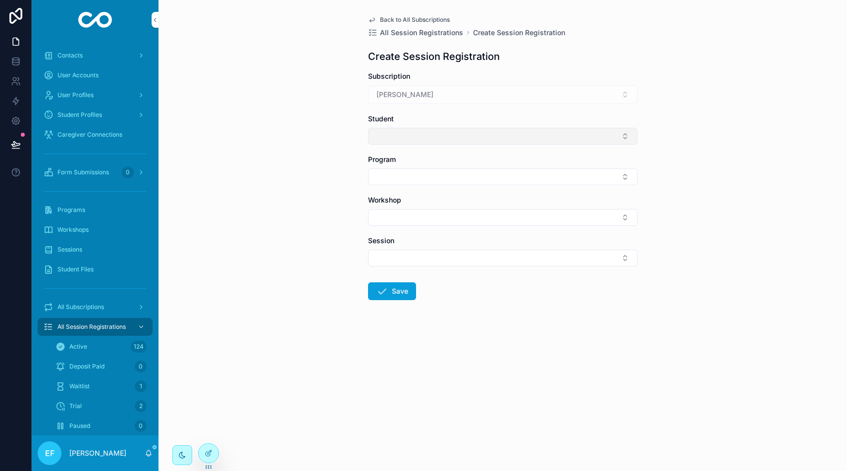
click at [569, 136] on button "Select Button" at bounding box center [502, 136] width 269 height 17
click at [627, 137] on button "Select Button" at bounding box center [502, 136] width 269 height 17
click at [622, 98] on div "Heather Armijo" at bounding box center [502, 94] width 269 height 19
click at [625, 95] on div "Heather Armijo" at bounding box center [502, 94] width 269 height 19
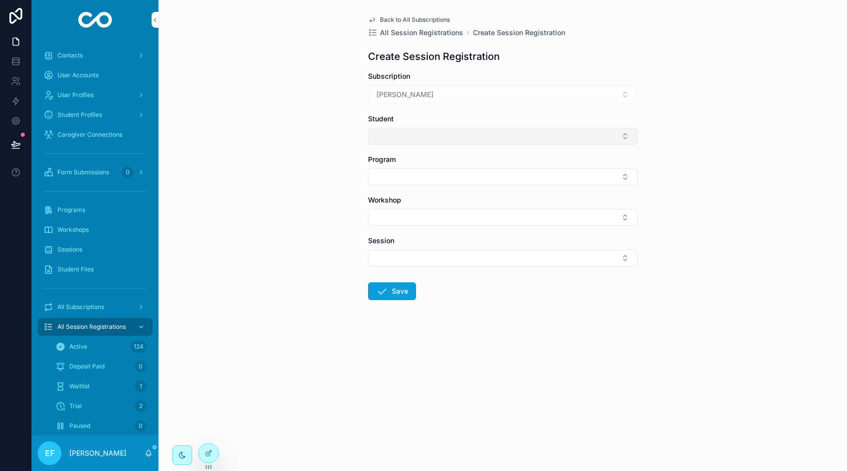
click at [525, 132] on button "Select Button" at bounding box center [502, 136] width 269 height 17
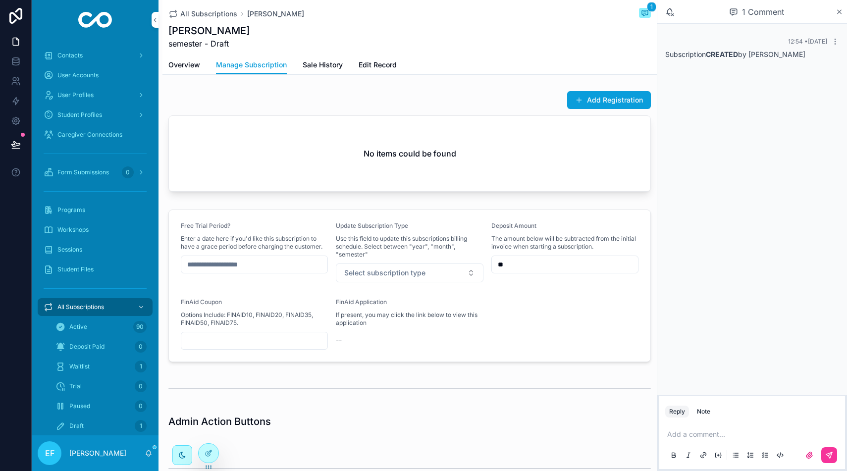
click at [231, 64] on span "Manage Subscription" at bounding box center [251, 65] width 71 height 10
click at [180, 63] on span "Overview" at bounding box center [184, 65] width 32 height 10
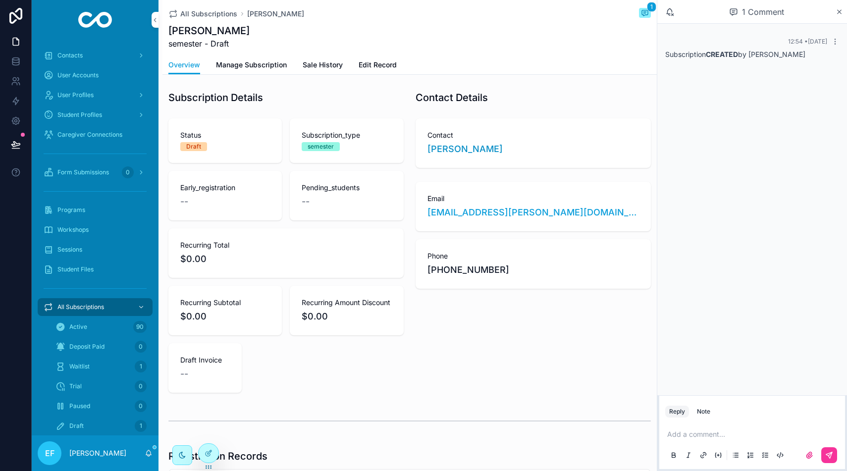
click at [377, 63] on span "Edit Record" at bounding box center [377, 65] width 38 height 10
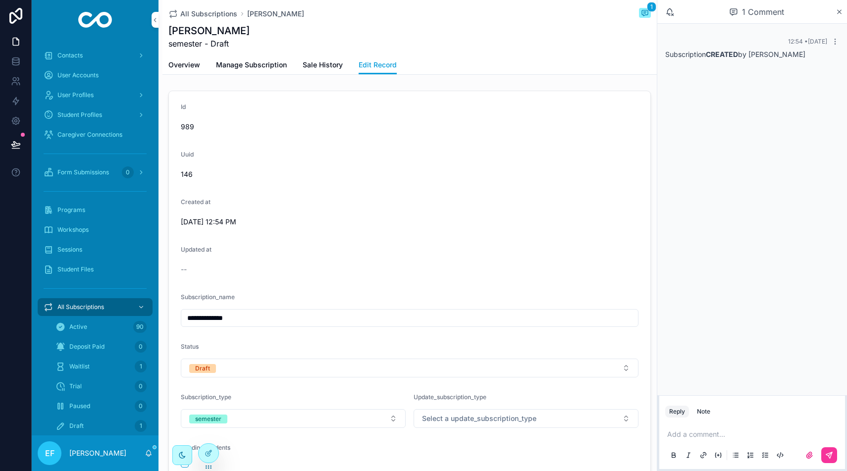
click at [381, 319] on input "**********" at bounding box center [409, 318] width 456 height 14
type input "*"
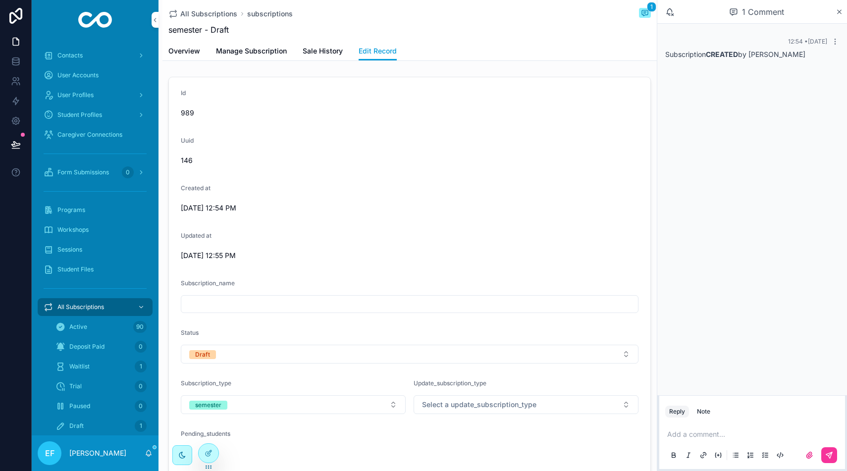
click at [80, 114] on span "Student Profiles" at bounding box center [79, 115] width 45 height 8
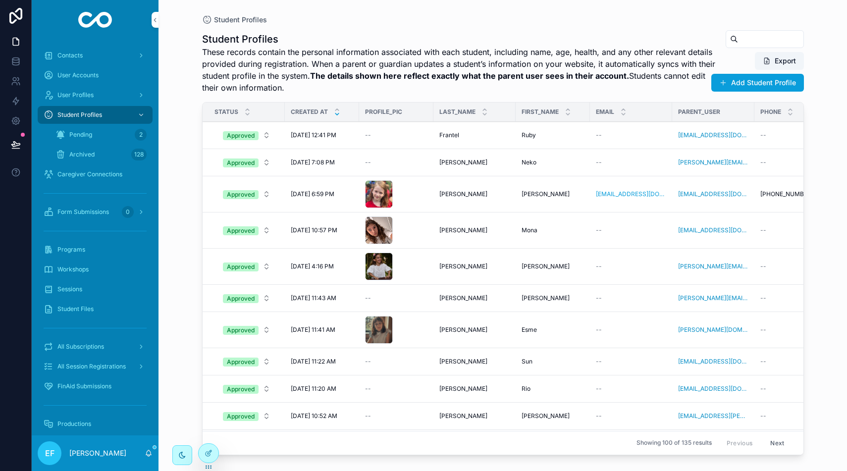
click at [745, 39] on input "scrollable content" at bounding box center [770, 39] width 65 height 14
type input "******"
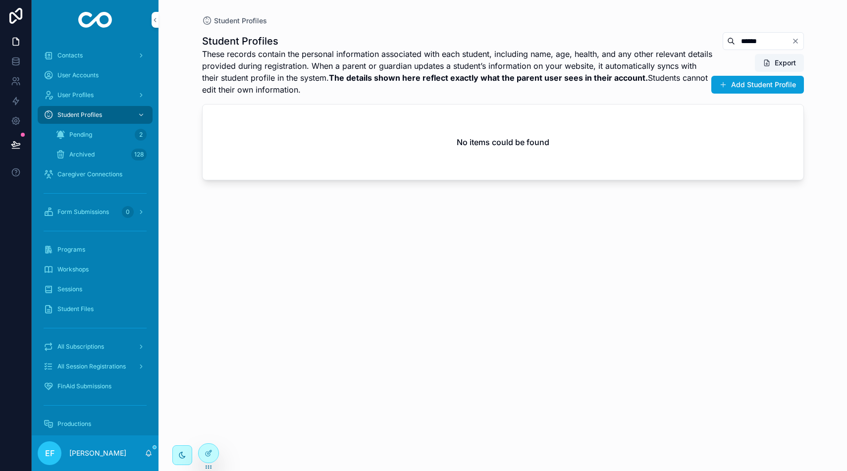
drag, startPoint x: 794, startPoint y: 40, endPoint x: 785, endPoint y: 52, distance: 15.3
click at [794, 40] on icon "Clear" at bounding box center [795, 41] width 4 height 4
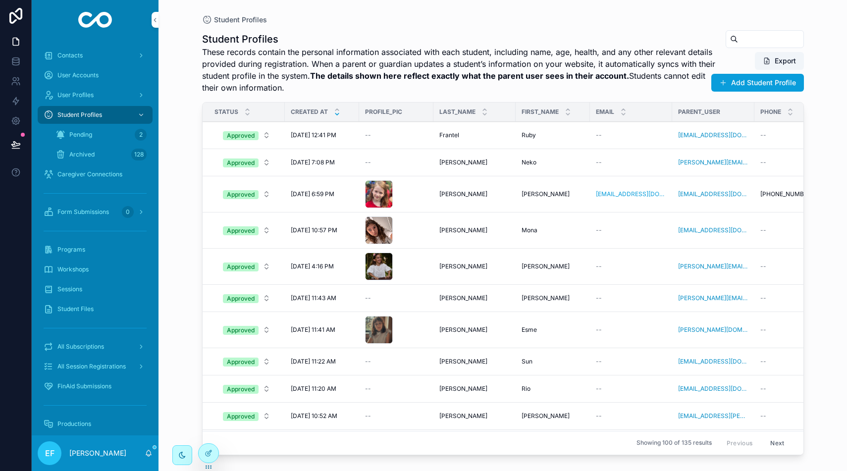
click at [98, 345] on span "All Subscriptions" at bounding box center [80, 347] width 47 height 8
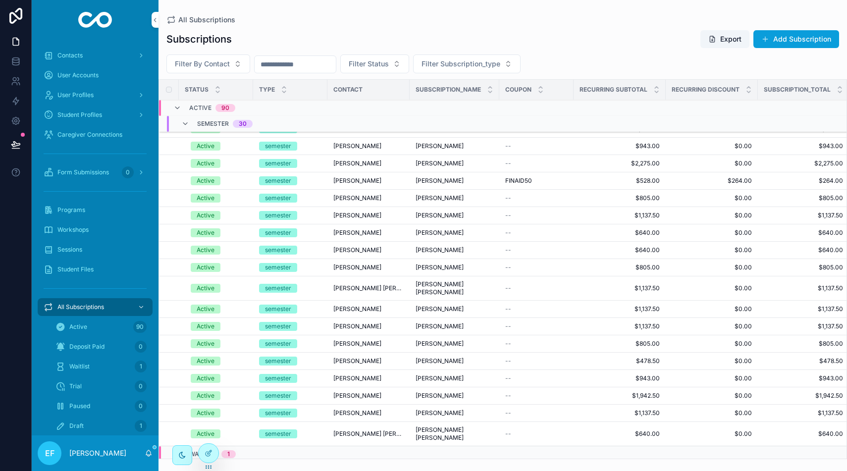
scroll to position [1389, 0]
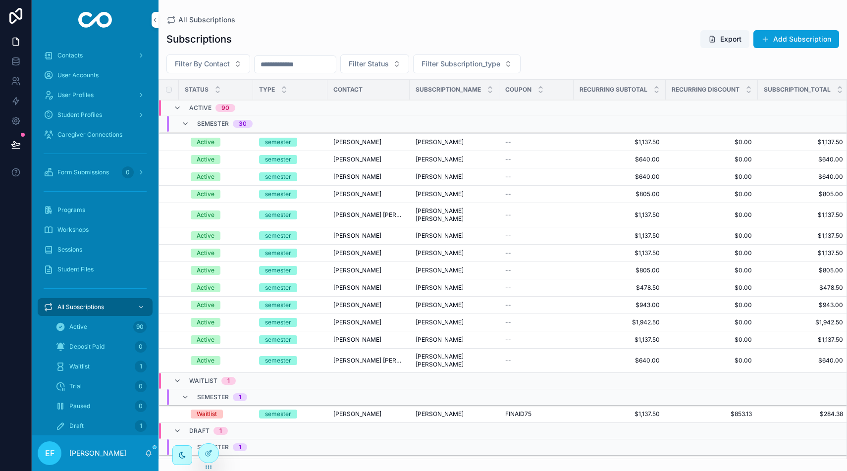
click at [332, 455] on td "Heather Armijo" at bounding box center [368, 463] width 82 height 17
click at [339, 460] on span "Heather Armijo" at bounding box center [357, 464] width 48 height 8
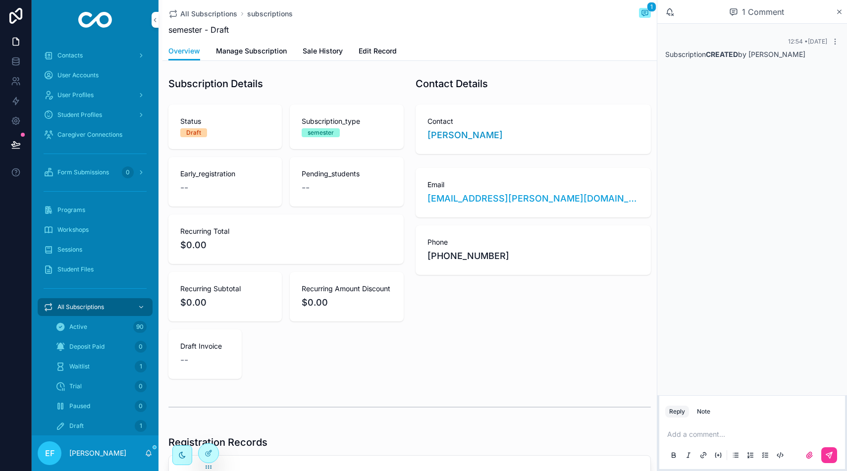
drag, startPoint x: 377, startPoint y: 50, endPoint x: 378, endPoint y: 58, distance: 8.5
click at [377, 50] on span "Edit Record" at bounding box center [377, 51] width 38 height 10
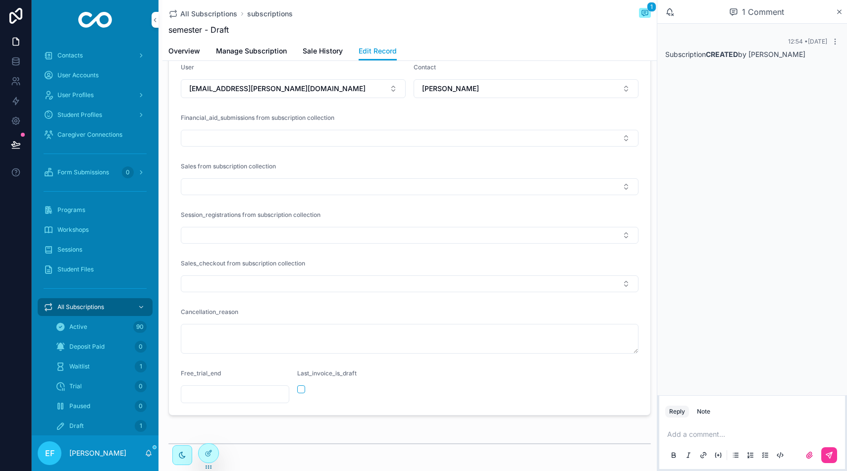
scroll to position [779, 0]
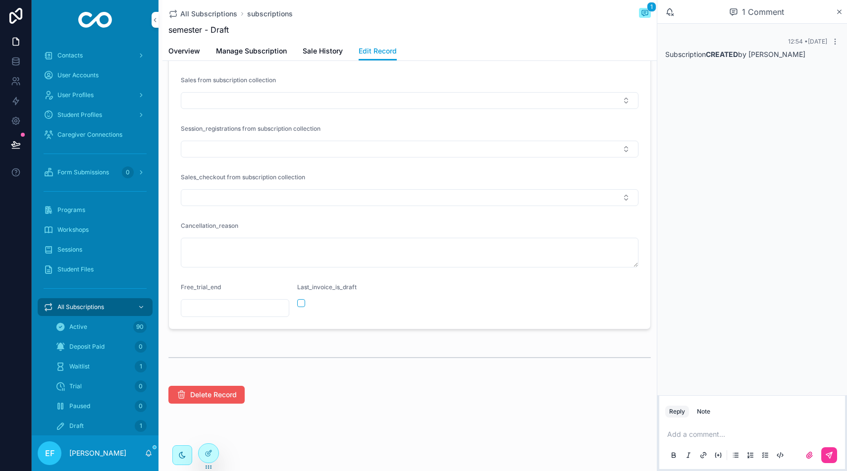
click at [219, 388] on button "Delete Record" at bounding box center [206, 395] width 76 height 18
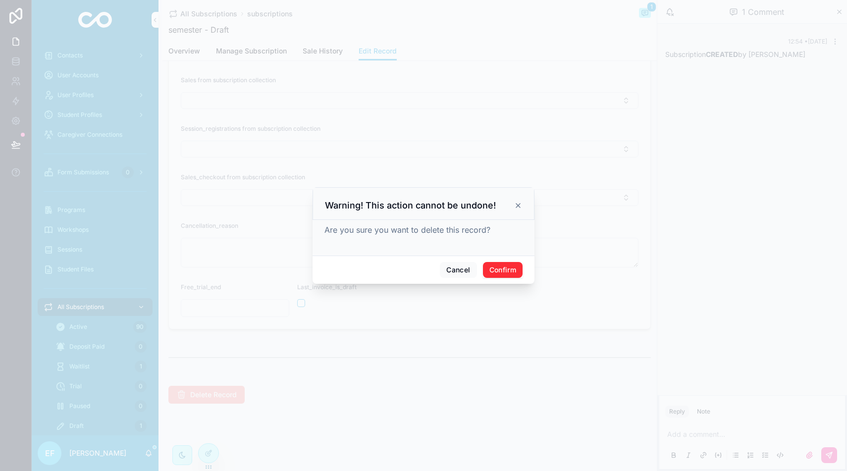
click at [502, 267] on button "Confirm" at bounding box center [503, 270] width 40 height 16
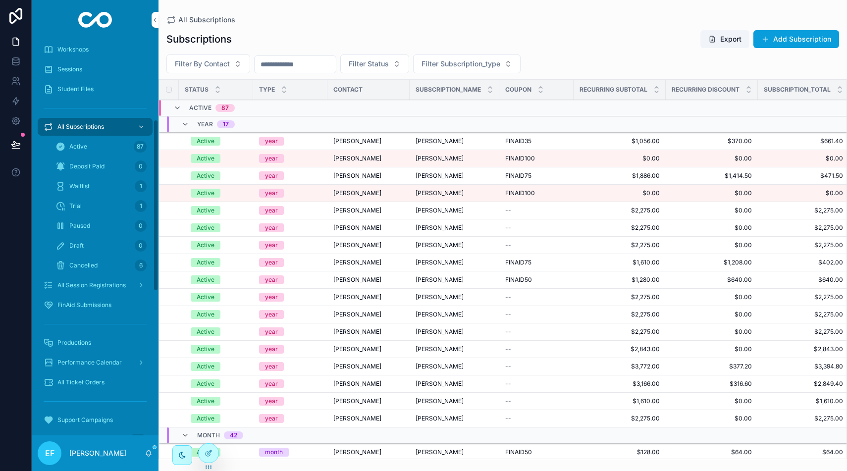
scroll to position [183, 0]
click at [73, 338] on span "Productions" at bounding box center [74, 340] width 34 height 8
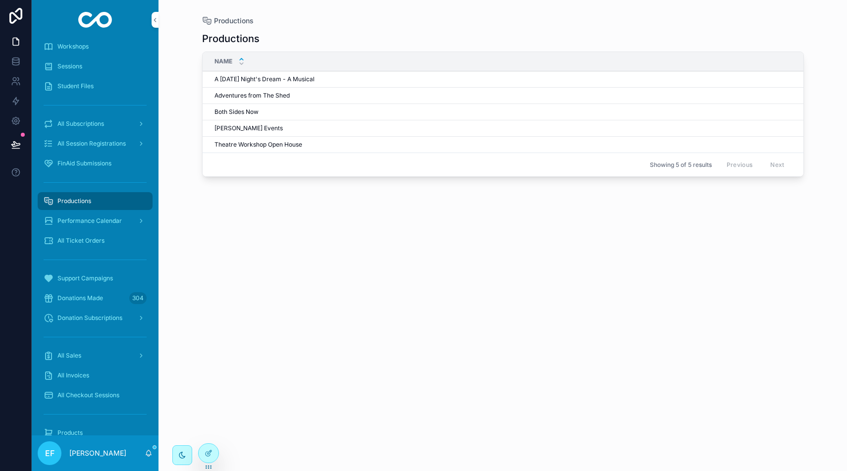
click at [232, 130] on span "Jay Eisenhofer Events" at bounding box center [248, 128] width 68 height 8
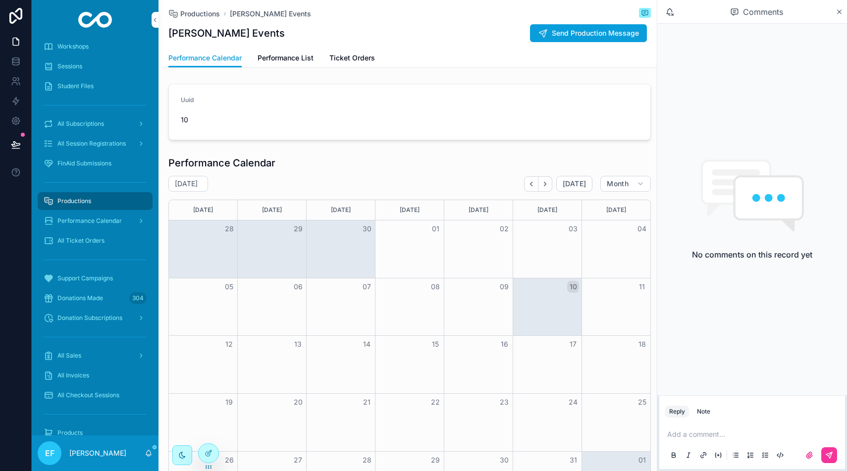
click at [289, 59] on span "Performance List" at bounding box center [285, 58] width 56 height 10
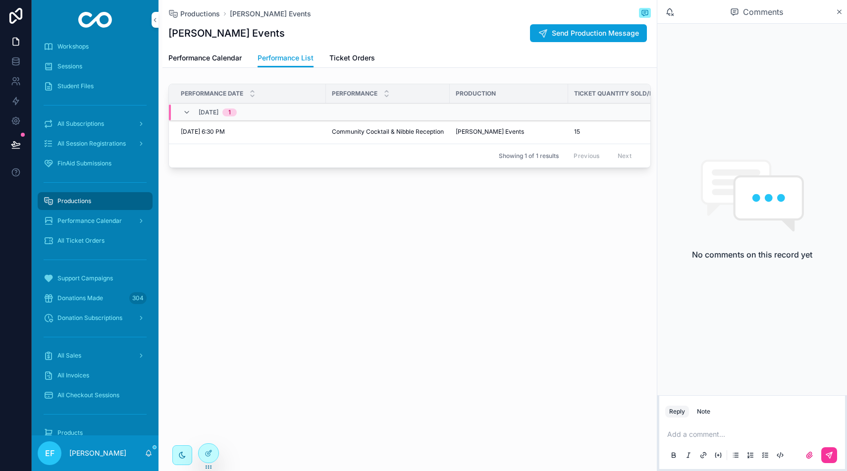
click at [370, 133] on span "Community Cocktail & Nibble Reception" at bounding box center [388, 132] width 112 height 8
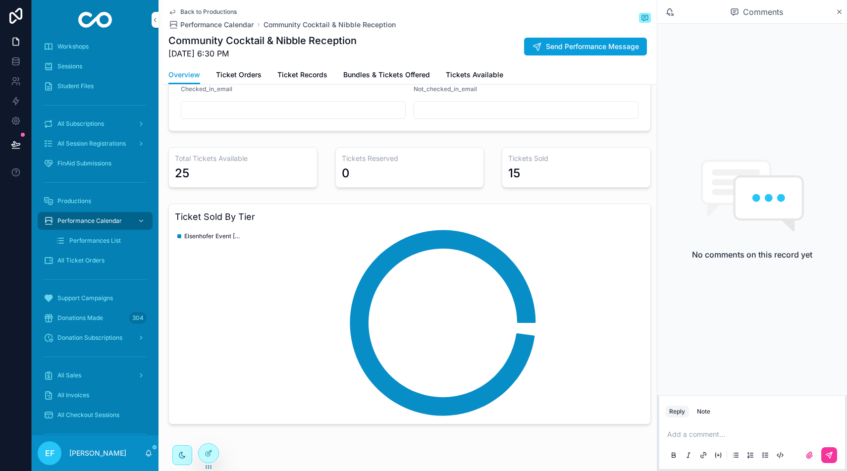
scroll to position [100, 0]
click at [236, 74] on span "Ticket Orders" at bounding box center [239, 75] width 46 height 10
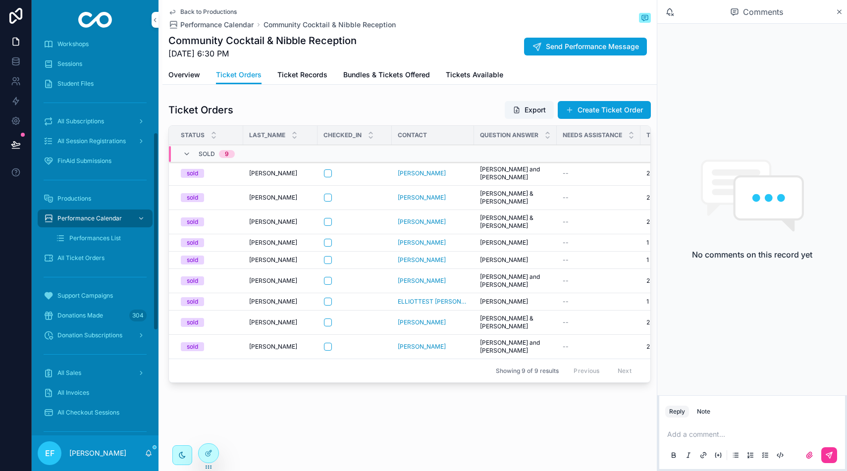
scroll to position [186, 0]
click at [15, 405] on div at bounding box center [16, 235] width 32 height 471
click at [109, 452] on p "[PERSON_NAME]" at bounding box center [97, 453] width 57 height 10
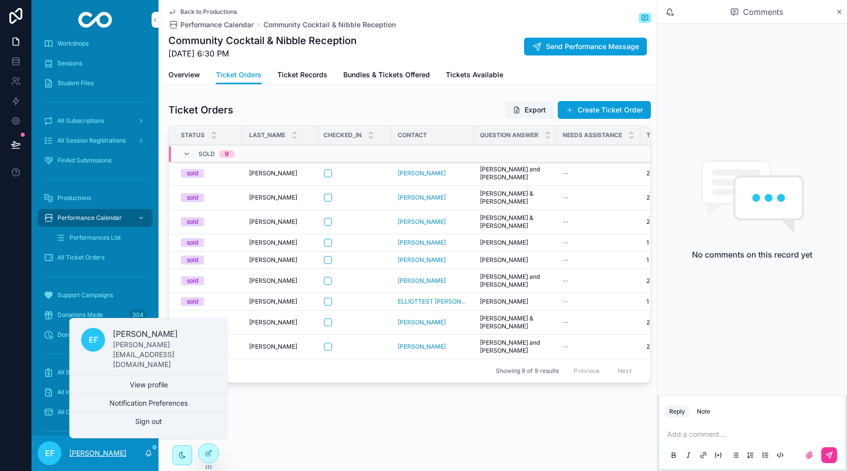
click at [109, 452] on p "[PERSON_NAME]" at bounding box center [97, 453] width 57 height 10
click at [16, 13] on icon at bounding box center [16, 16] width 20 height 16
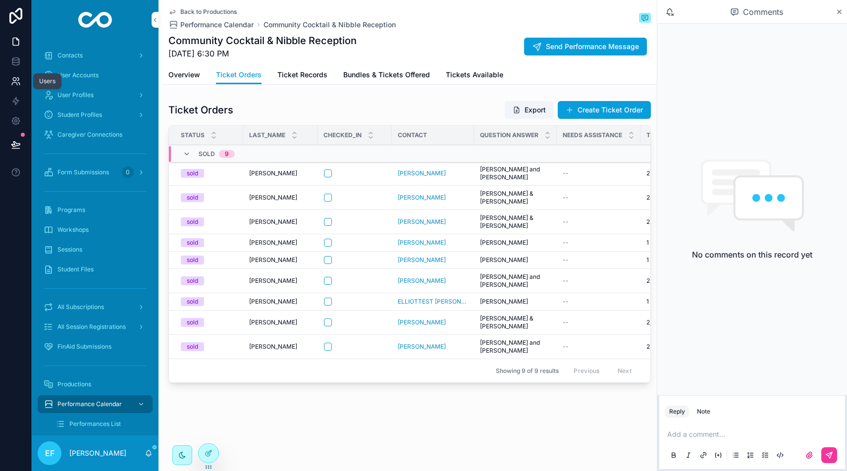
click at [15, 84] on icon at bounding box center [16, 81] width 10 height 10
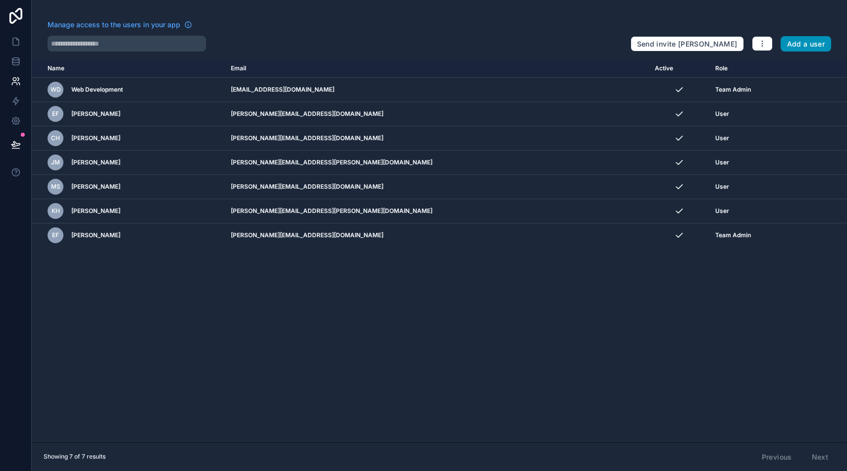
click at [797, 41] on button "Add a user" at bounding box center [805, 44] width 51 height 16
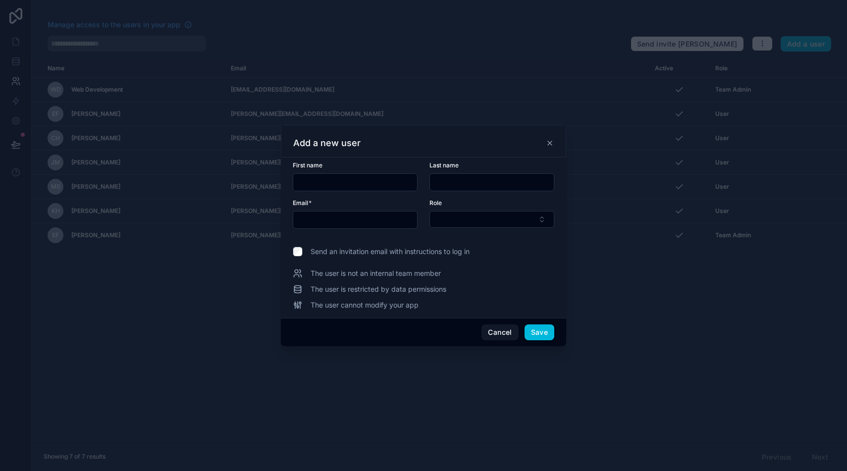
click at [402, 185] on input "text" at bounding box center [355, 182] width 124 height 14
type input "*****"
type input "****"
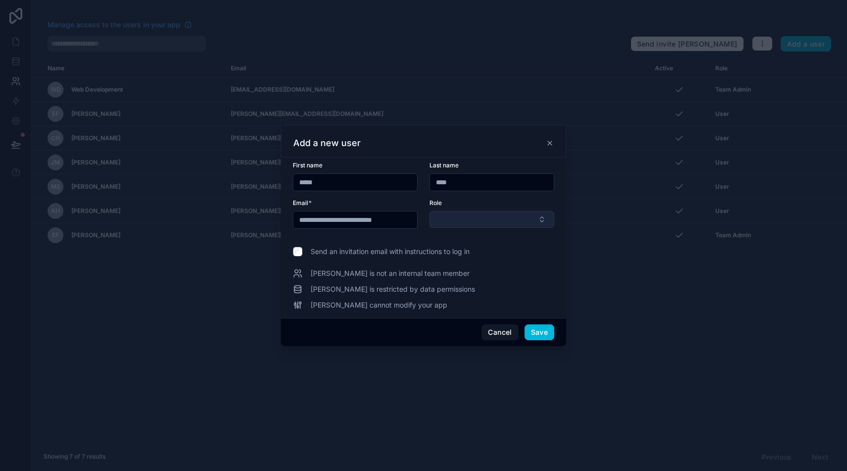
type input "**********"
click at [515, 216] on button "Select Button" at bounding box center [491, 219] width 125 height 17
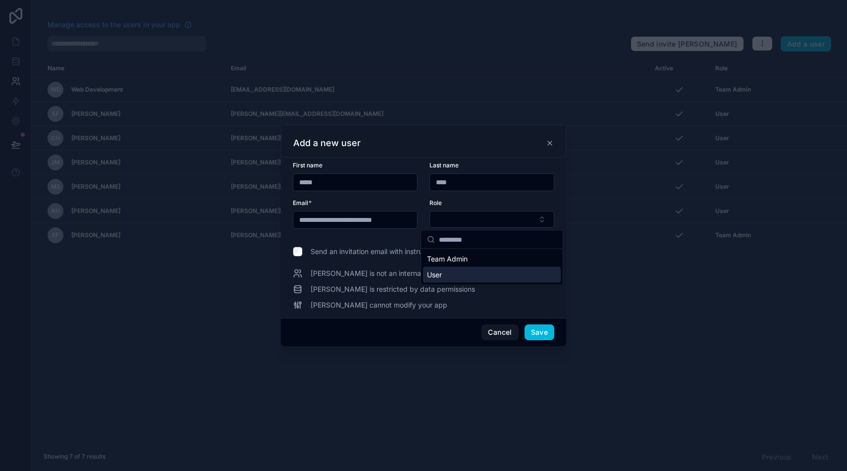
click at [490, 278] on div "User" at bounding box center [492, 275] width 138 height 16
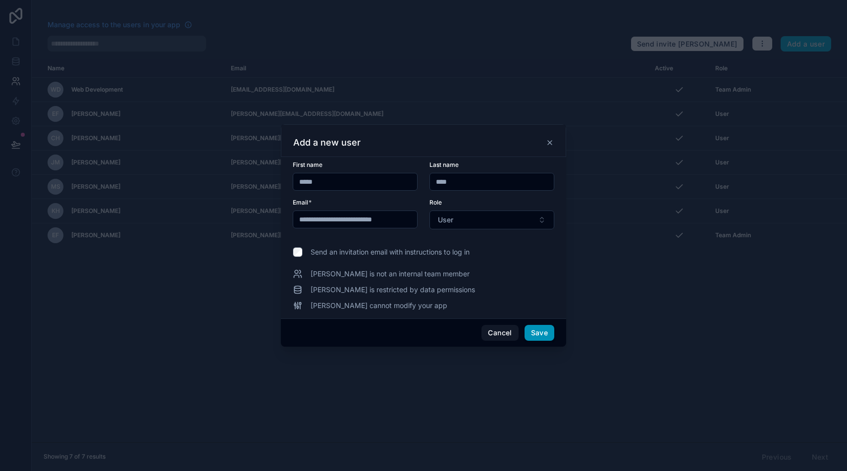
click at [546, 334] on button "Save" at bounding box center [539, 333] width 30 height 16
